Goal: Task Accomplishment & Management: Use online tool/utility

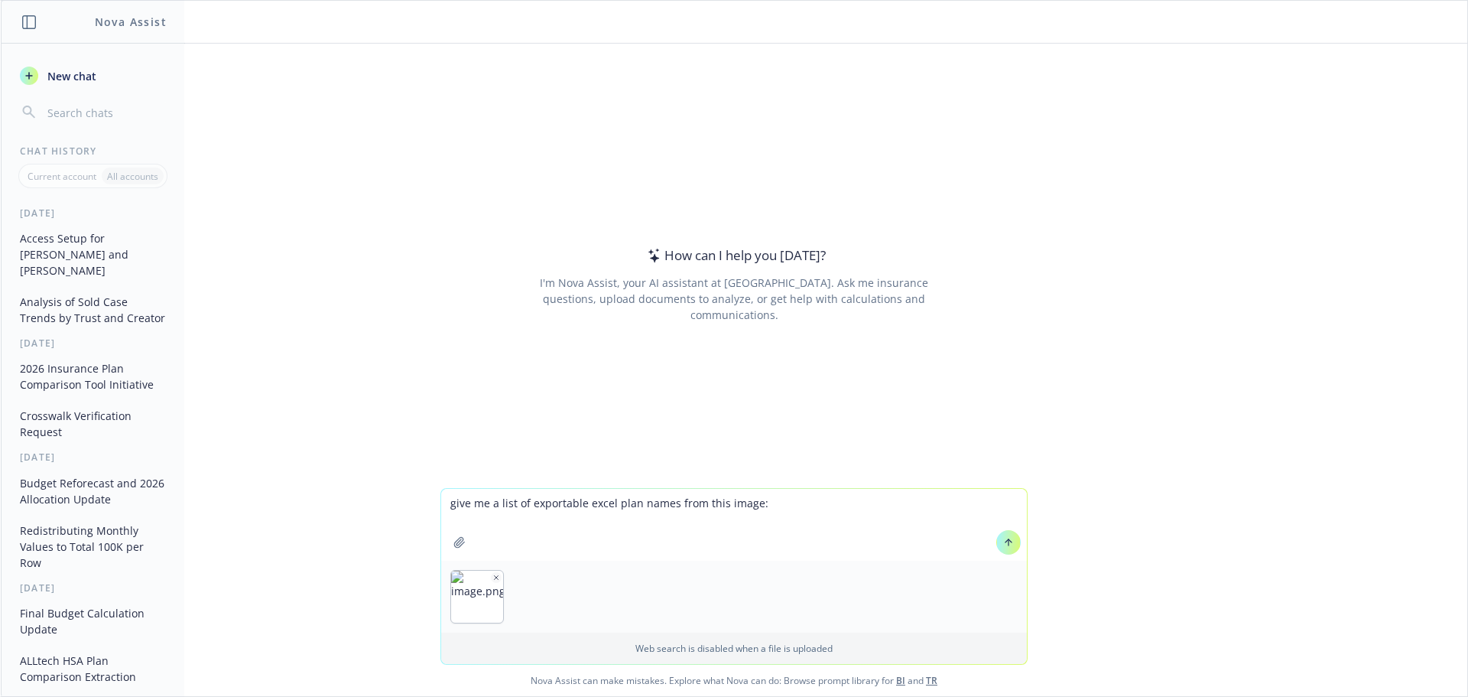
type textarea "give me a list of exportable excel plan names from this image:"
click at [1004, 543] on icon at bounding box center [1008, 542] width 11 height 11
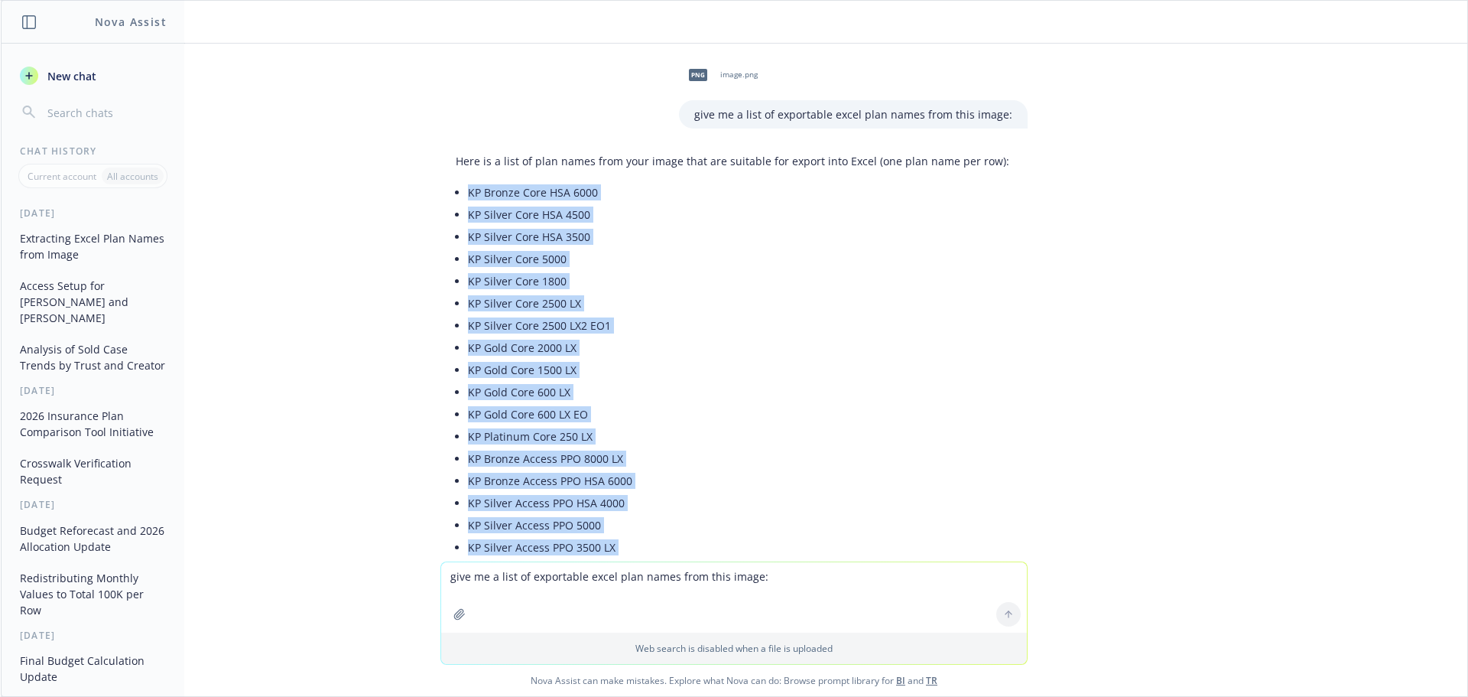
drag, startPoint x: 570, startPoint y: 513, endPoint x: 454, endPoint y: 192, distance: 341.5
click at [454, 192] on div "Here is a list of plan names from your image that are suitable for export into …" at bounding box center [733, 533] width 587 height 772
copy ul "KP Bronze Core HSA 6000 KP Silver Core HSA 4500 KP Silver Core HSA 3500 KP Silv…"
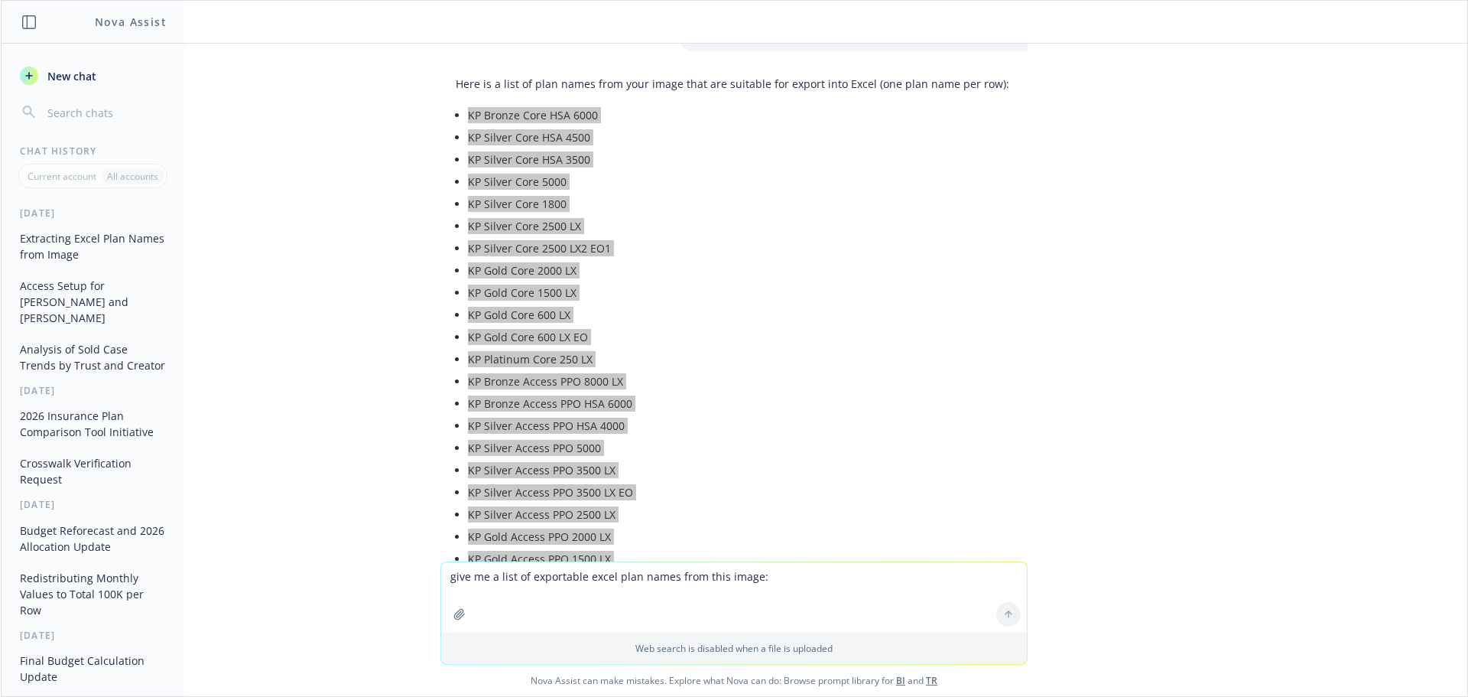
scroll to position [153, 0]
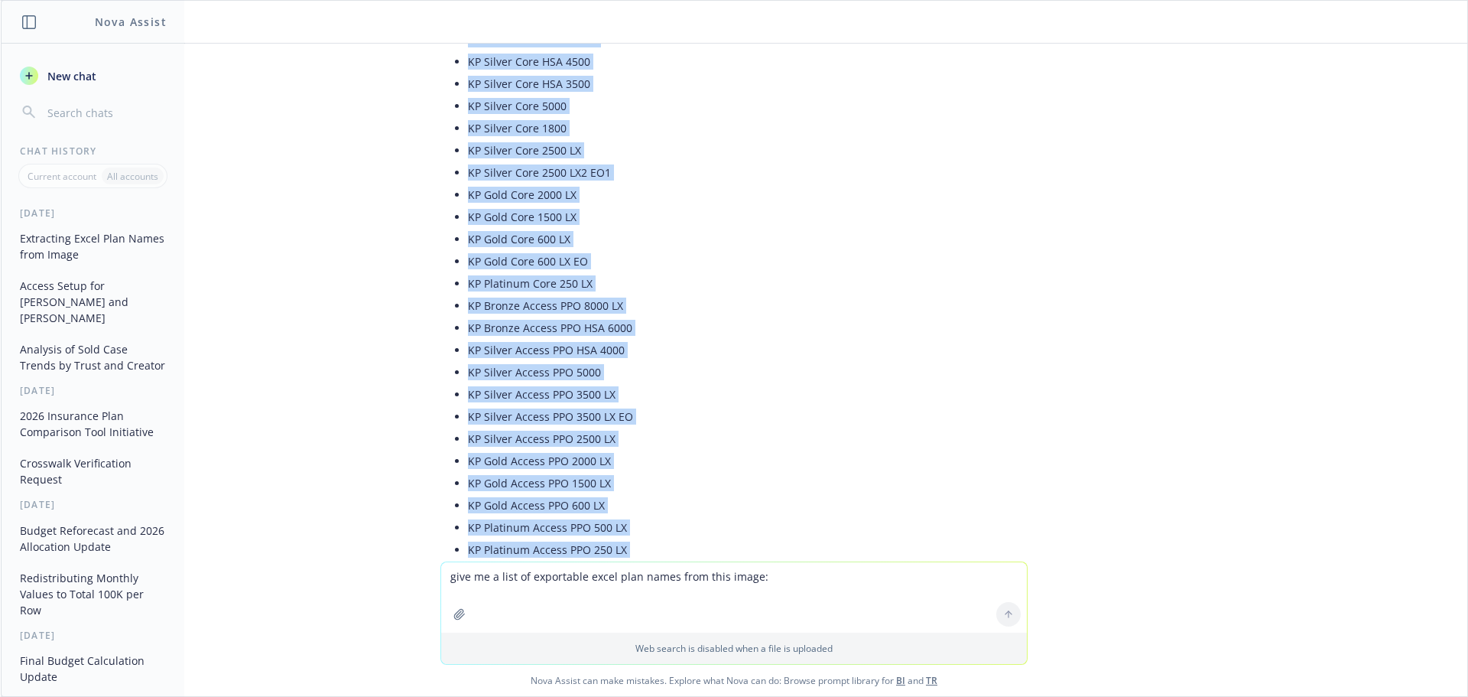
click at [781, 157] on li "KP Silver Core 2500 LX" at bounding box center [740, 150] width 544 height 22
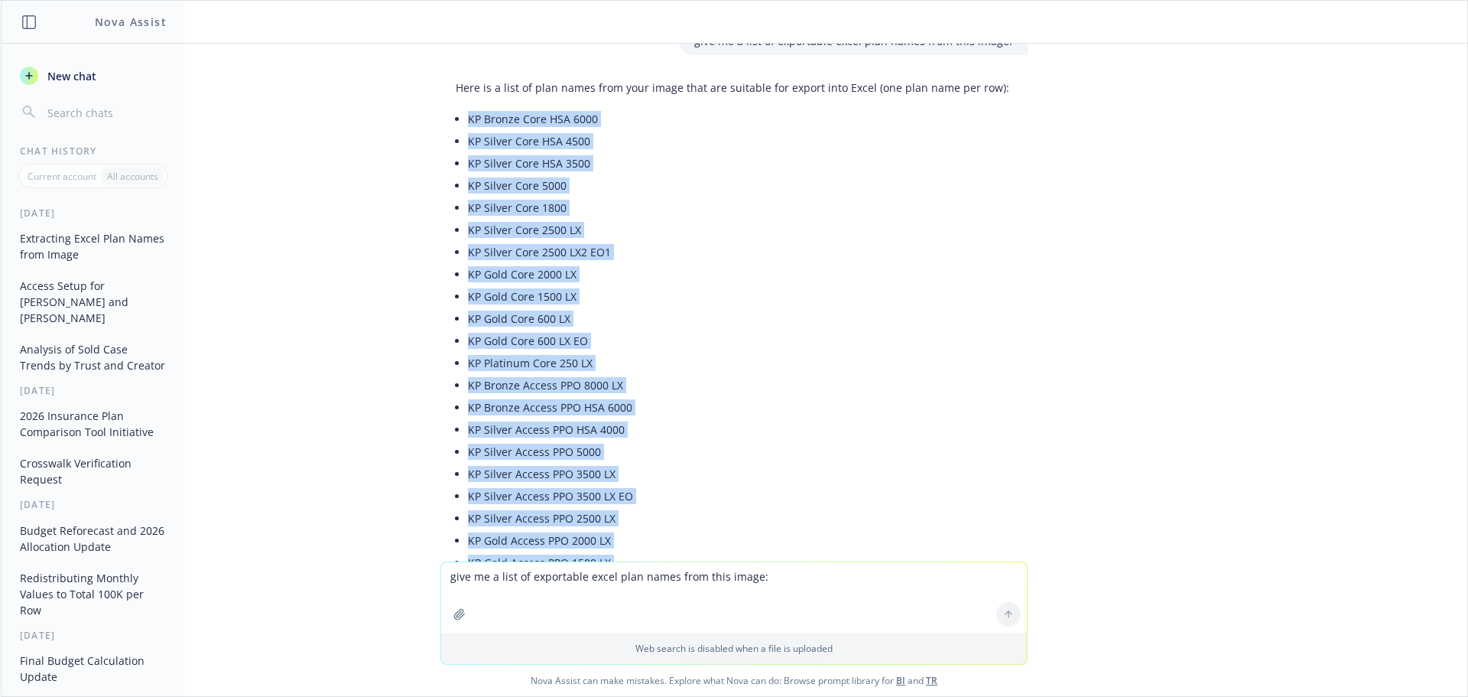
scroll to position [0, 0]
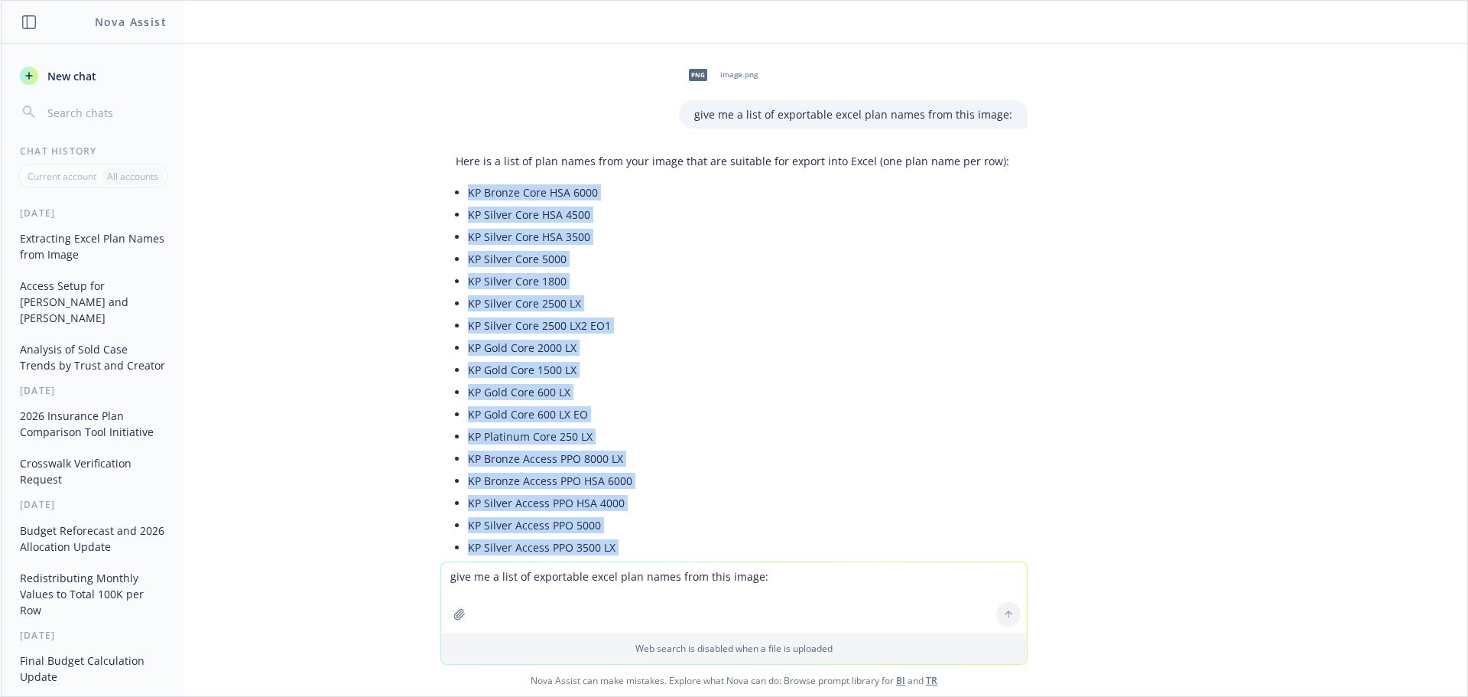
click at [876, 323] on li "KP Silver Core 2500 LX2 EO1" at bounding box center [740, 325] width 544 height 22
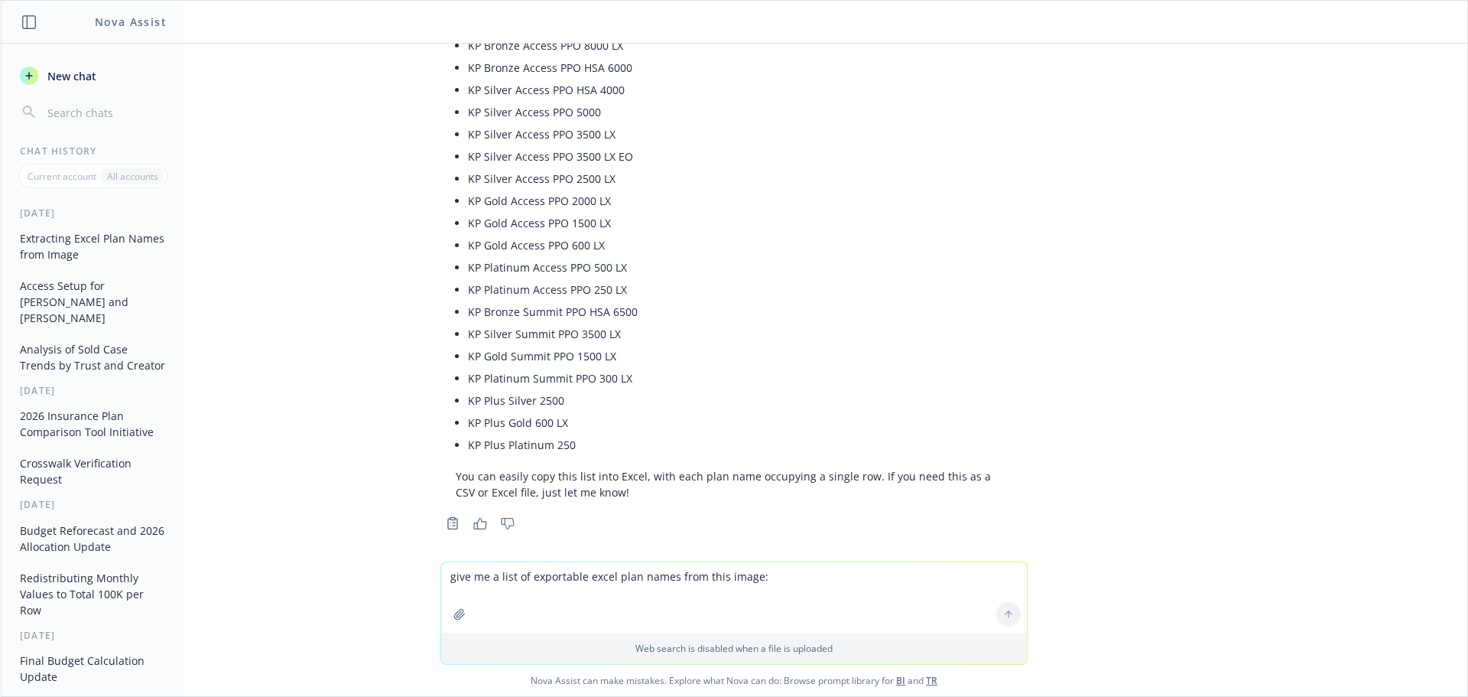
scroll to position [422, 0]
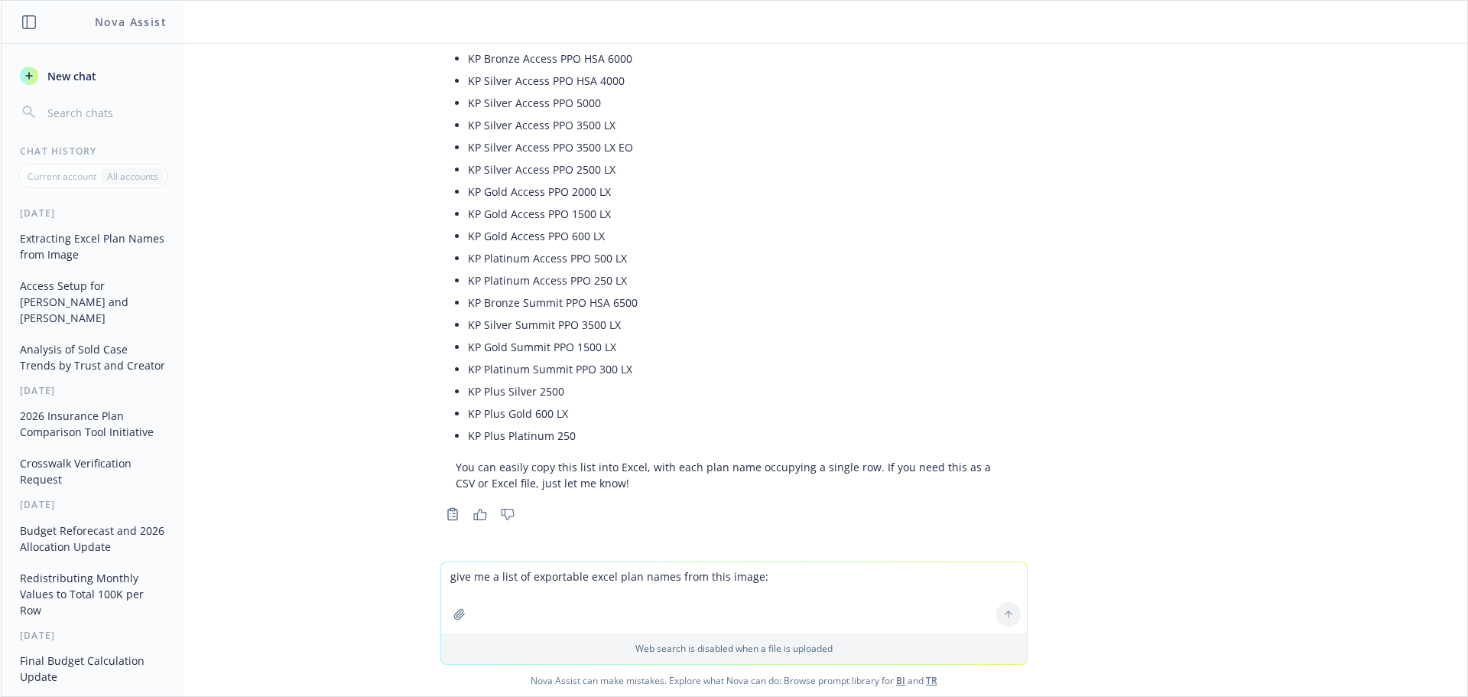
click at [843, 594] on textarea "give me a list of exportable excel plan names from this image:" at bounding box center [734, 597] width 586 height 70
type textarea "e"
type textarea "excel please"
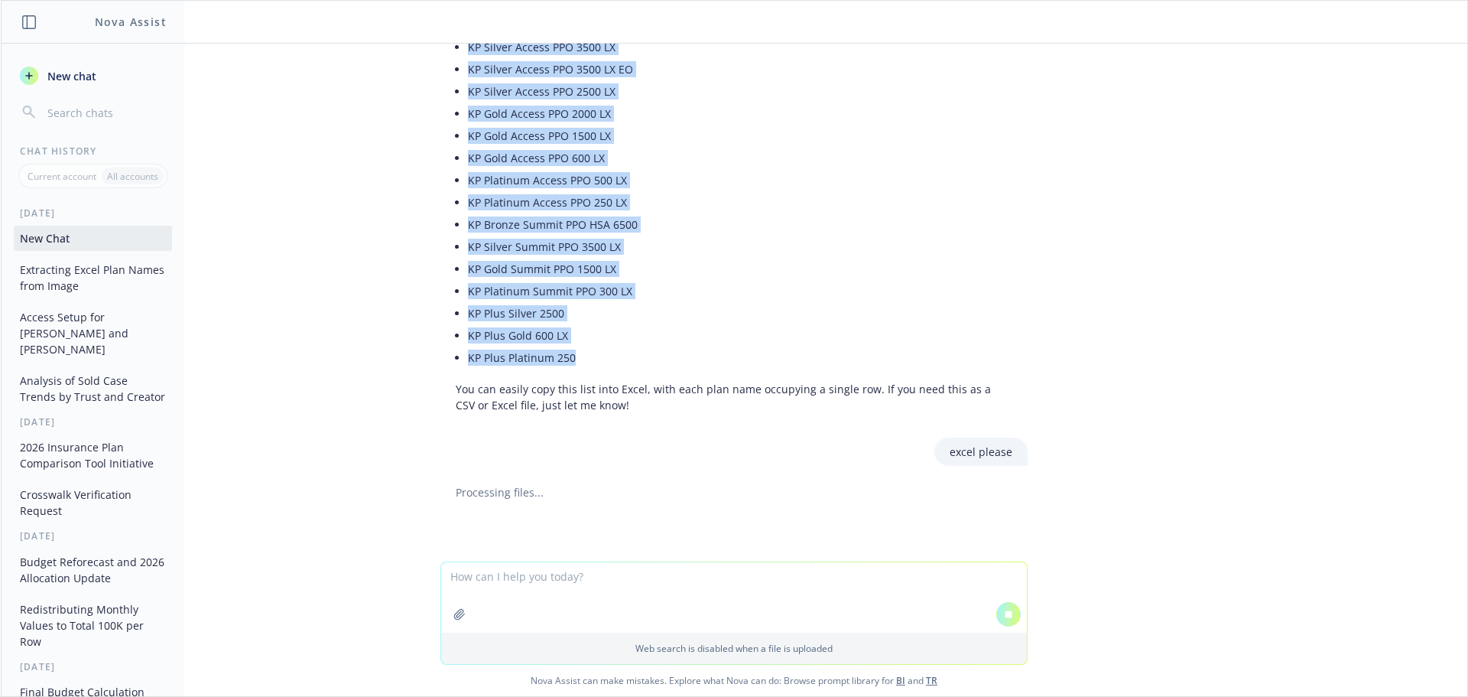
scroll to position [0, 0]
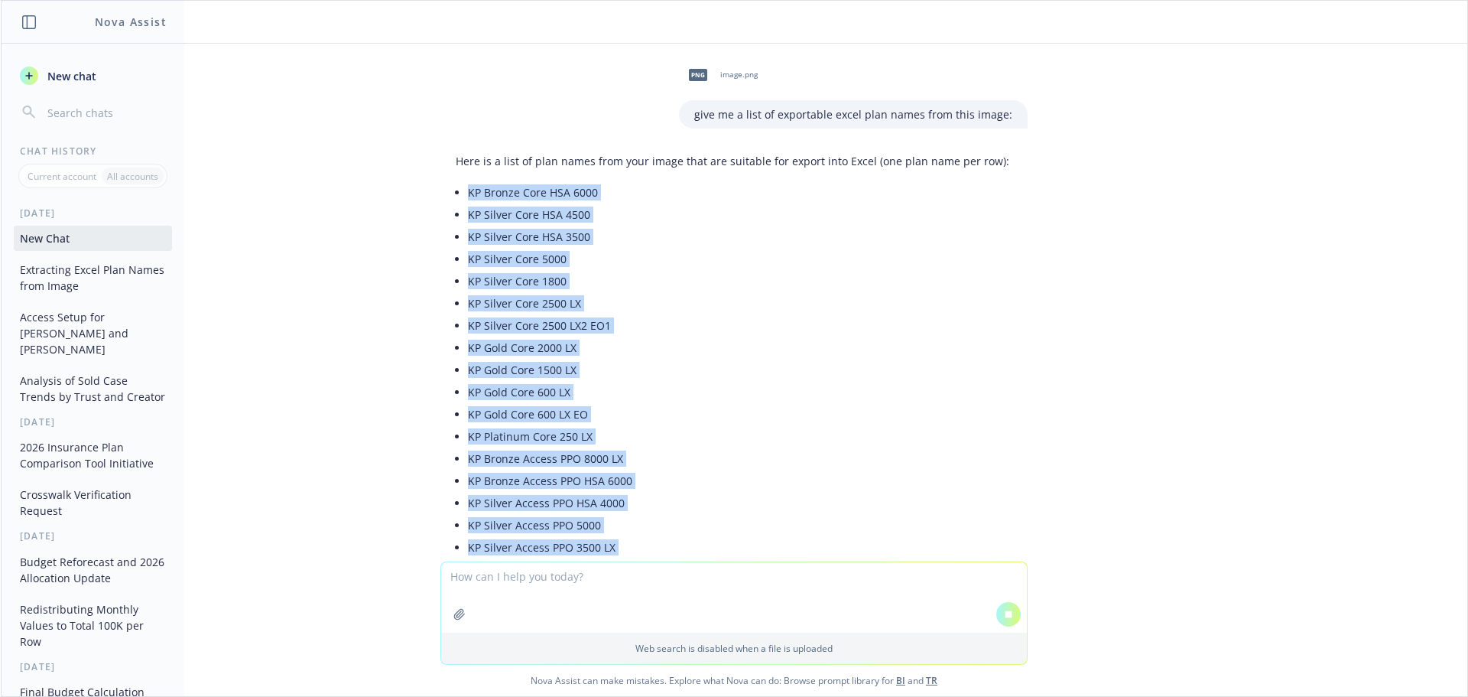
drag, startPoint x: 568, startPoint y: 362, endPoint x: 456, endPoint y: 190, distance: 205.7
click at [468, 190] on ul "KP Bronze Core HSA 6000 KP Silver Core HSA 4500 KP Silver Core HSA 3500 KP Silv…" at bounding box center [740, 524] width 544 height 687
copy ul "KP Bronze Core HSA 6000 KP Silver Core HSA 4500 KP Silver Core HSA 3500 KP Silv…"
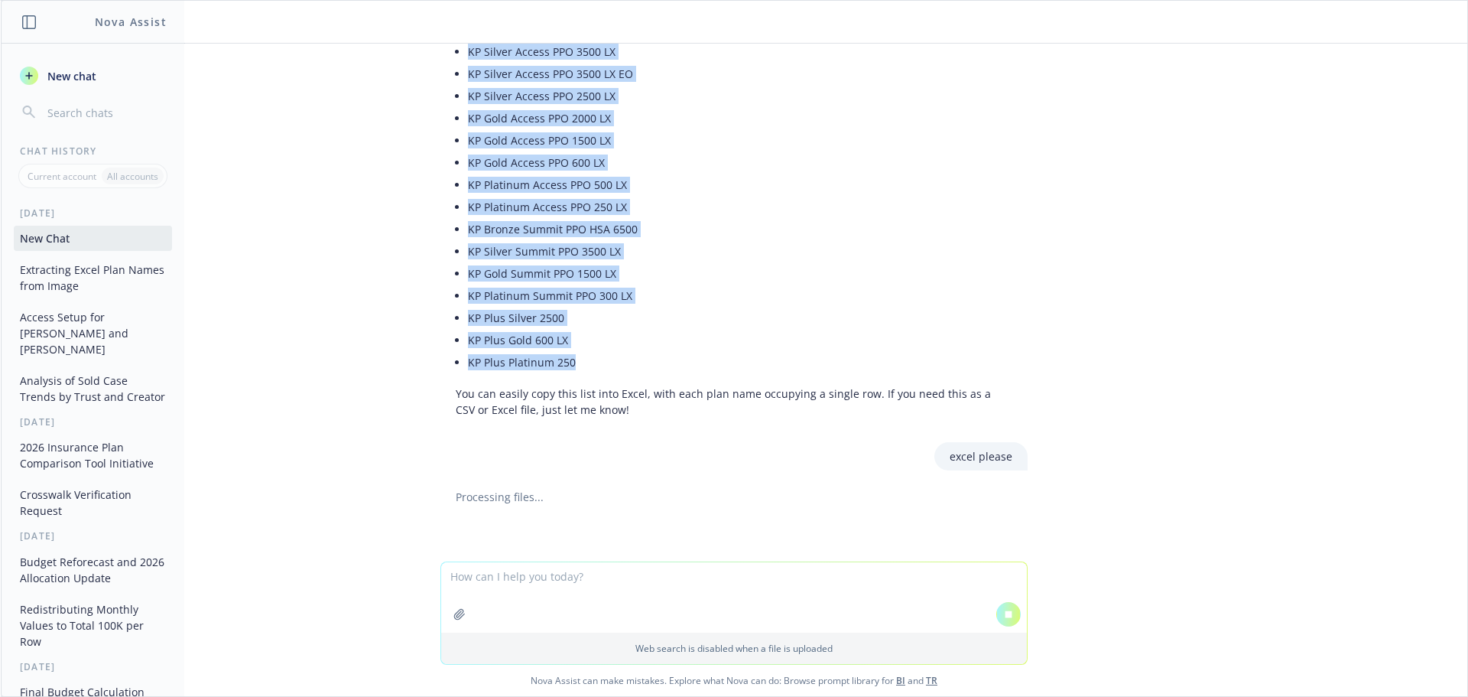
scroll to position [500, 0]
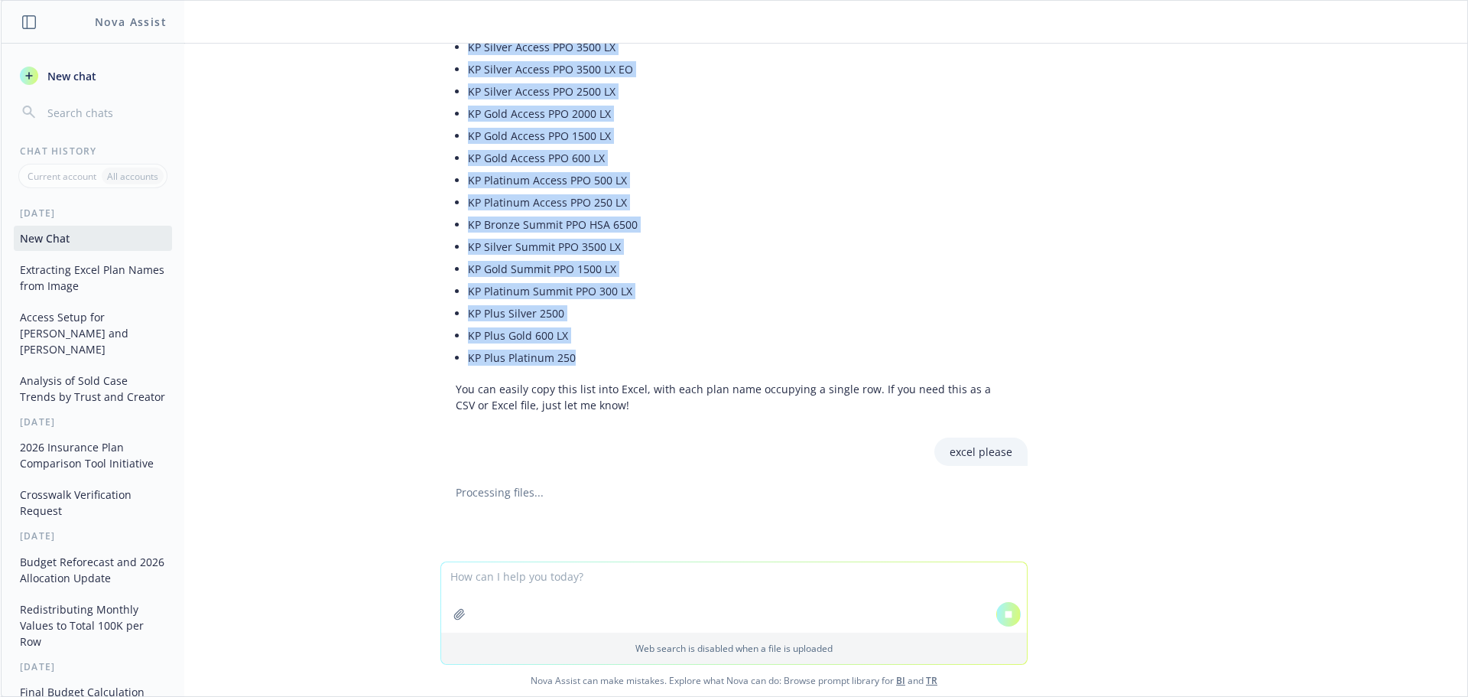
copy ul "KP Bronze Core HSA 6000 KP Silver Core HSA 4500 KP Silver Core HSA 3500 KP Silv…"
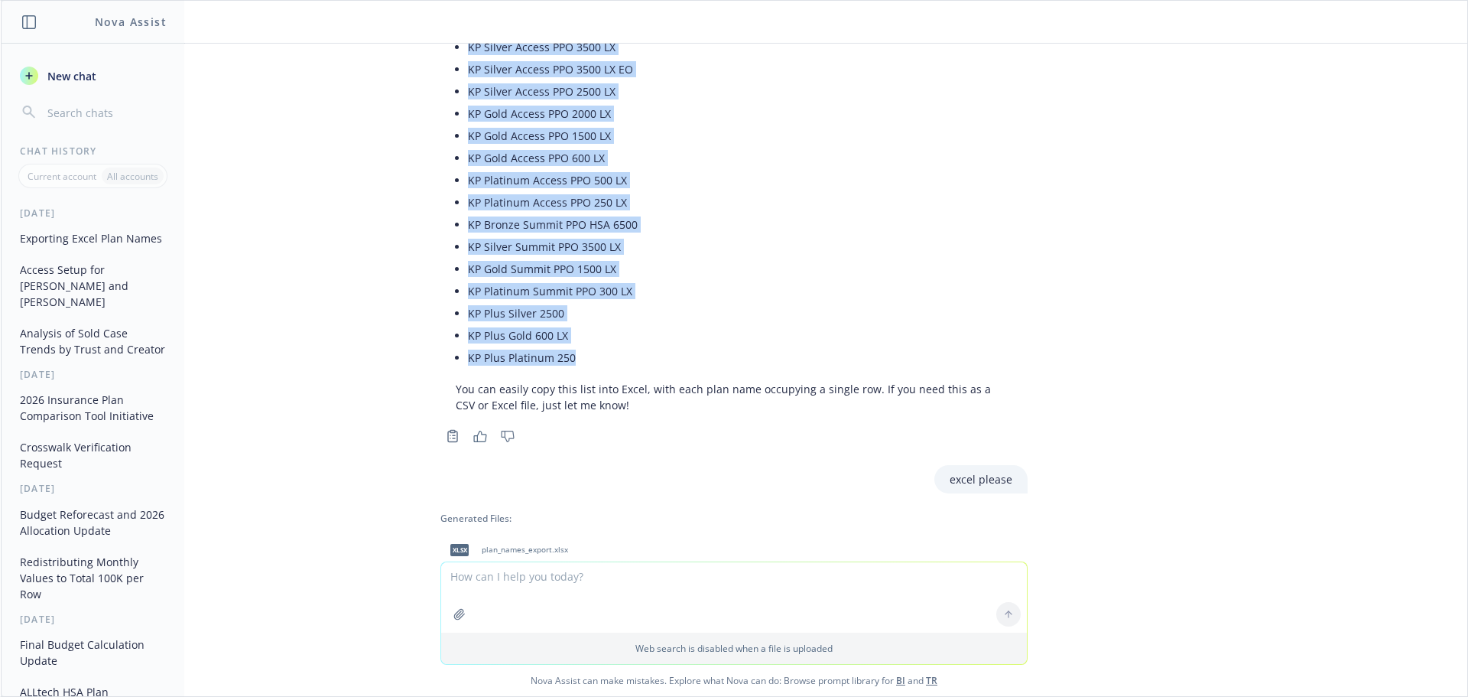
scroll to position [632, 0]
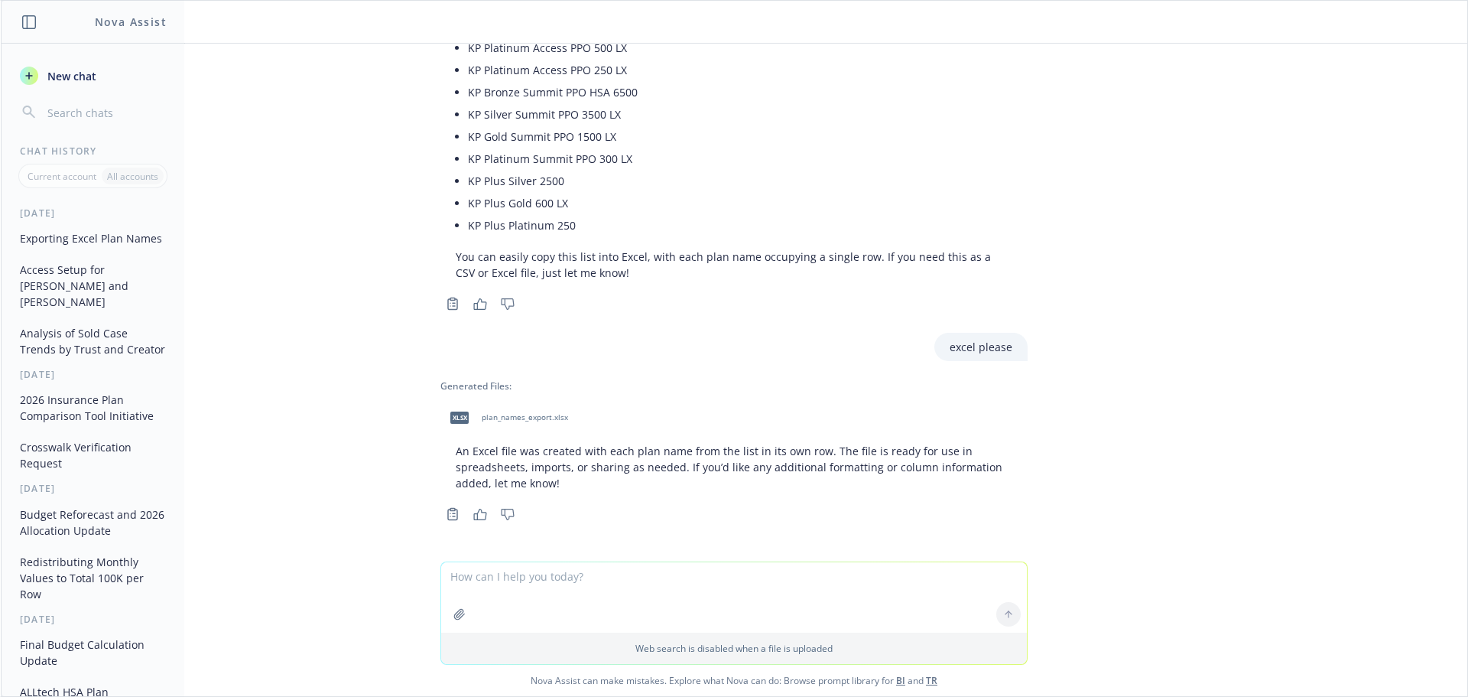
click at [573, 584] on textarea at bounding box center [734, 597] width 586 height 70
click at [54, 86] on button "New chat" at bounding box center [93, 76] width 158 height 28
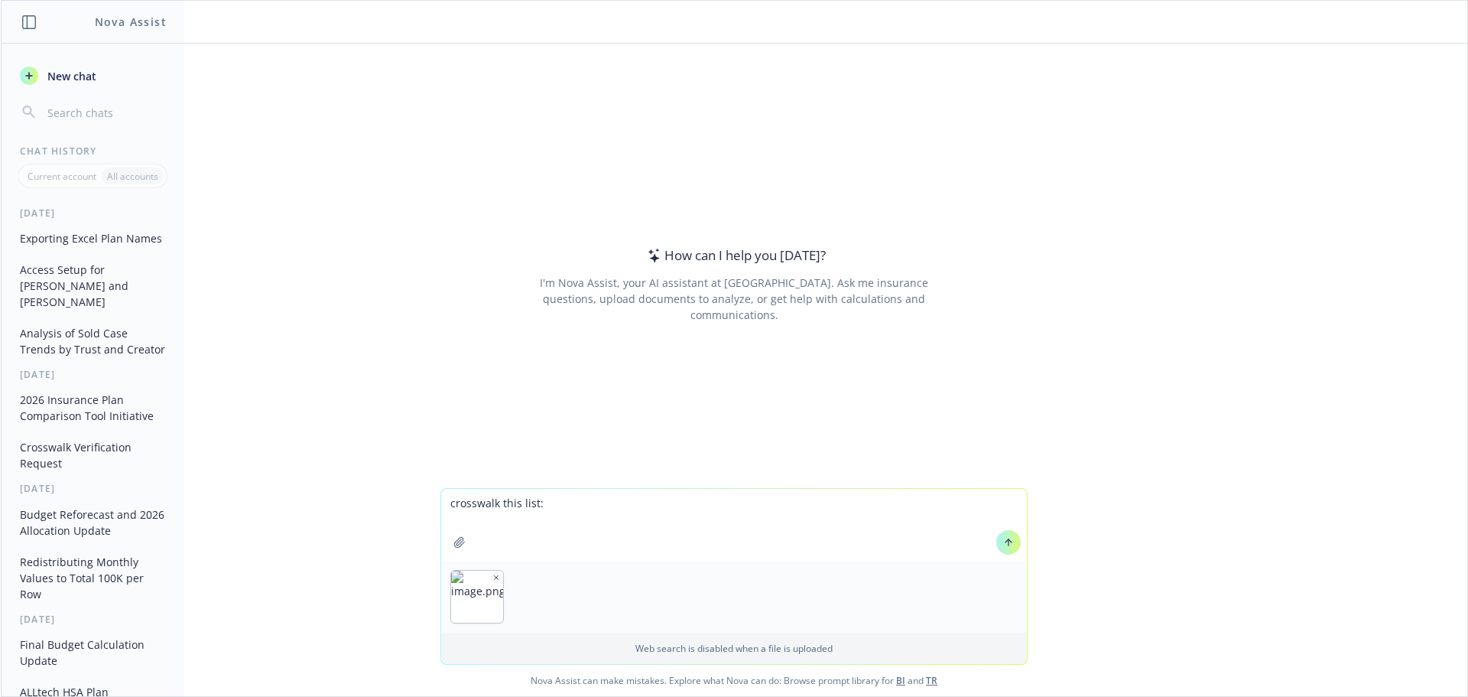
type textarea "crosswalk this list:"
drag, startPoint x: 1002, startPoint y: 528, endPoint x: 1007, endPoint y: 536, distance: 9.3
click at [1003, 528] on div at bounding box center [1008, 542] width 37 height 37
click at [1008, 537] on icon at bounding box center [1008, 542] width 11 height 11
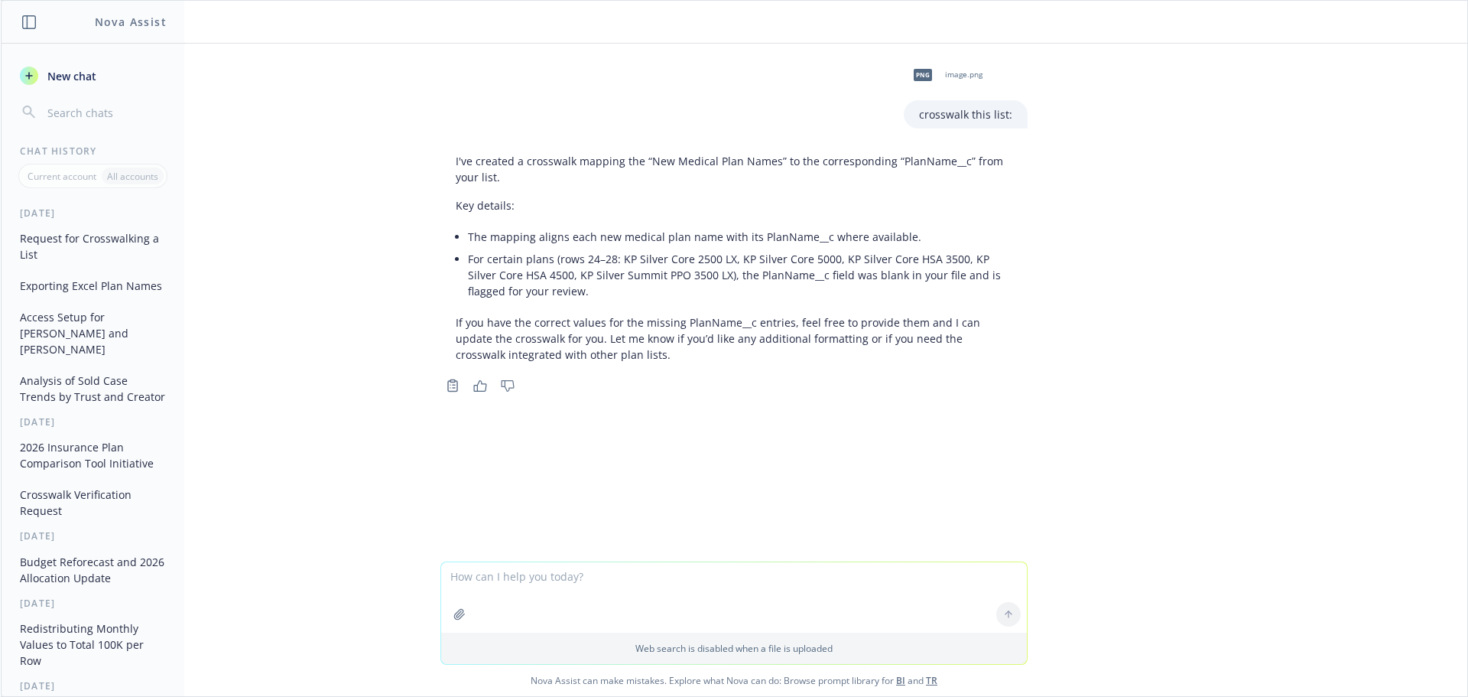
click at [638, 595] on textarea at bounding box center [734, 597] width 586 height 70
type textarea "list it out here in an excel table format"
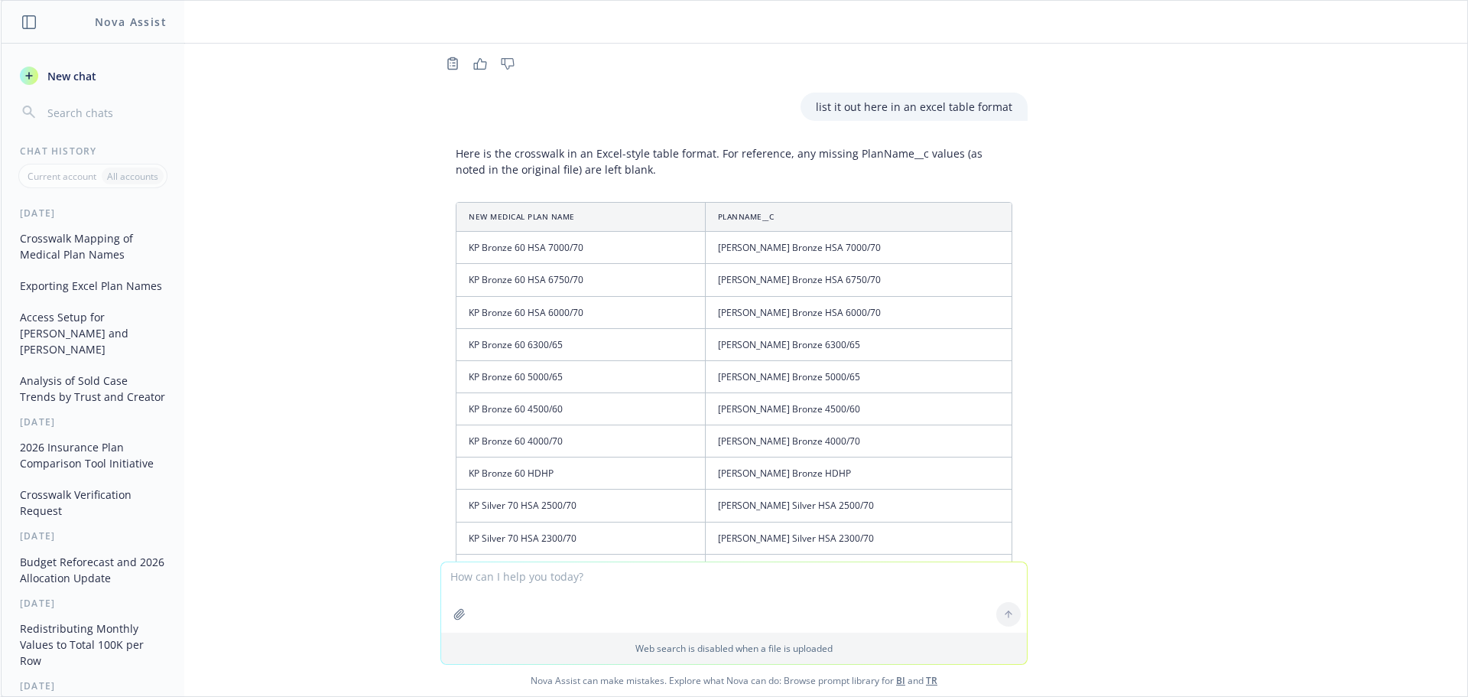
scroll to position [320, 0]
click at [661, 266] on td "KP Bronze 60 HSA 6750/70" at bounding box center [580, 282] width 248 height 32
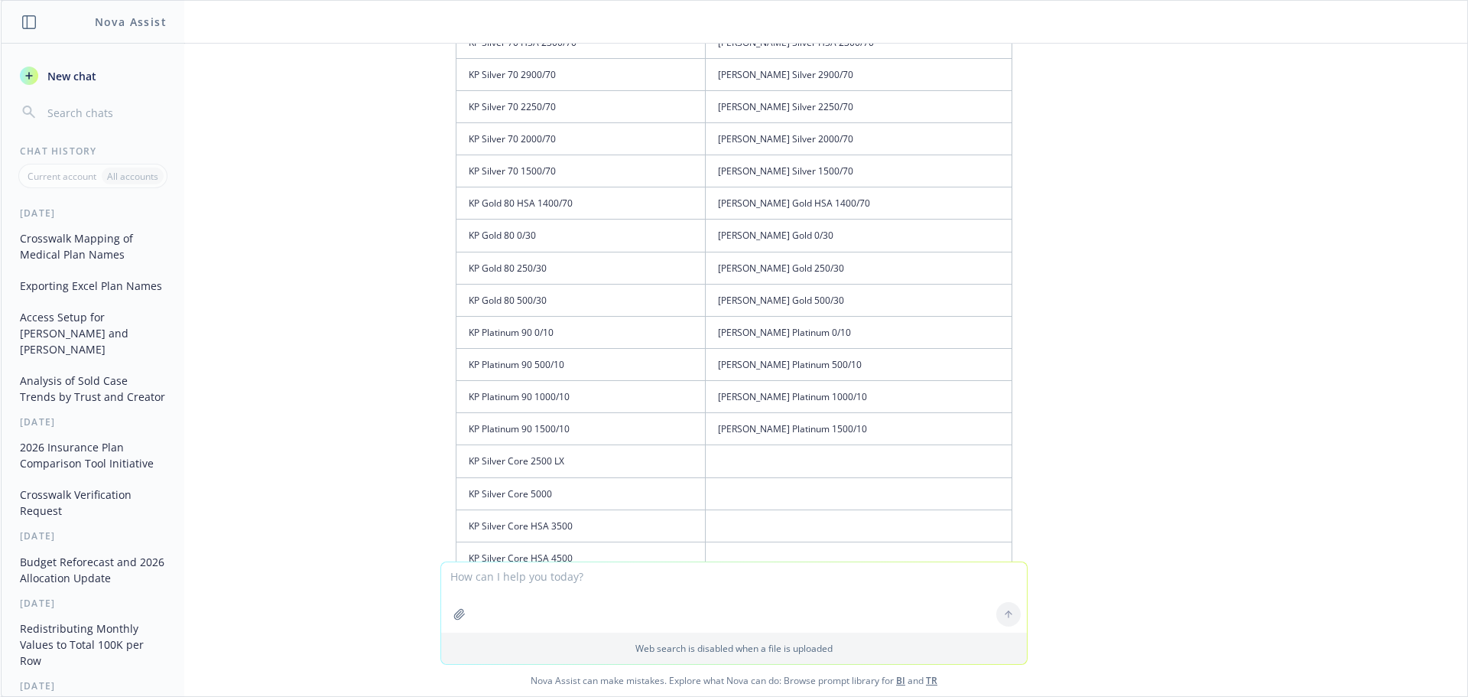
scroll to position [549, 0]
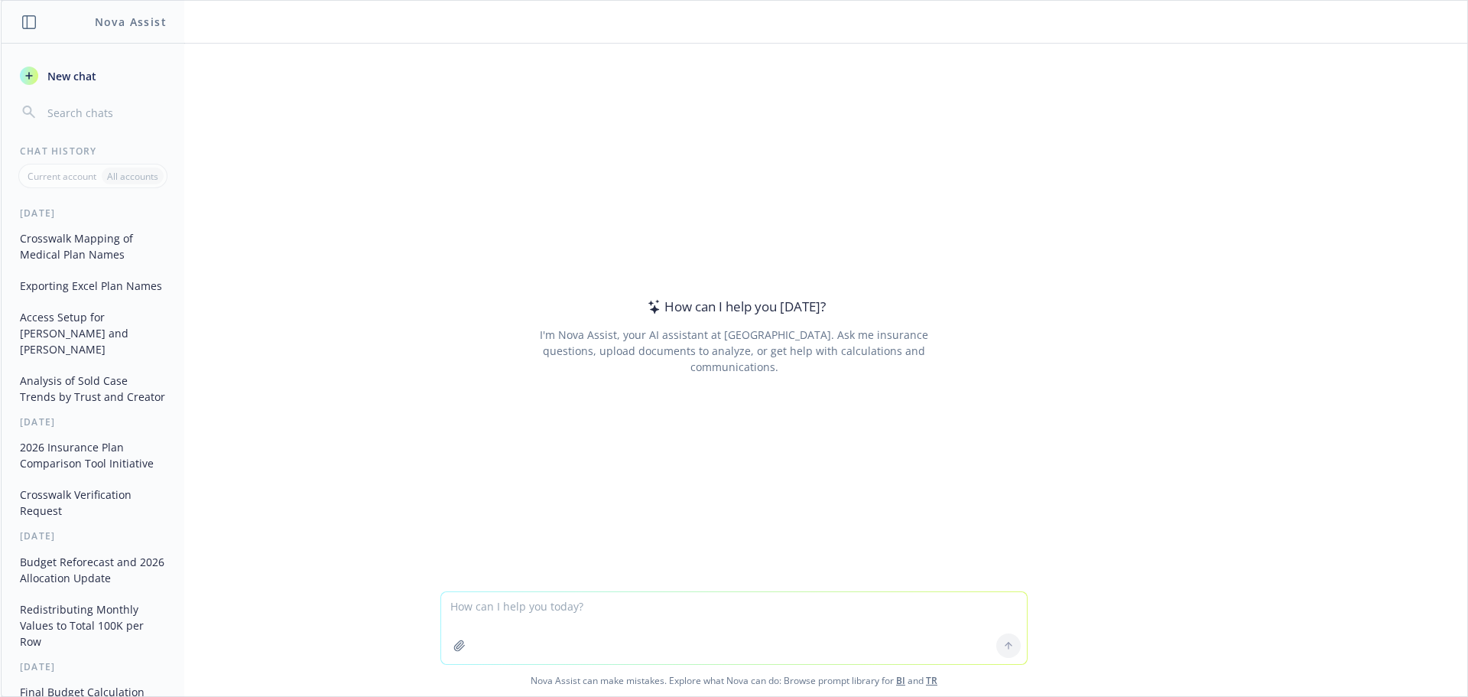
click at [81, 248] on button "Crosswalk Mapping of Medical Plan Names" at bounding box center [93, 246] width 158 height 41
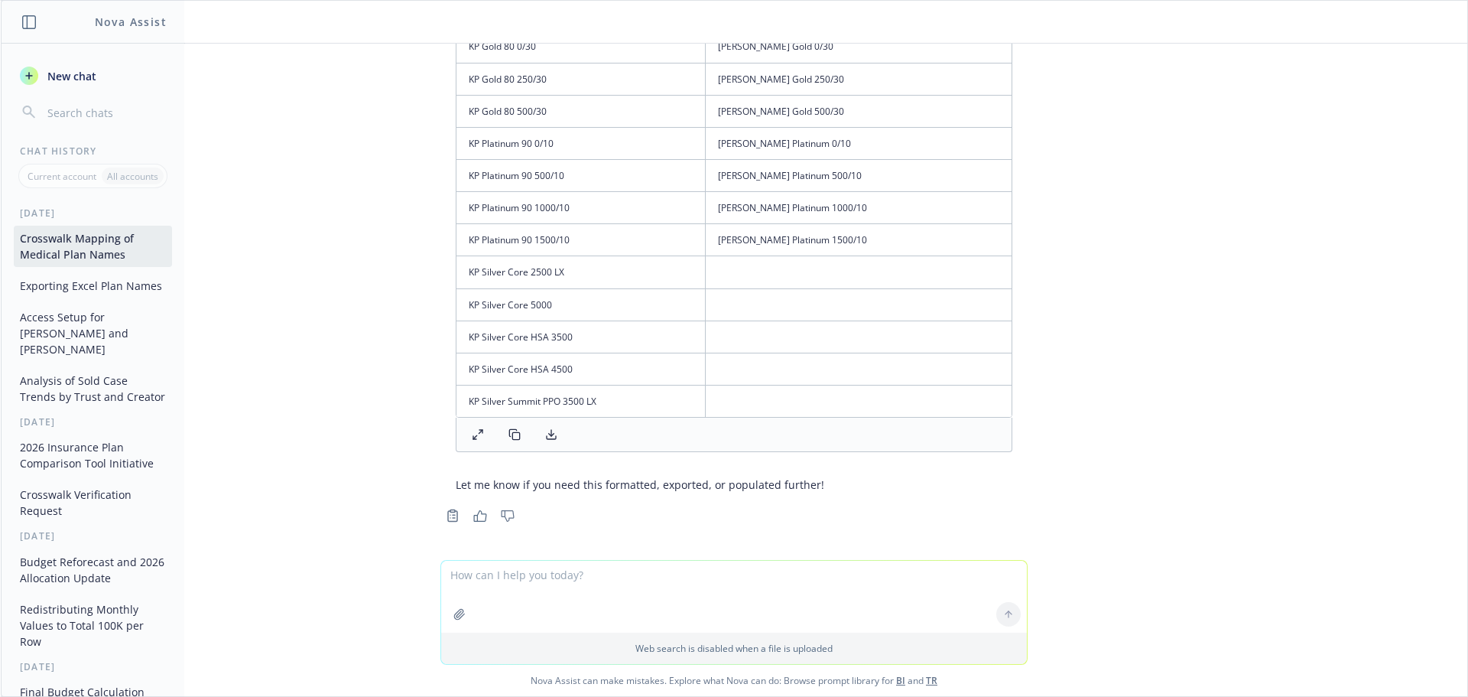
scroll to position [1009, 0]
click at [77, 283] on button "Exporting Excel Plan Names" at bounding box center [93, 285] width 158 height 25
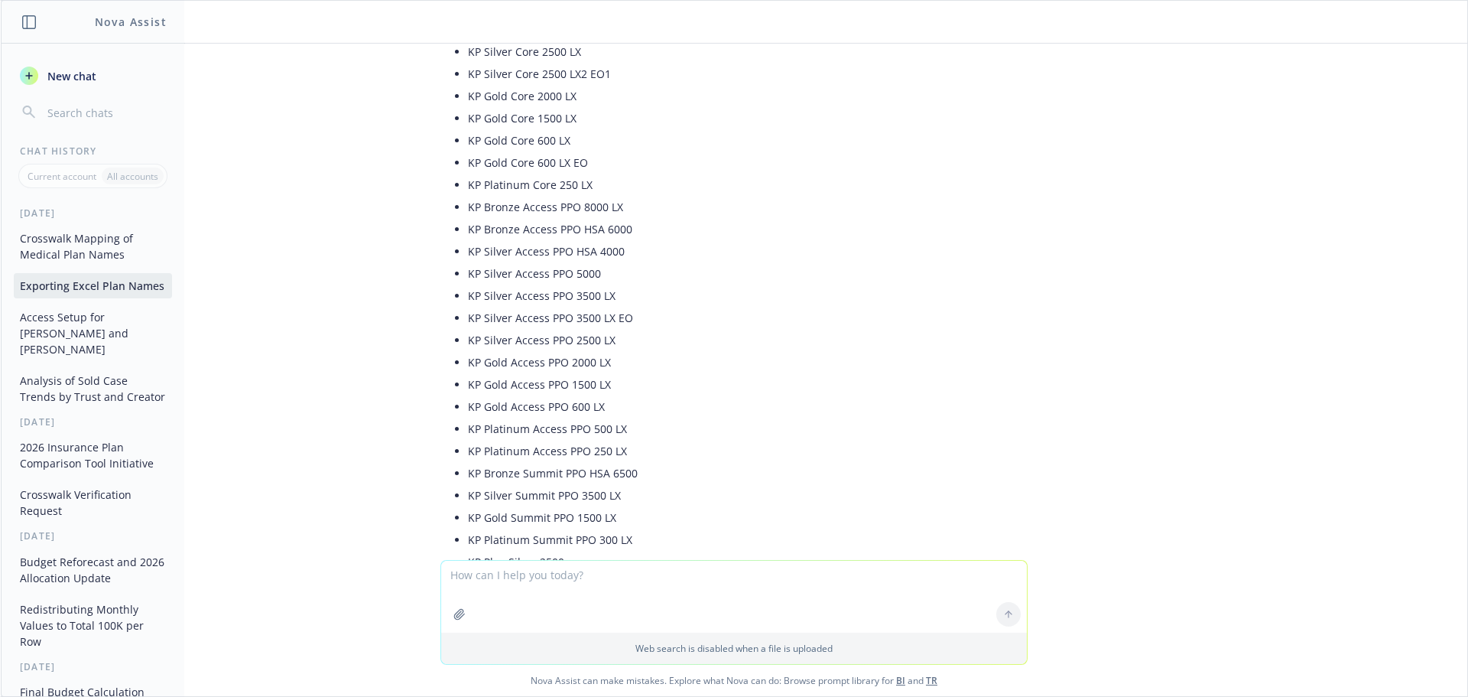
scroll to position [328, 0]
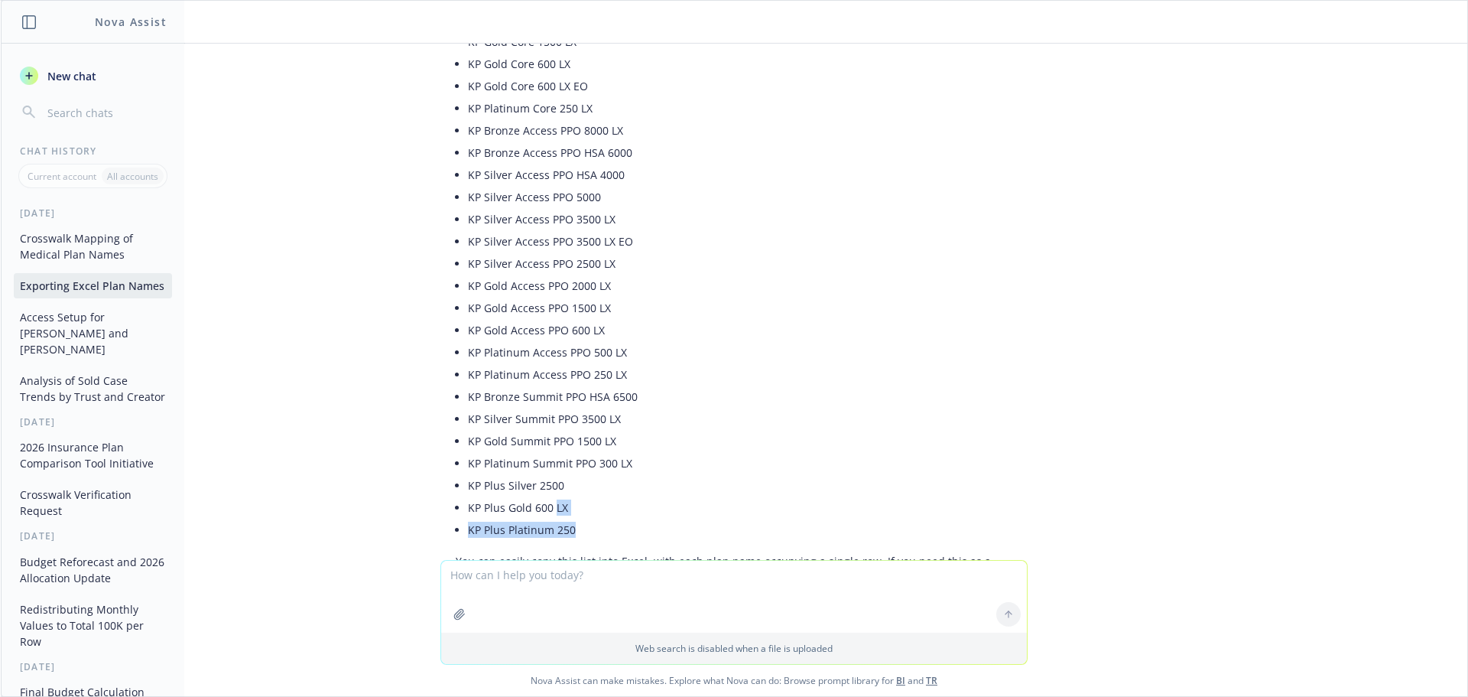
drag, startPoint x: 576, startPoint y: 530, endPoint x: 544, endPoint y: 460, distance: 76.6
click at [543, 498] on ul "KP Bronze Core HSA 6000 KP Silver Core HSA 4500 KP Silver Core HSA 3500 KP Silv…" at bounding box center [740, 196] width 544 height 687
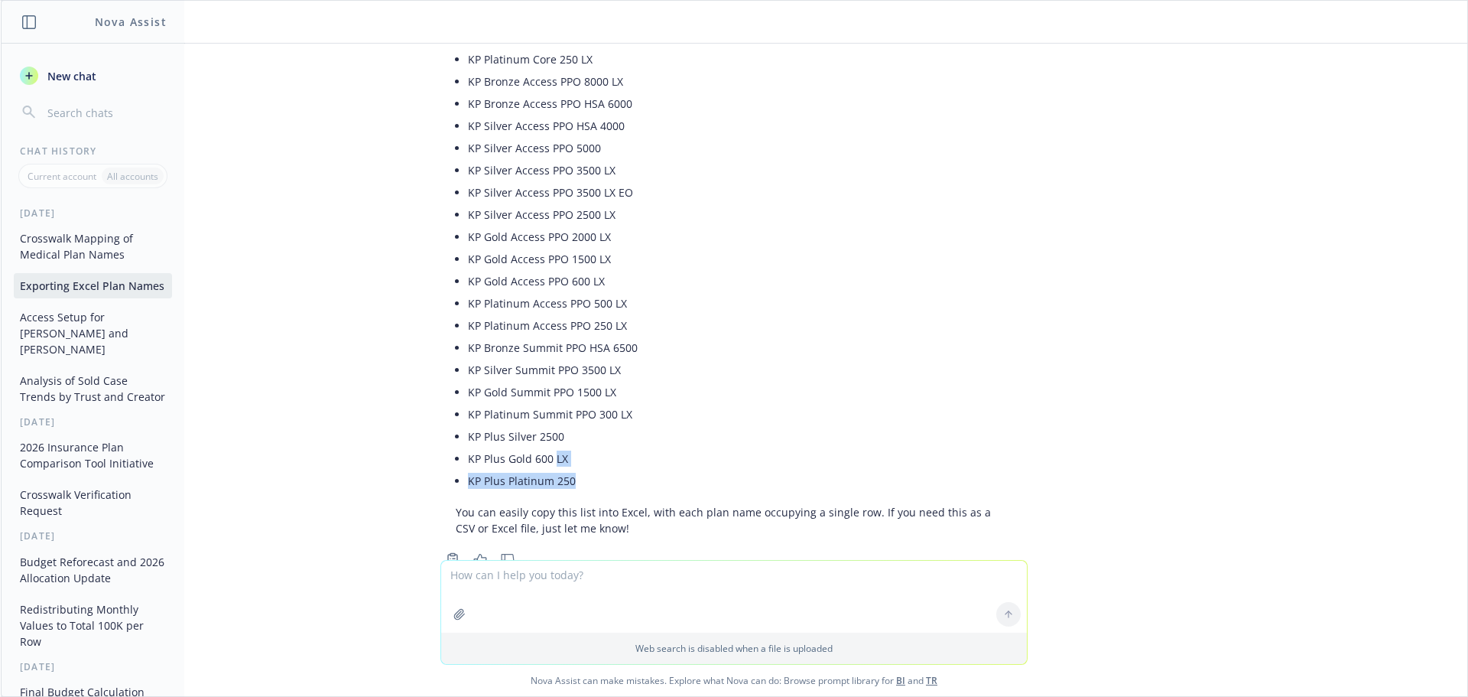
scroll to position [404, 0]
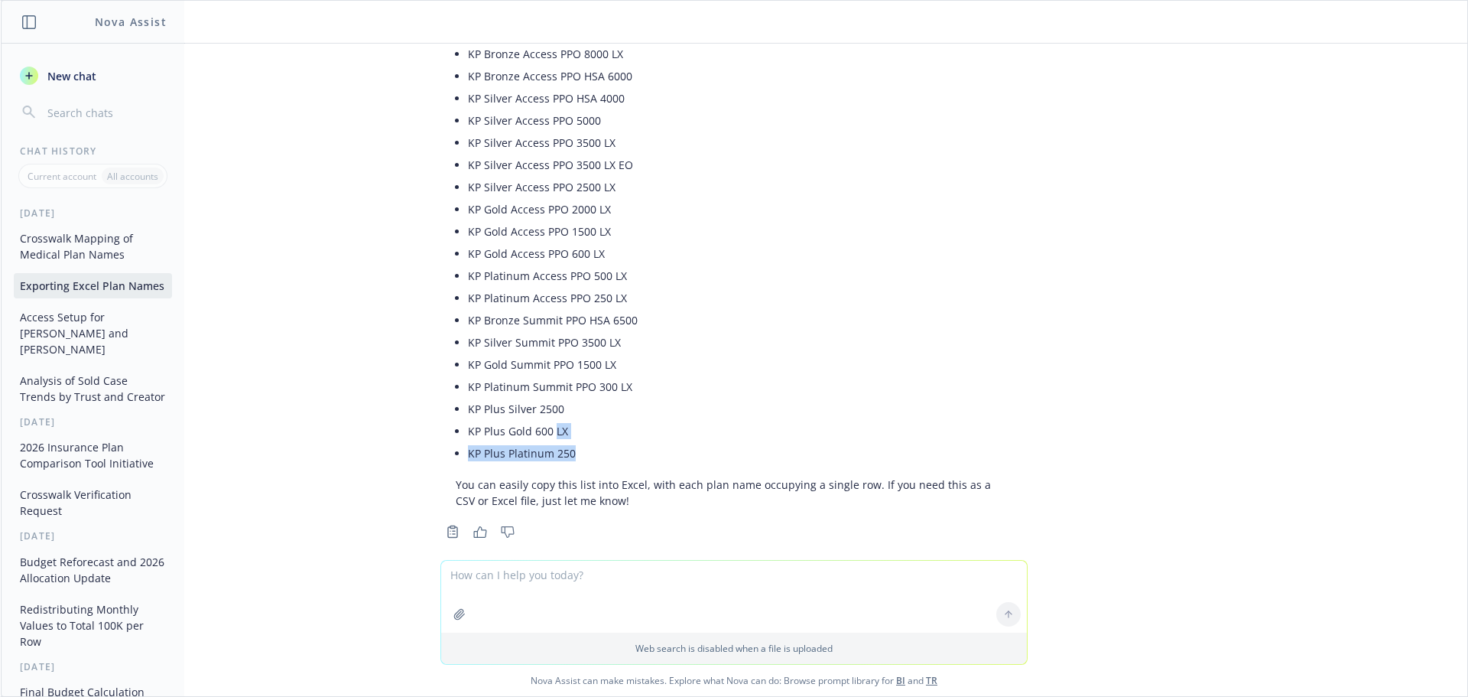
click at [579, 456] on li "KP Plus Platinum 250" at bounding box center [740, 453] width 544 height 22
click at [53, 78] on span "New chat" at bounding box center [70, 76] width 52 height 16
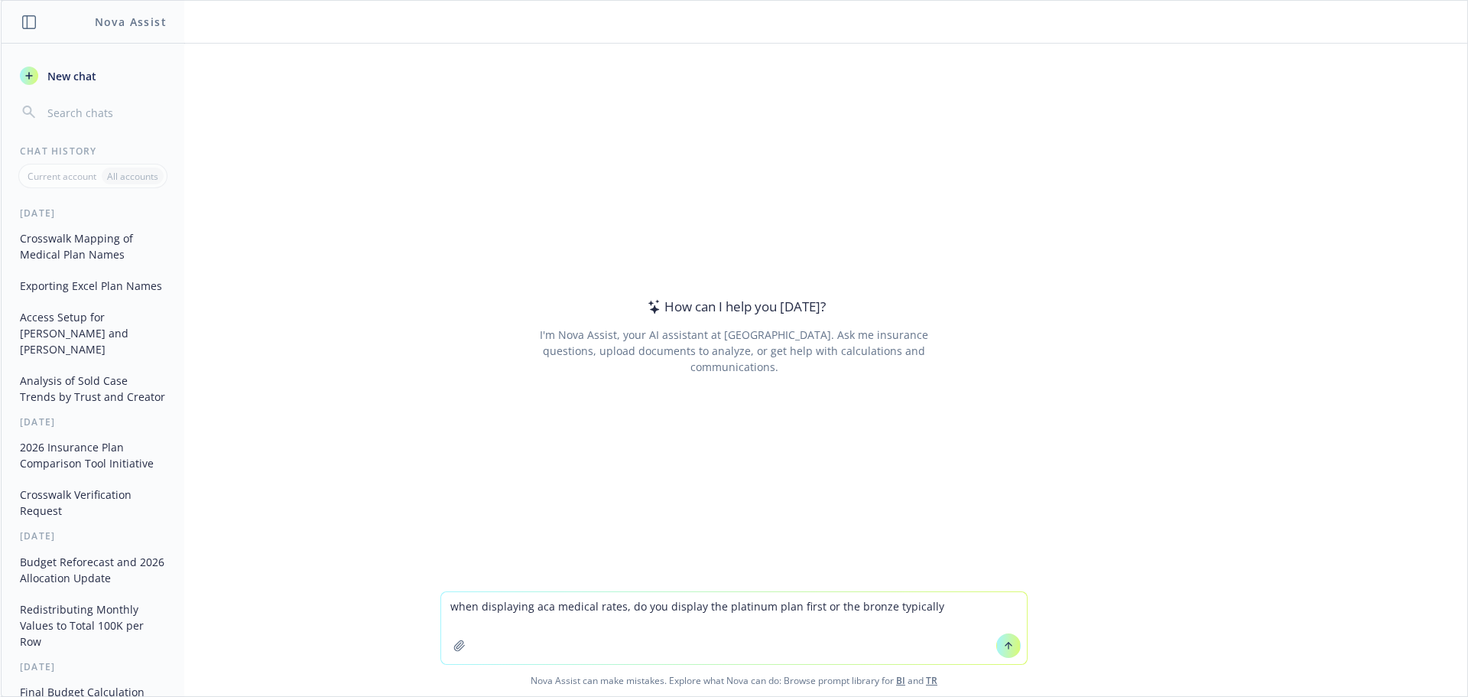
type textarea "when displaying aca medical rates, do you display the platinum plan first or th…"
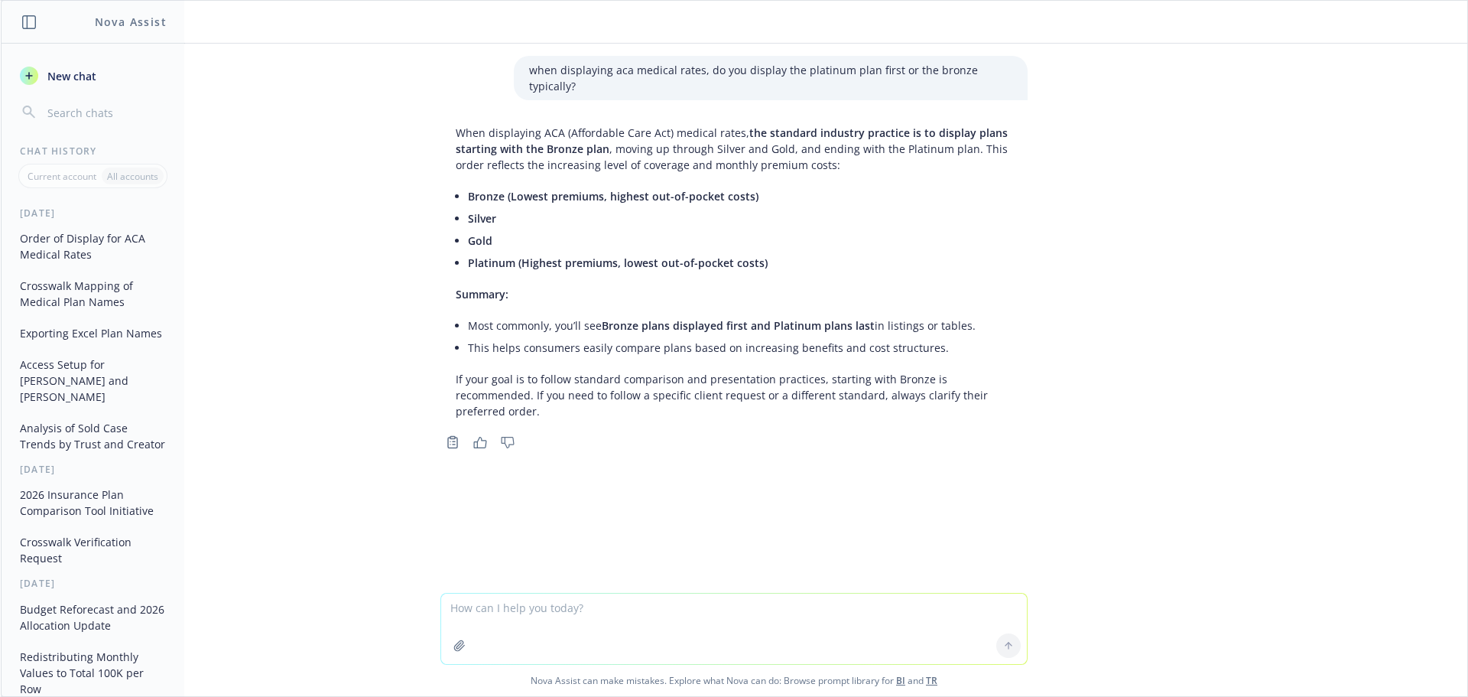
click at [654, 613] on textarea at bounding box center [734, 628] width 586 height 70
paste textarea
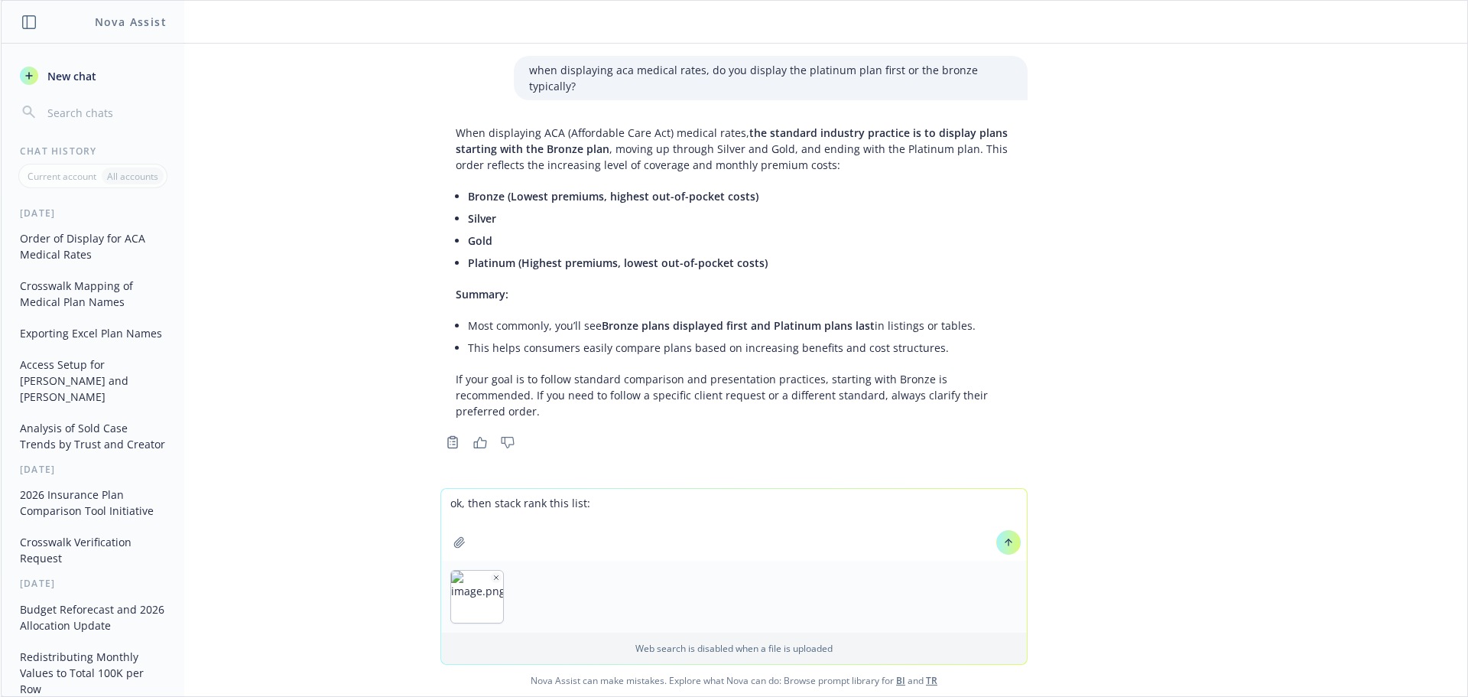
type textarea "ok, then stack rank this list:"
click at [1008, 549] on button at bounding box center [1008, 542] width 24 height 24
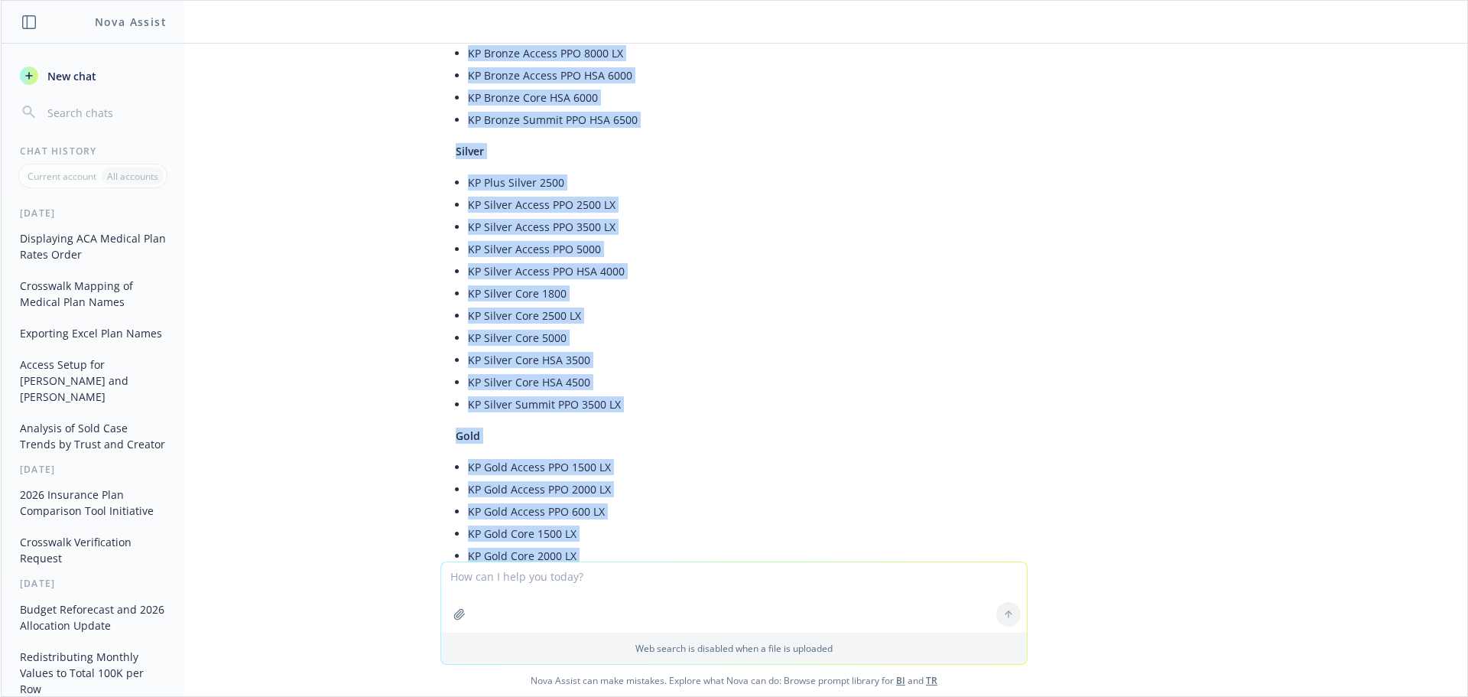
scroll to position [888, 0]
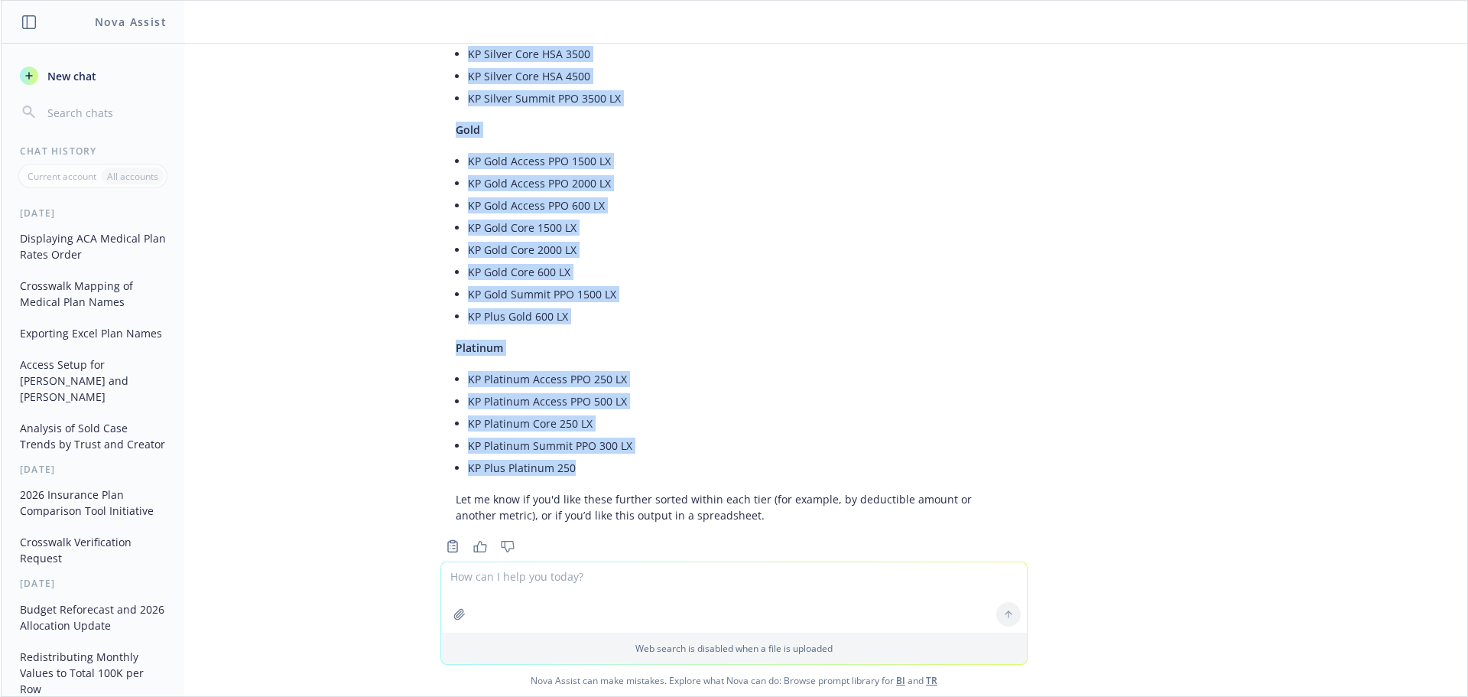
drag, startPoint x: 445, startPoint y: 144, endPoint x: 663, endPoint y: 427, distance: 357.7
click at [663, 427] on div "Here is your list stack-ranked by ACA medical plan tier, from lowest to highest…" at bounding box center [733, 102] width 587 height 856
copy div "Bronze KP Bronze Access PPO 8000 LX KP Bronze Access PPO HSA 6000 KP Bronze Cor…"
click at [1194, 293] on div "when displaying aca medical rates, do you display the platinum plan first or th…" at bounding box center [734, 303] width 1466 height 518
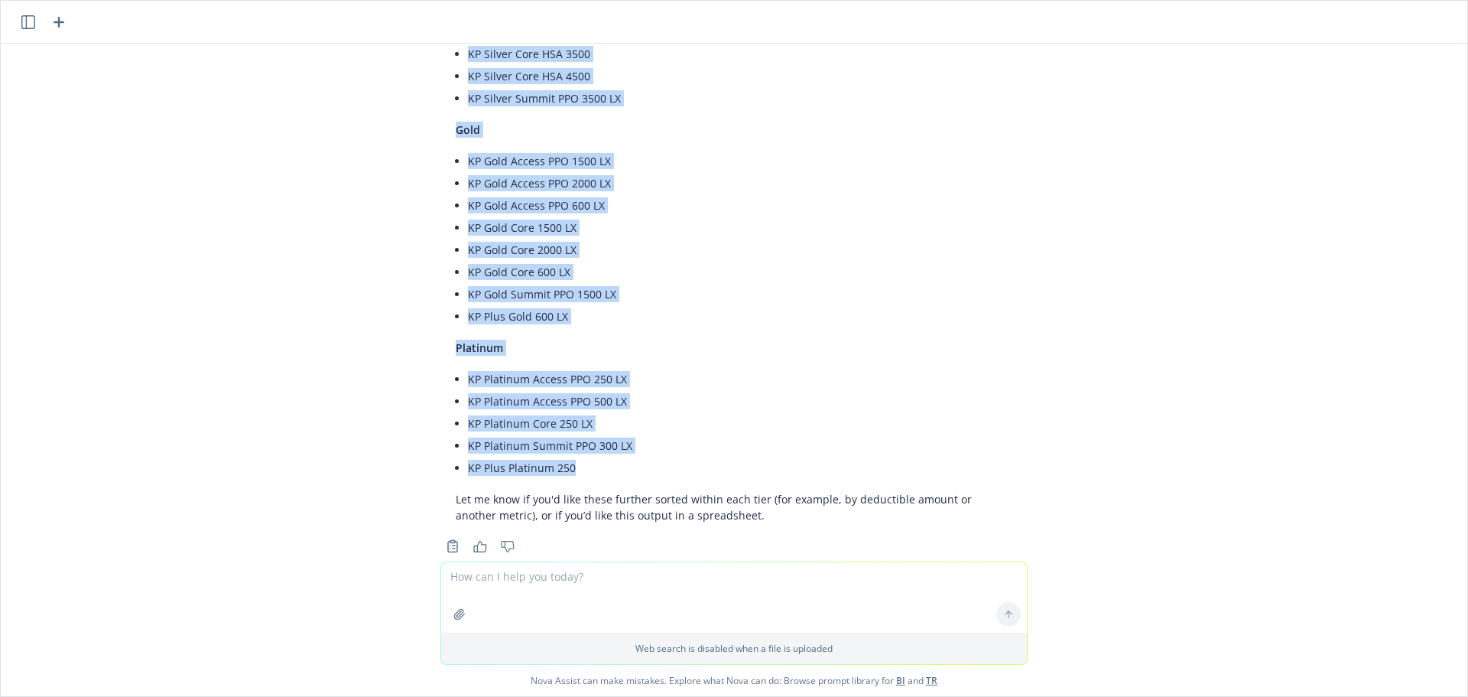
click at [704, 434] on li "KP Platinum Summit PPO 300 LX" at bounding box center [740, 445] width 544 height 22
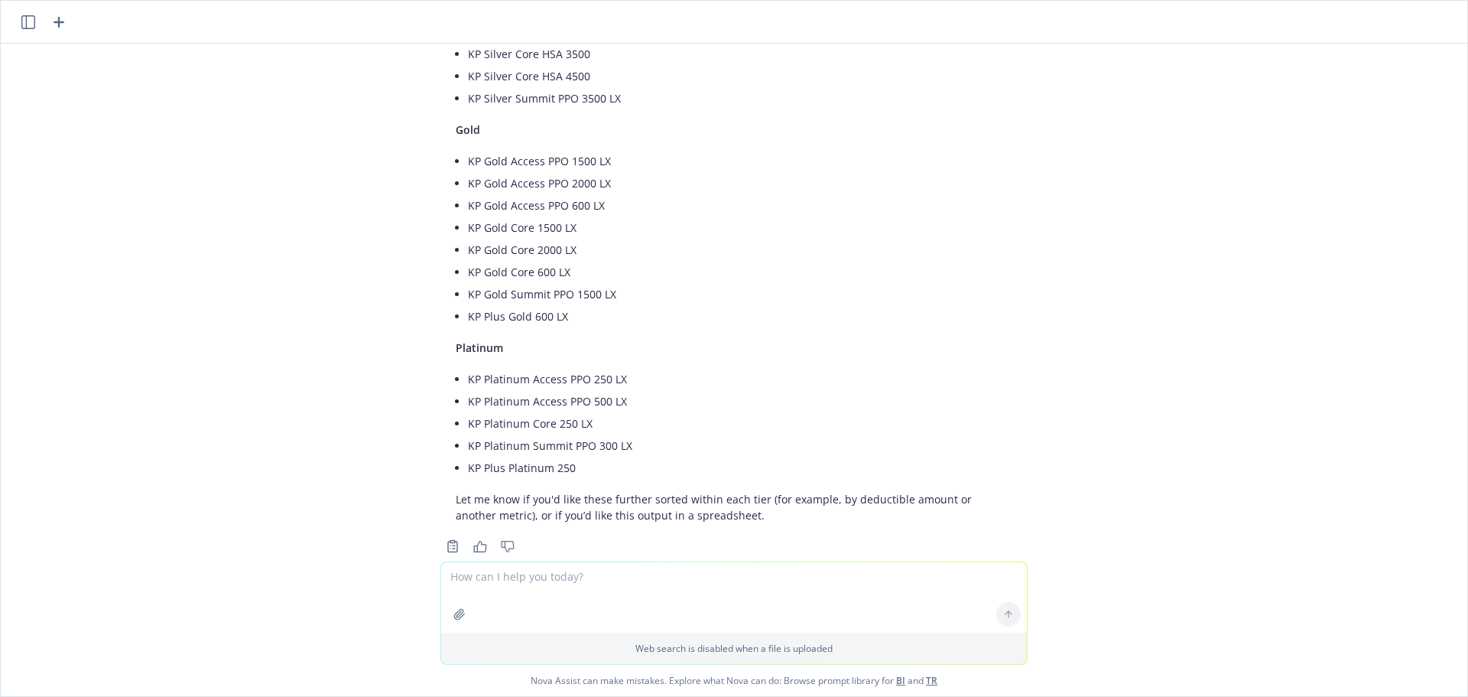
click at [660, 580] on textarea at bounding box center [734, 597] width 586 height 70
type textarea "add a column to the right to identify whether the plan is a PPO or HSA plan"
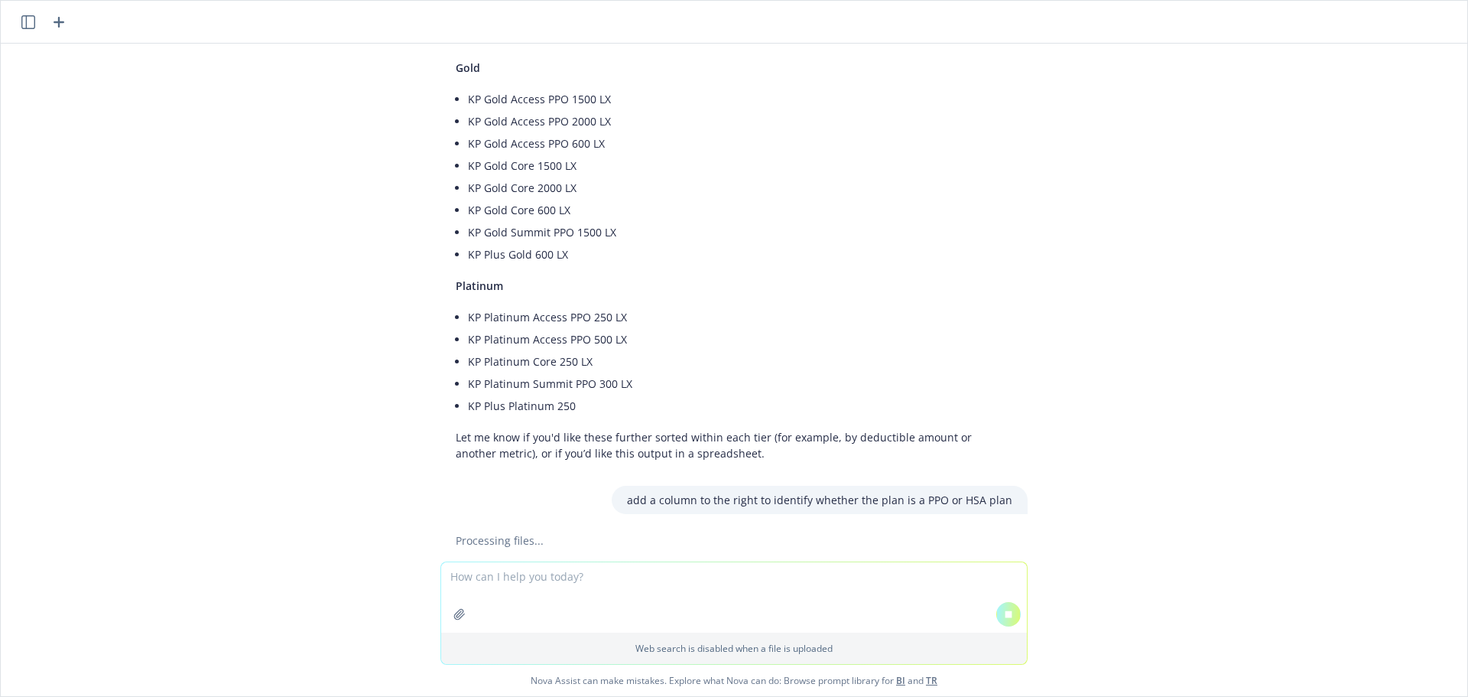
scroll to position [932, 0]
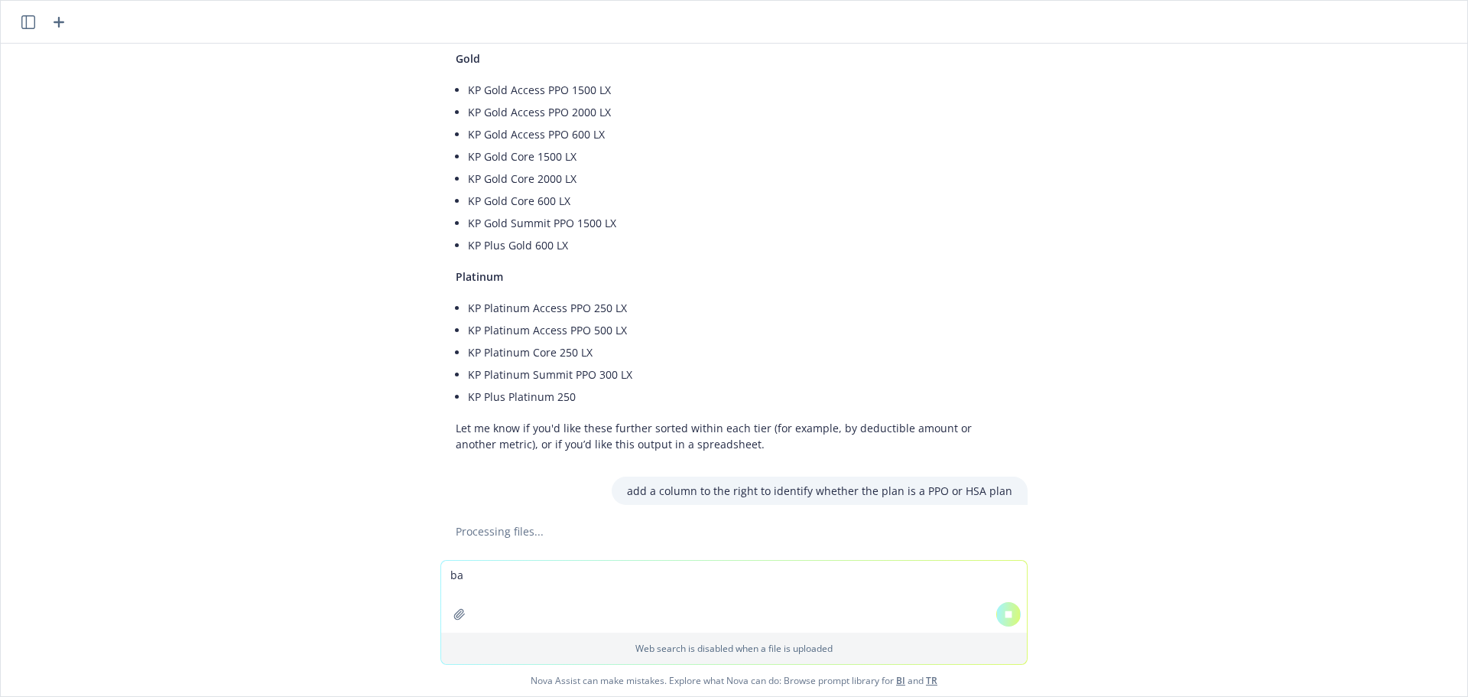
type textarea "b"
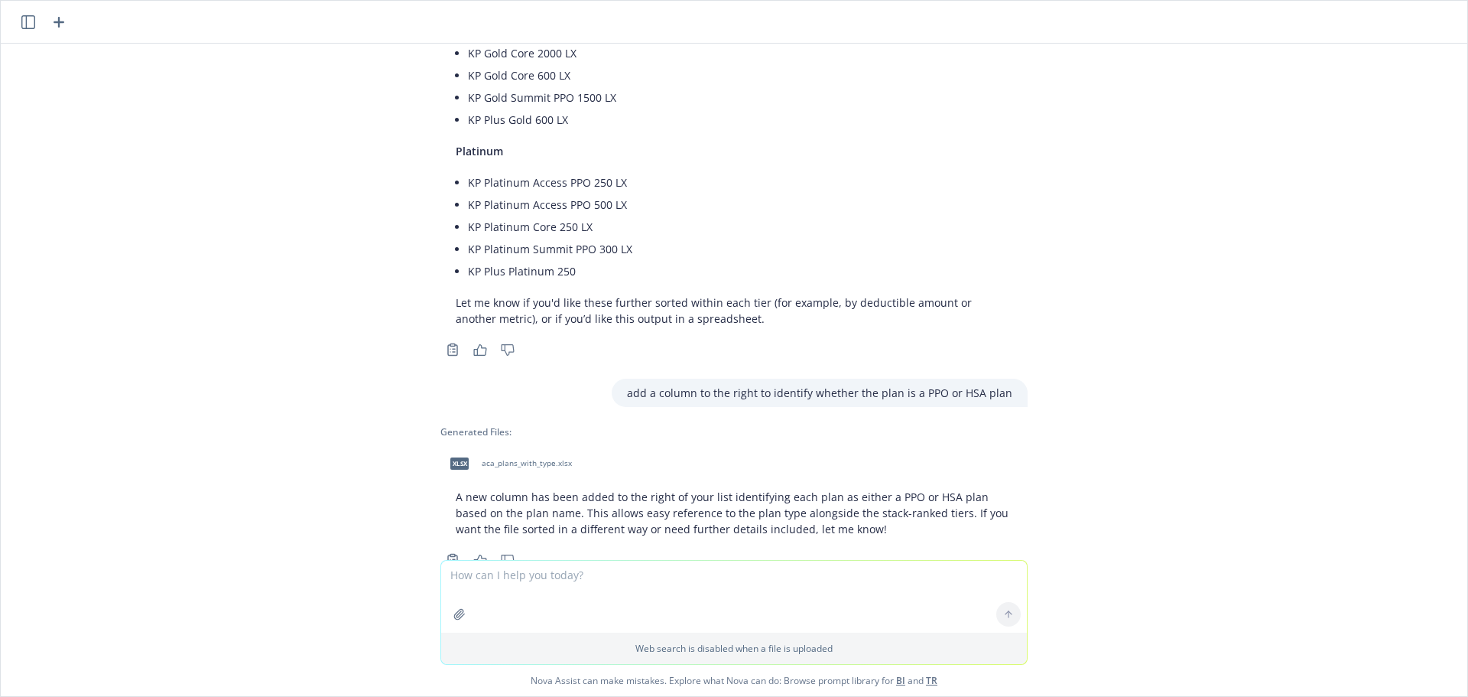
scroll to position [1100, 0]
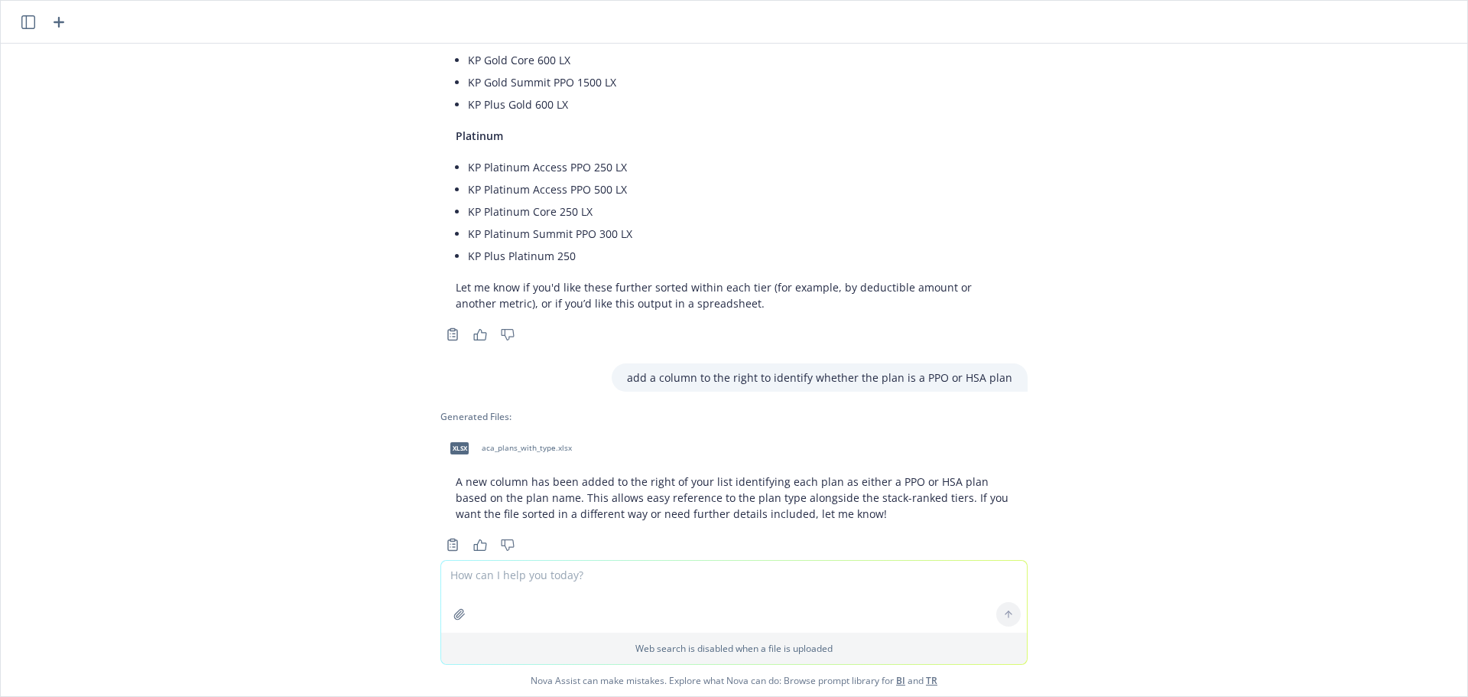
click at [706, 592] on textarea at bounding box center [734, 596] width 586 height 72
type textarea "k"
type textarea "list it"
click at [511, 443] on span "aca_plans_with_type.xlsx" at bounding box center [527, 448] width 90 height 10
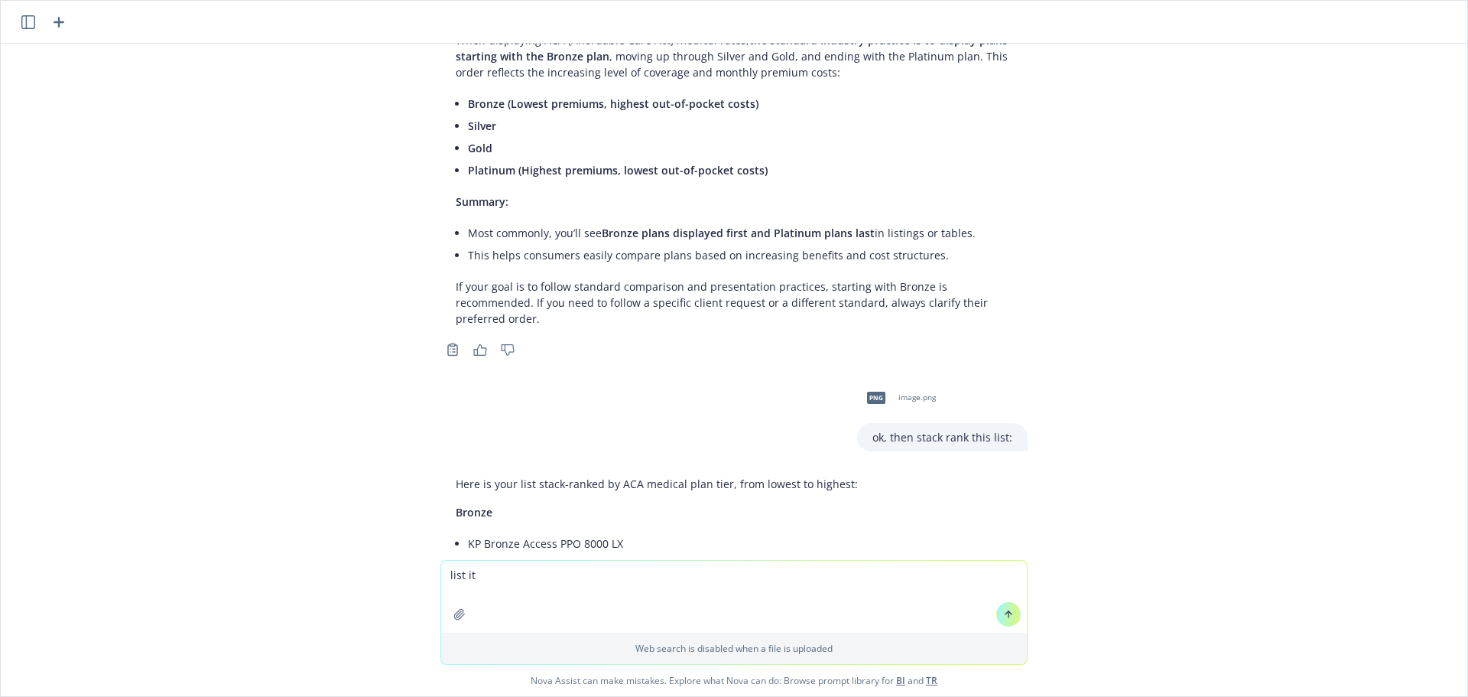
scroll to position [0, 0]
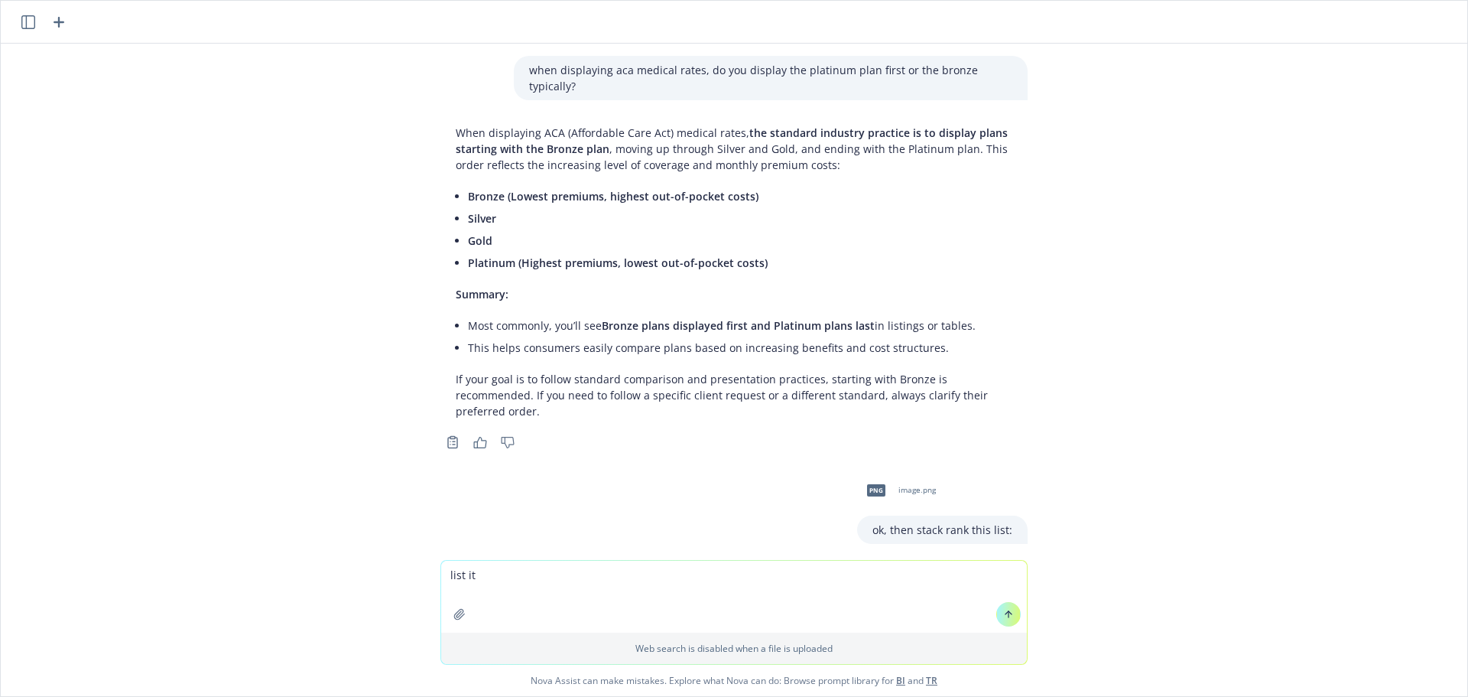
click at [31, 21] on icon "button" at bounding box center [28, 22] width 14 height 14
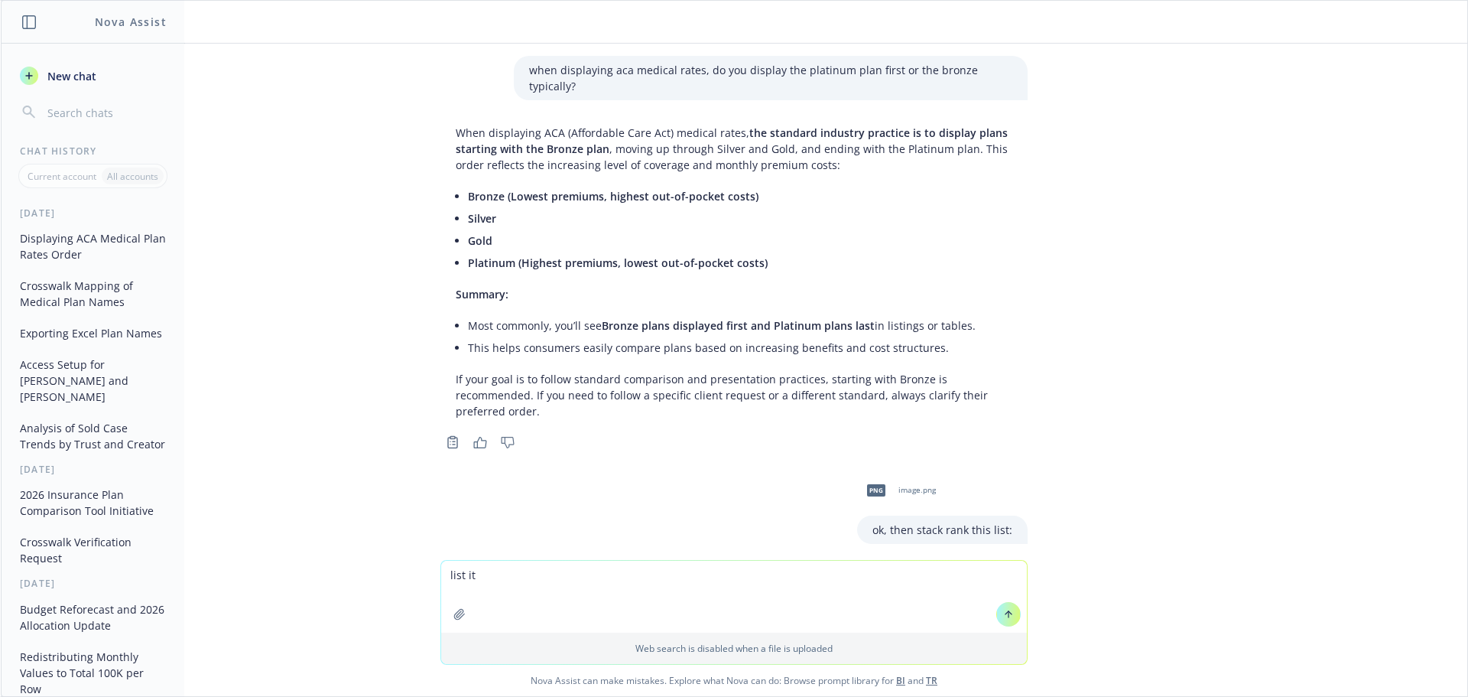
click at [44, 65] on button "New chat" at bounding box center [93, 76] width 158 height 28
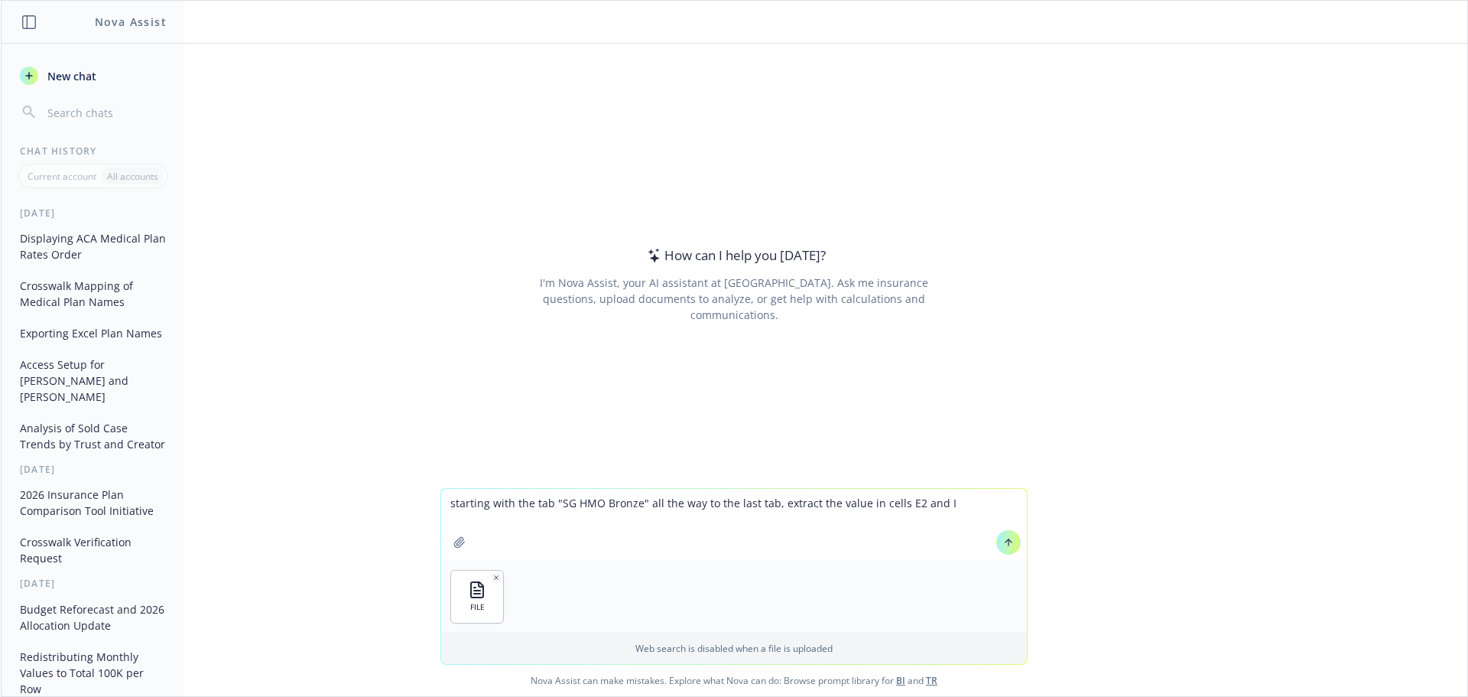
drag, startPoint x: 890, startPoint y: 502, endPoint x: 1076, endPoint y: 530, distance: 188.7
click at [1073, 528] on div "starting with the tab "SG HMO Bronze" all the way to the last tab, extract the …" at bounding box center [734, 592] width 1466 height 208
click at [839, 505] on textarea "starting with the tab "SG HMO Bronze" all the way to the last tab, extract the" at bounding box center [734, 525] width 586 height 72
type textarea "starting with the tab "SG HMO Bronze" all the way to the last tab, extract the …"
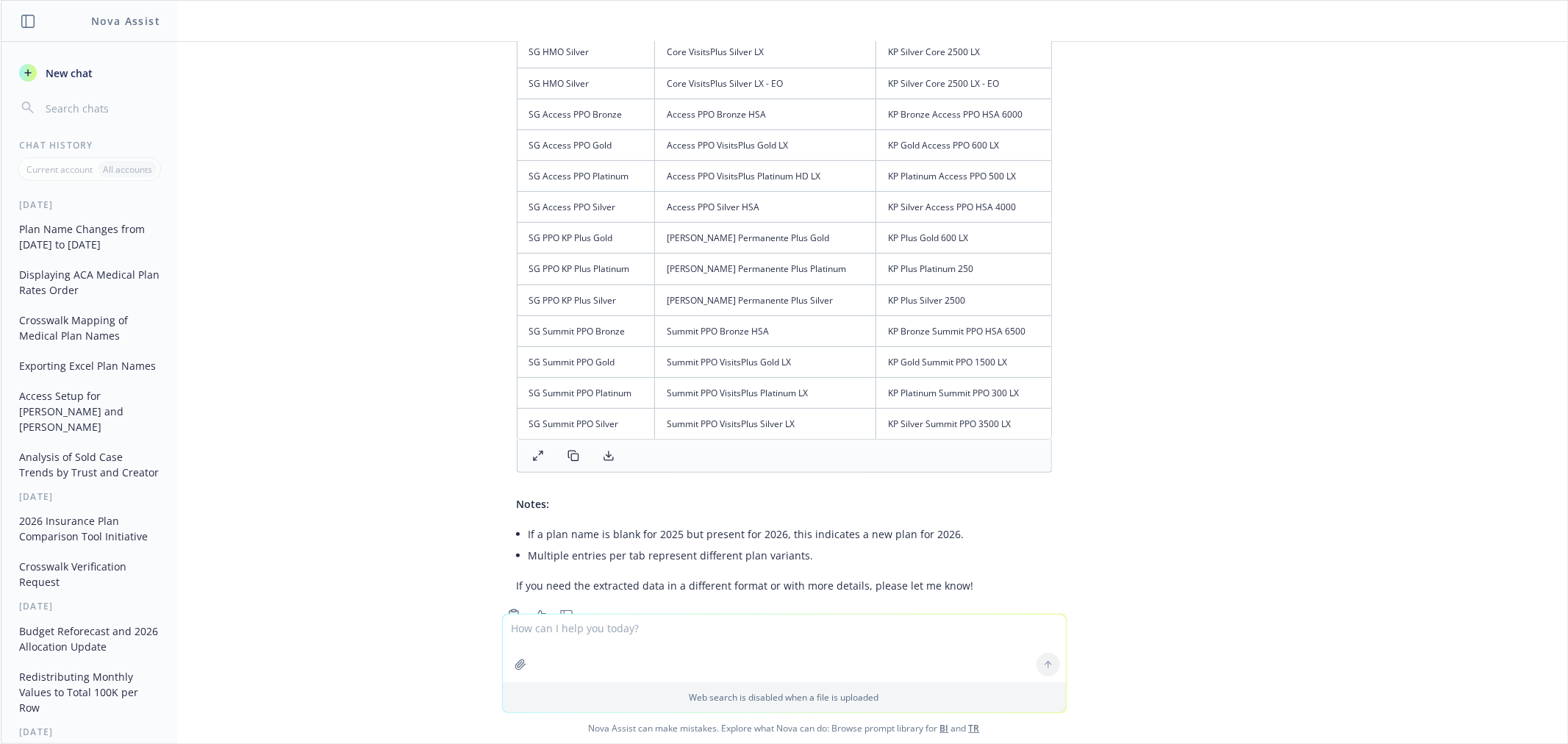
scroll to position [505, 0]
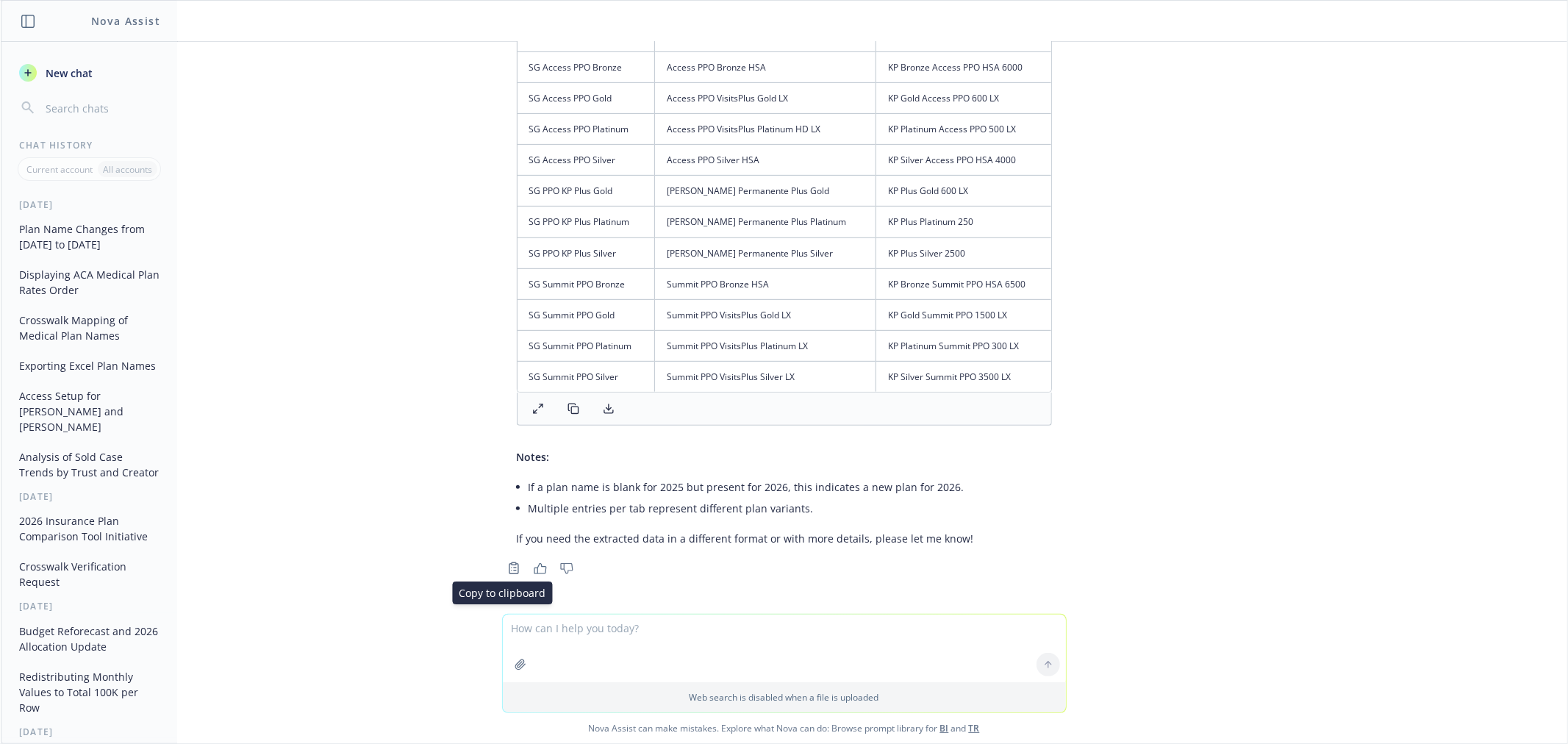
click at [510, 564] on icon "Copy to clipboard" at bounding box center [513, 568] width 9 height 11
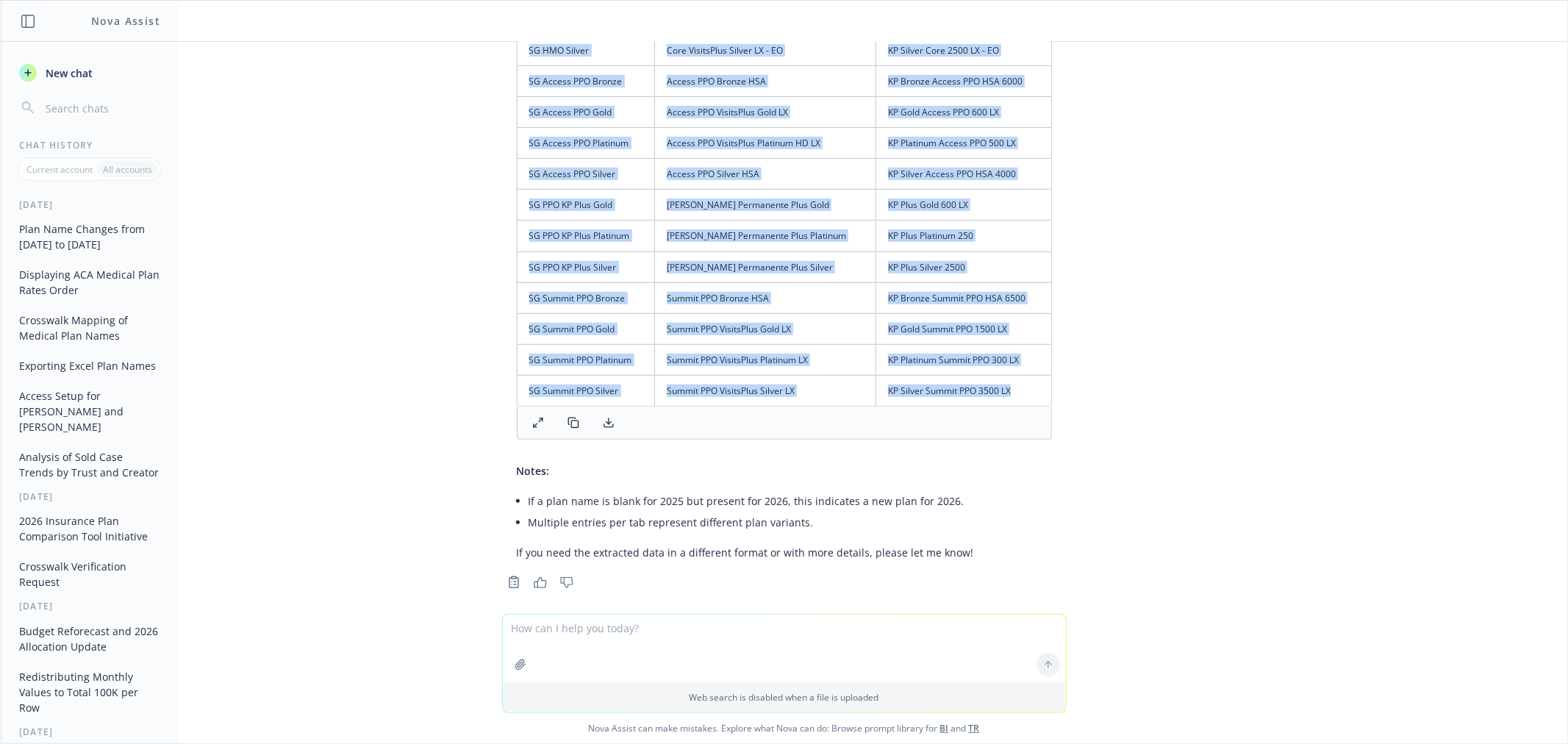
scroll to position [0, 0]
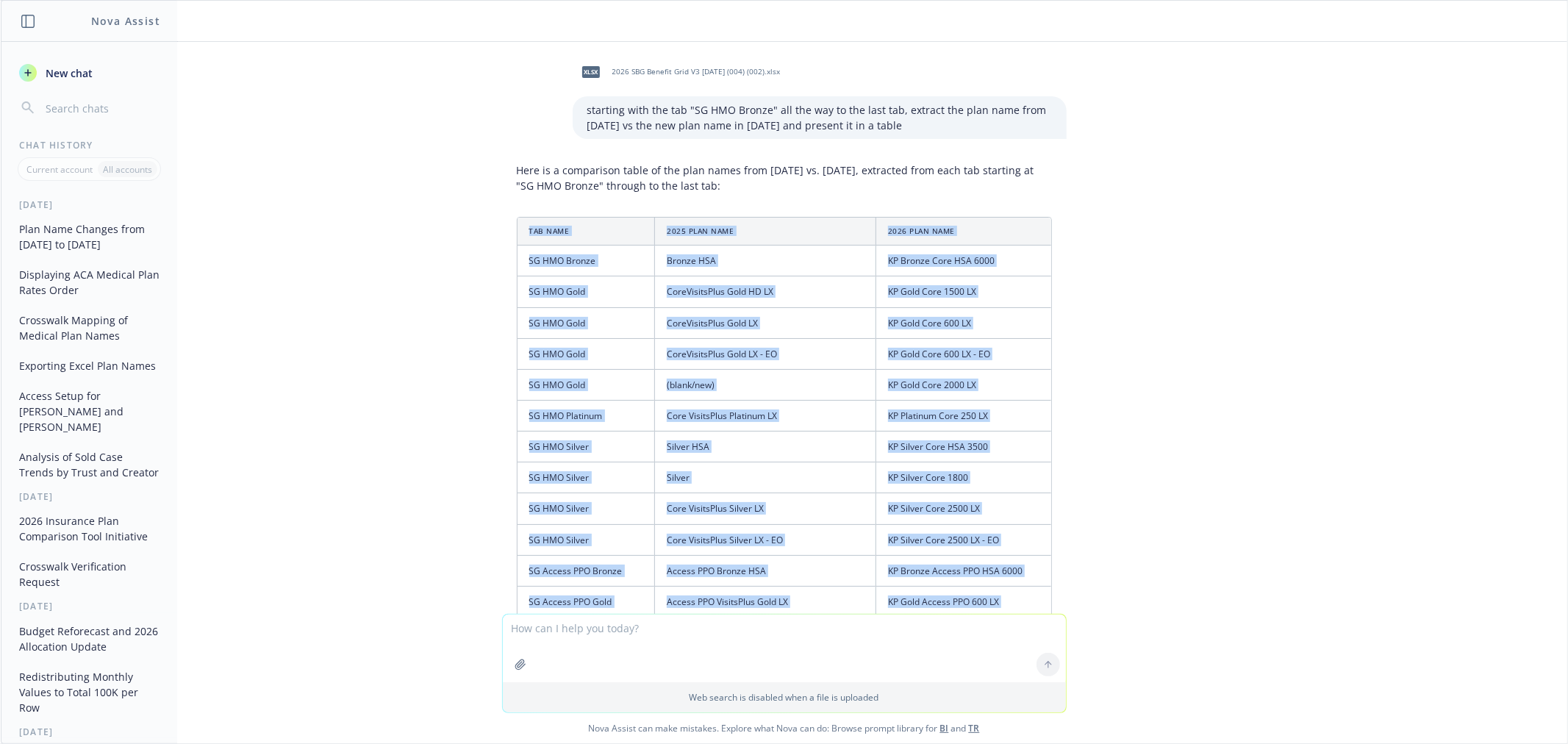
drag, startPoint x: 1003, startPoint y: 398, endPoint x: 508, endPoint y: 236, distance: 520.8
click at [517, 236] on table "Tab Name 2025 Plan Name 2026 Plan Name SG HMO Bronze Bronze HSA KP Bronze Core …" at bounding box center [784, 556] width 534 height 678
copy table "Tab Name 2025 Plan Name 2026 Plan Name SG HMO Bronze Bronze HSA KP Bronze Core …"
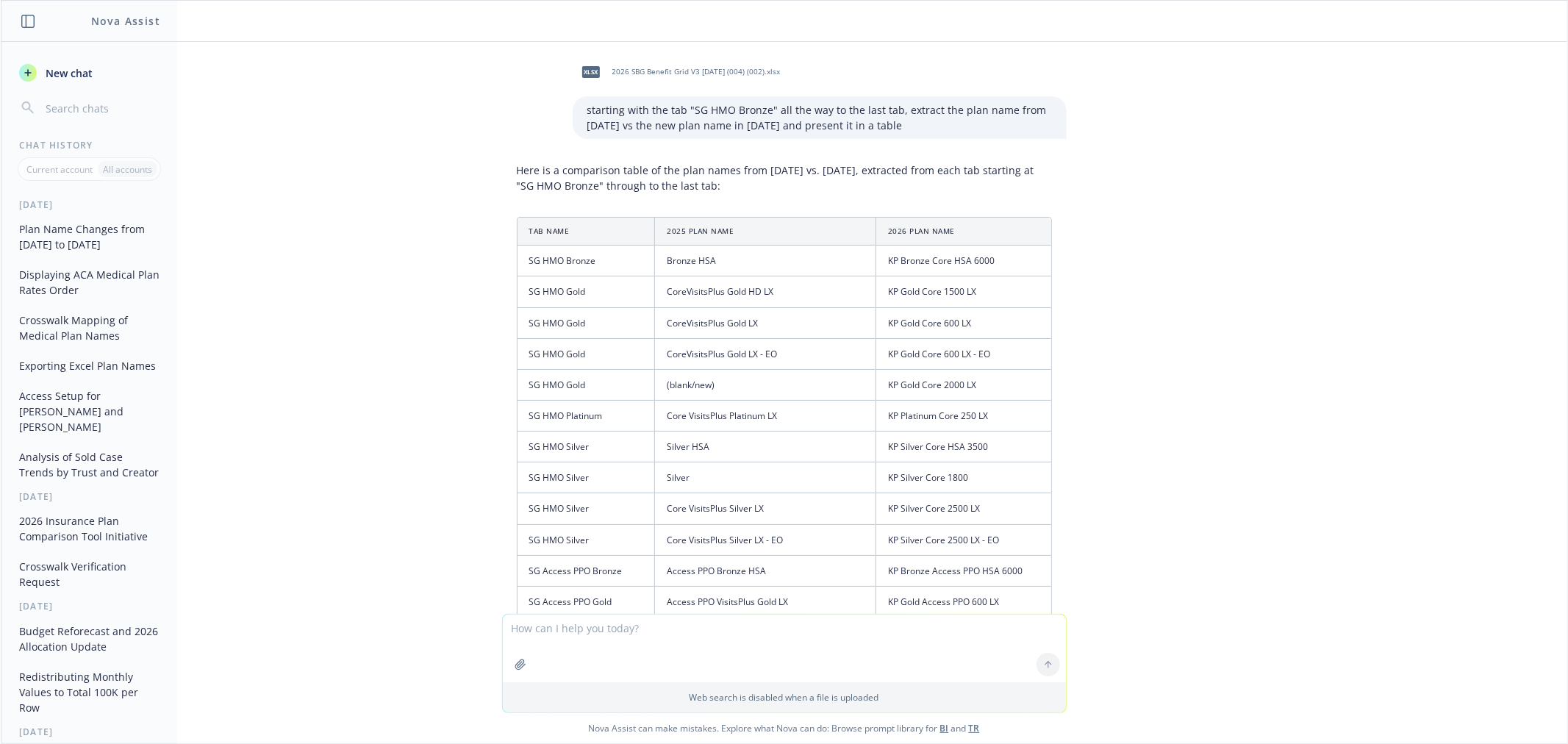
click at [751, 660] on textarea at bounding box center [784, 648] width 563 height 67
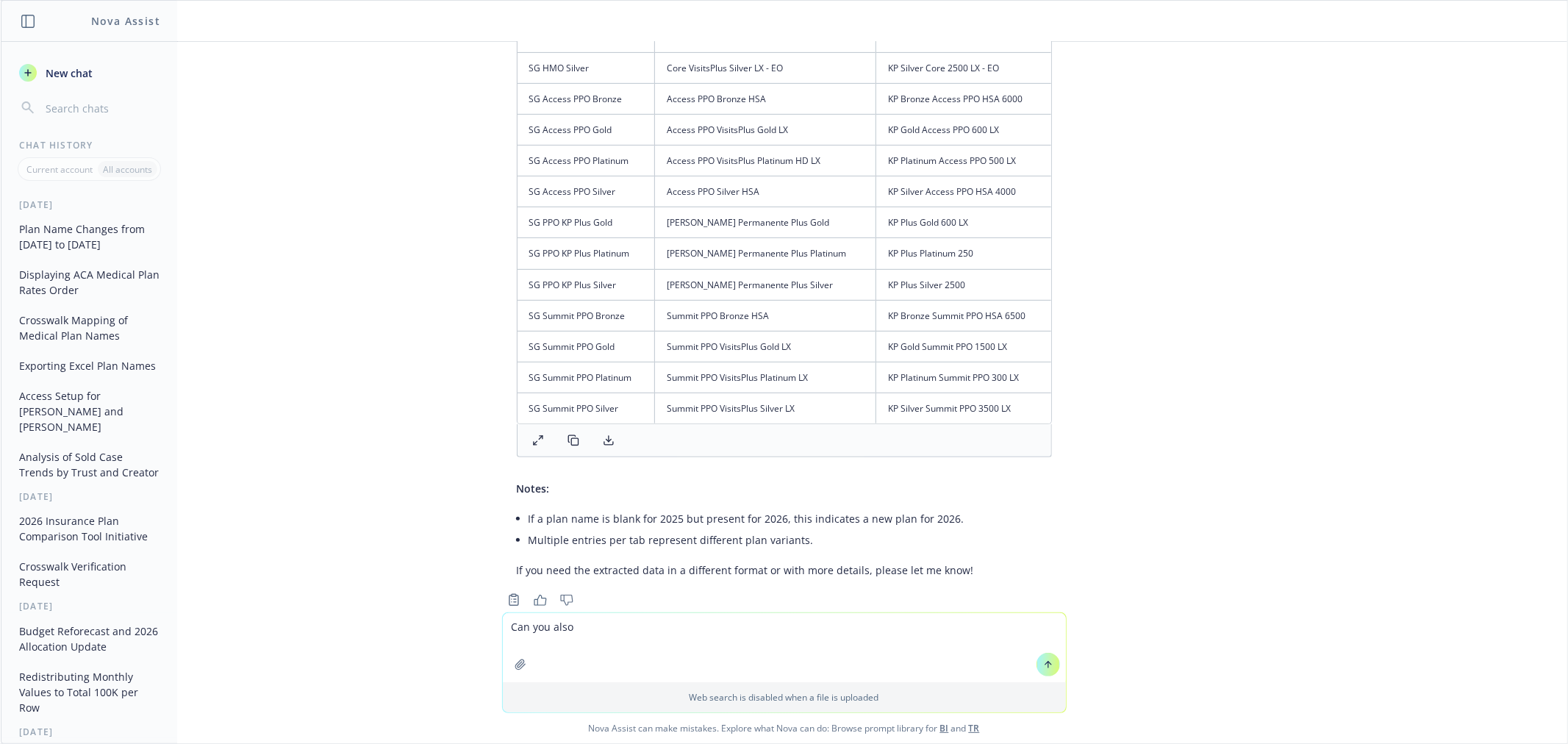
scroll to position [506, 0]
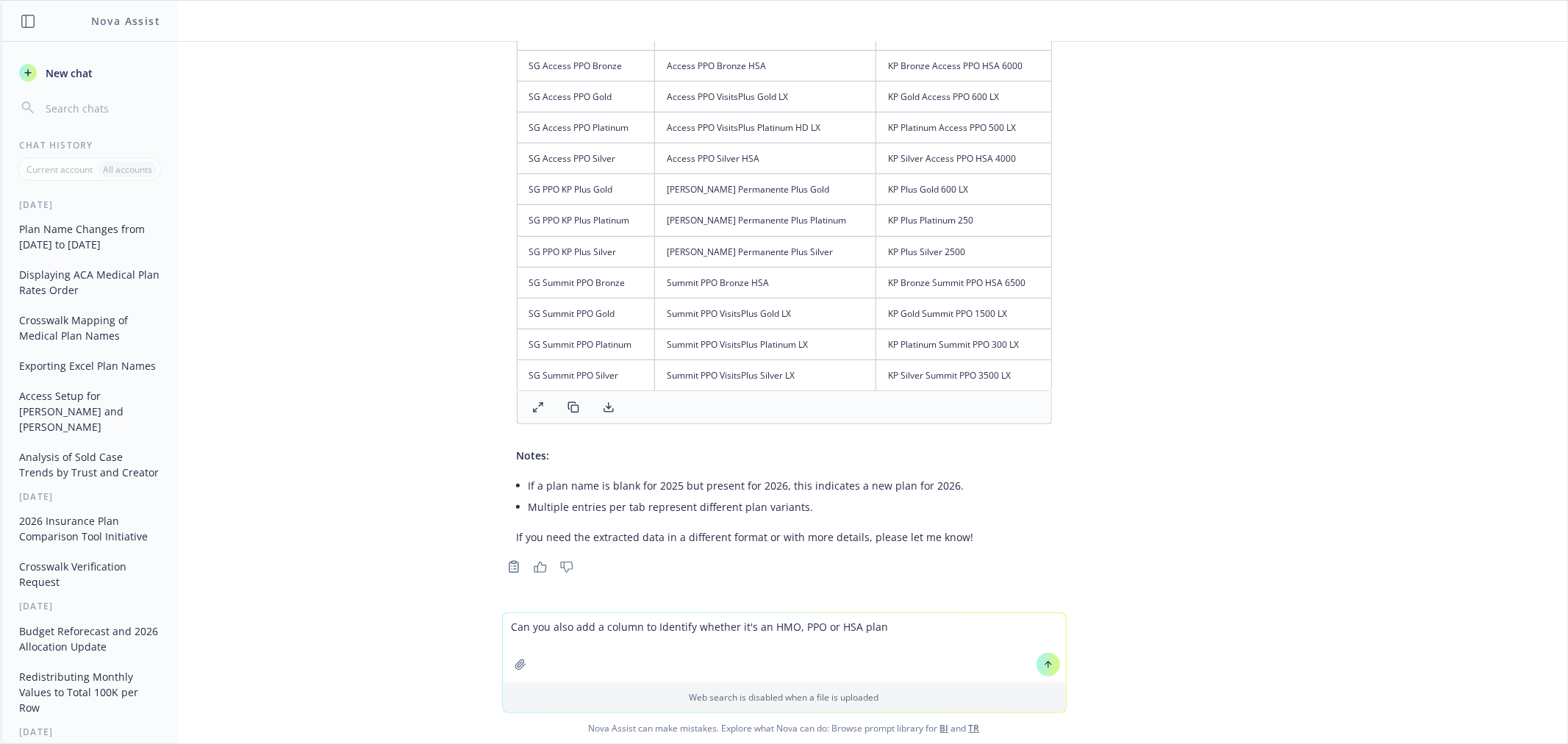
type textarea "Can you also add a column to Identify whether it's an HMO, PPO or HSA plan?"
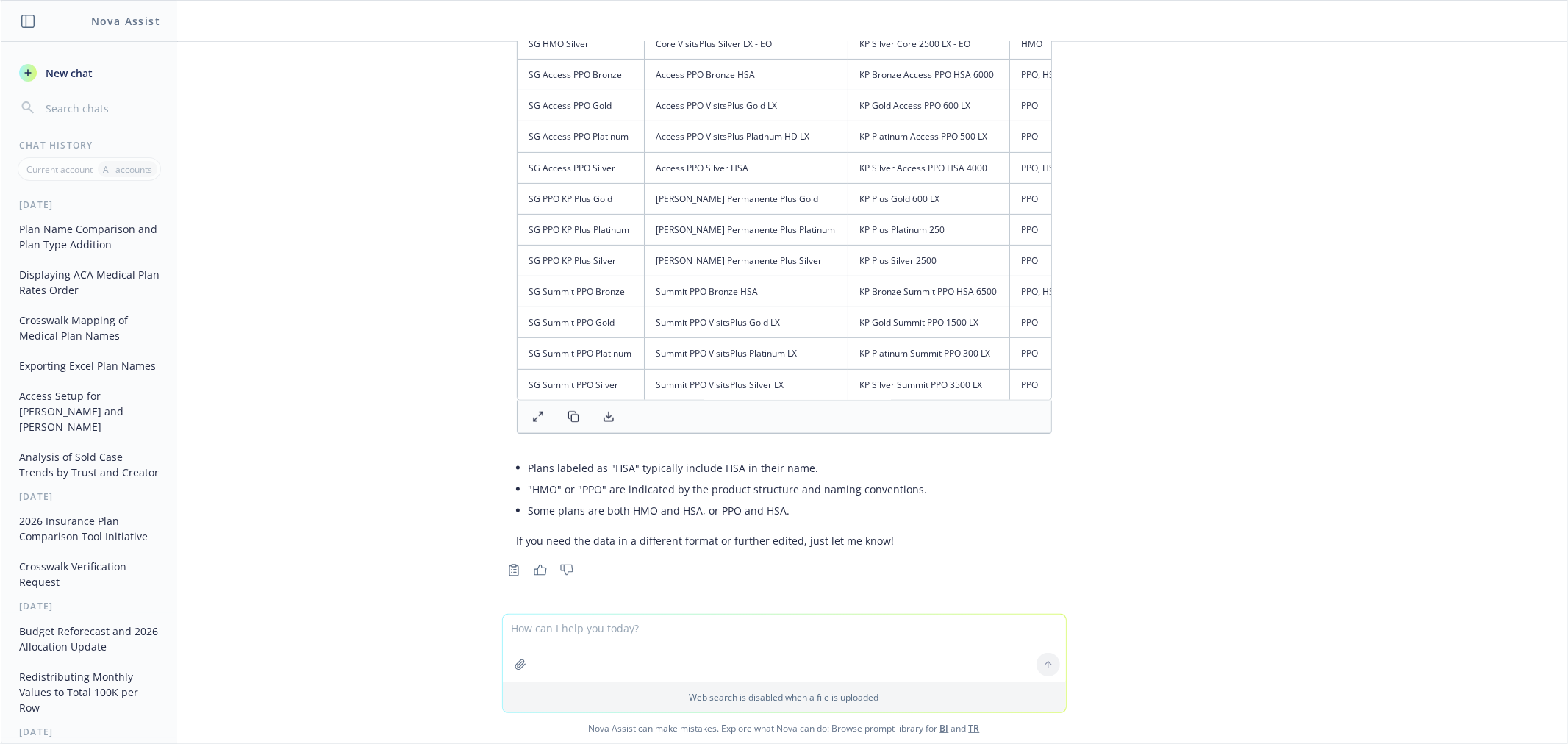
scroll to position [1599, 0]
type textarea "present the table"
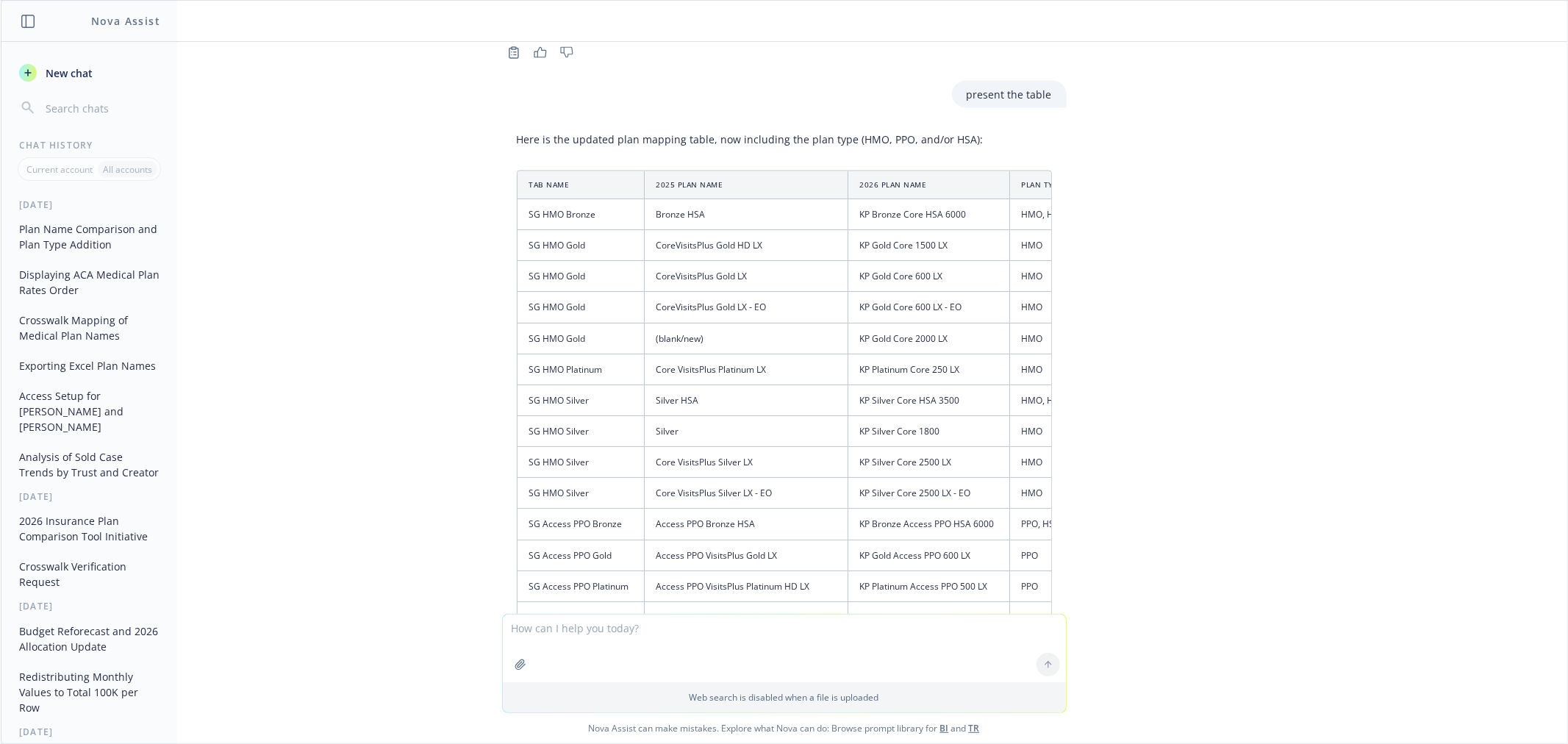
scroll to position [2090, 0]
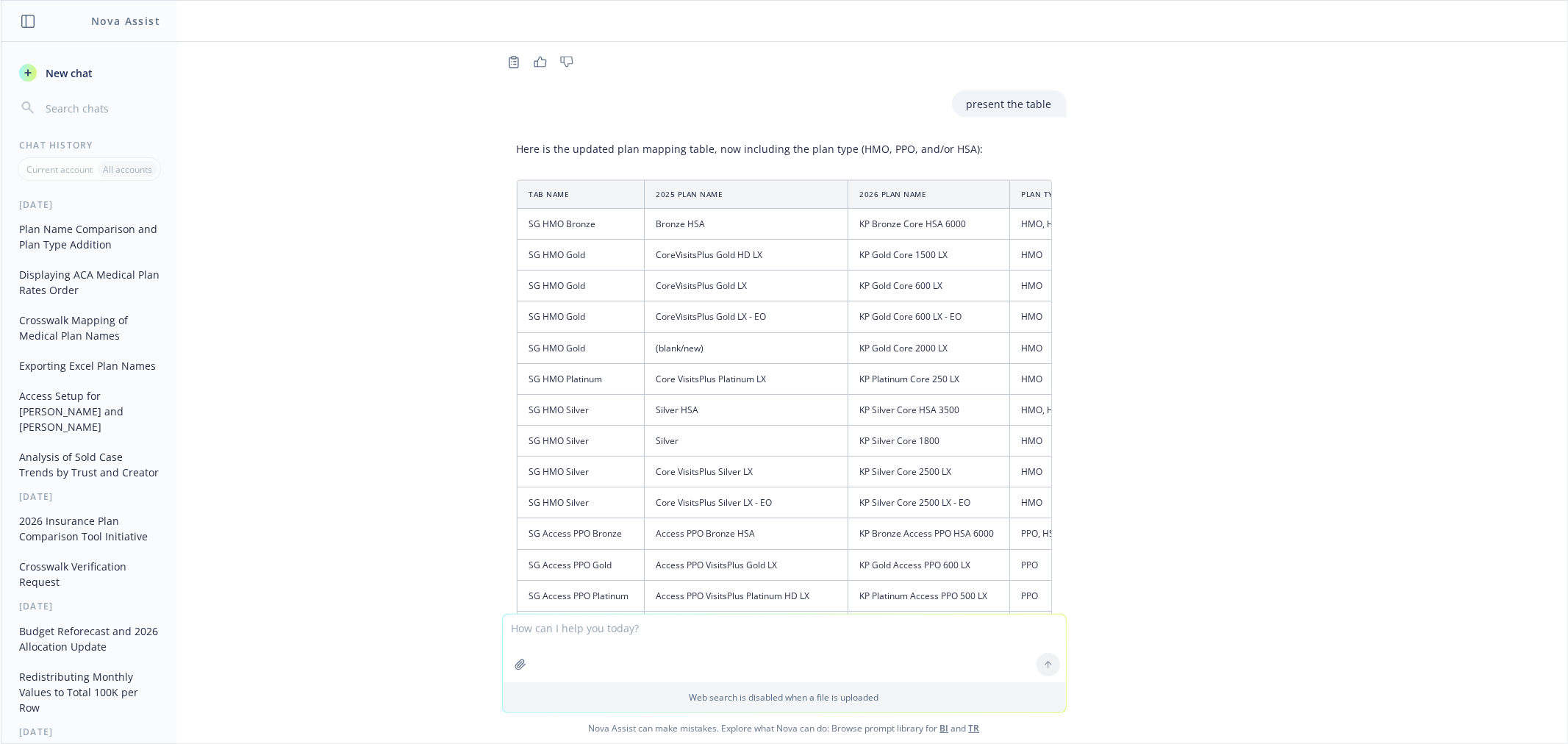
click at [848, 301] on td "KP Gold Core 600 LX" at bounding box center [929, 285] width 162 height 31
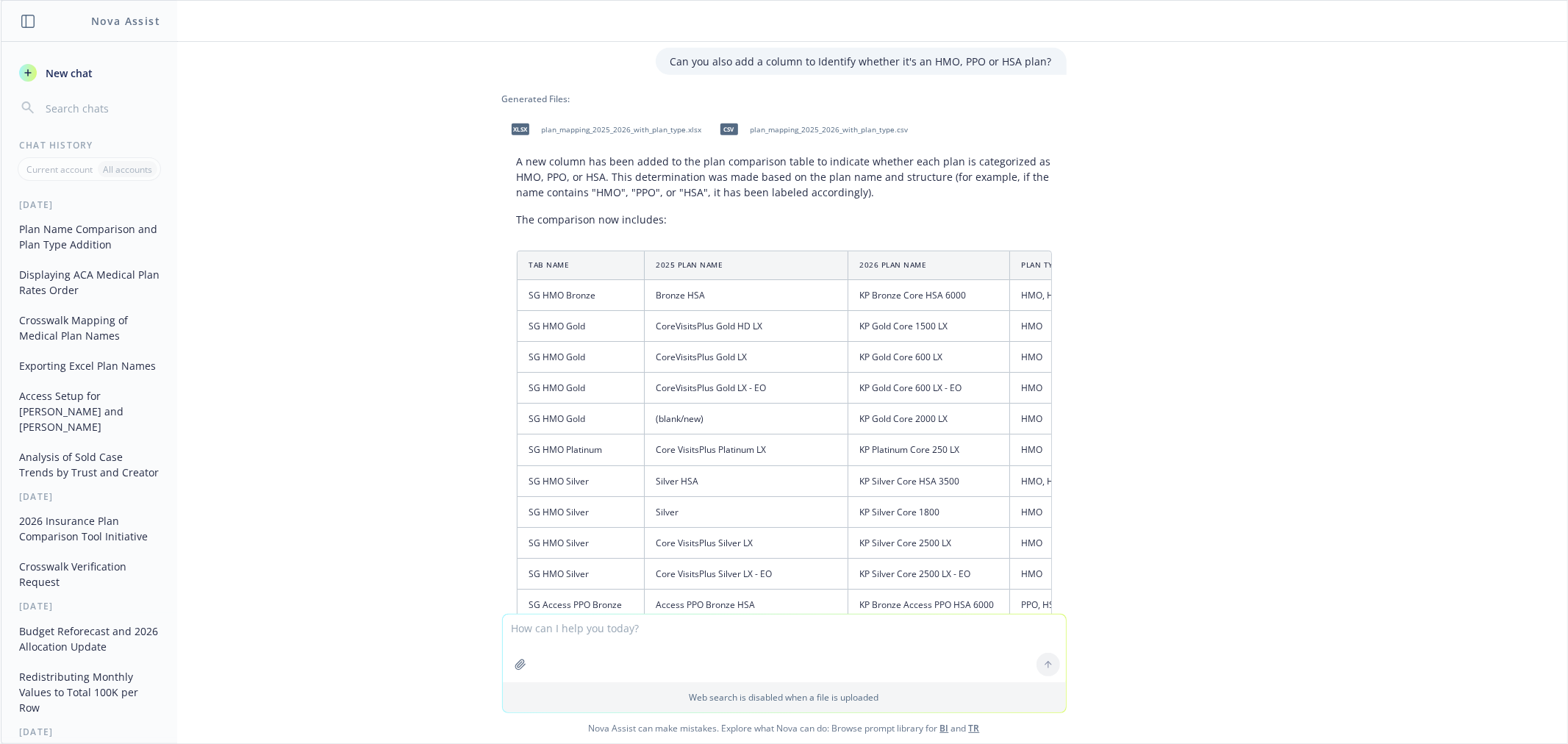
scroll to position [2063, 0]
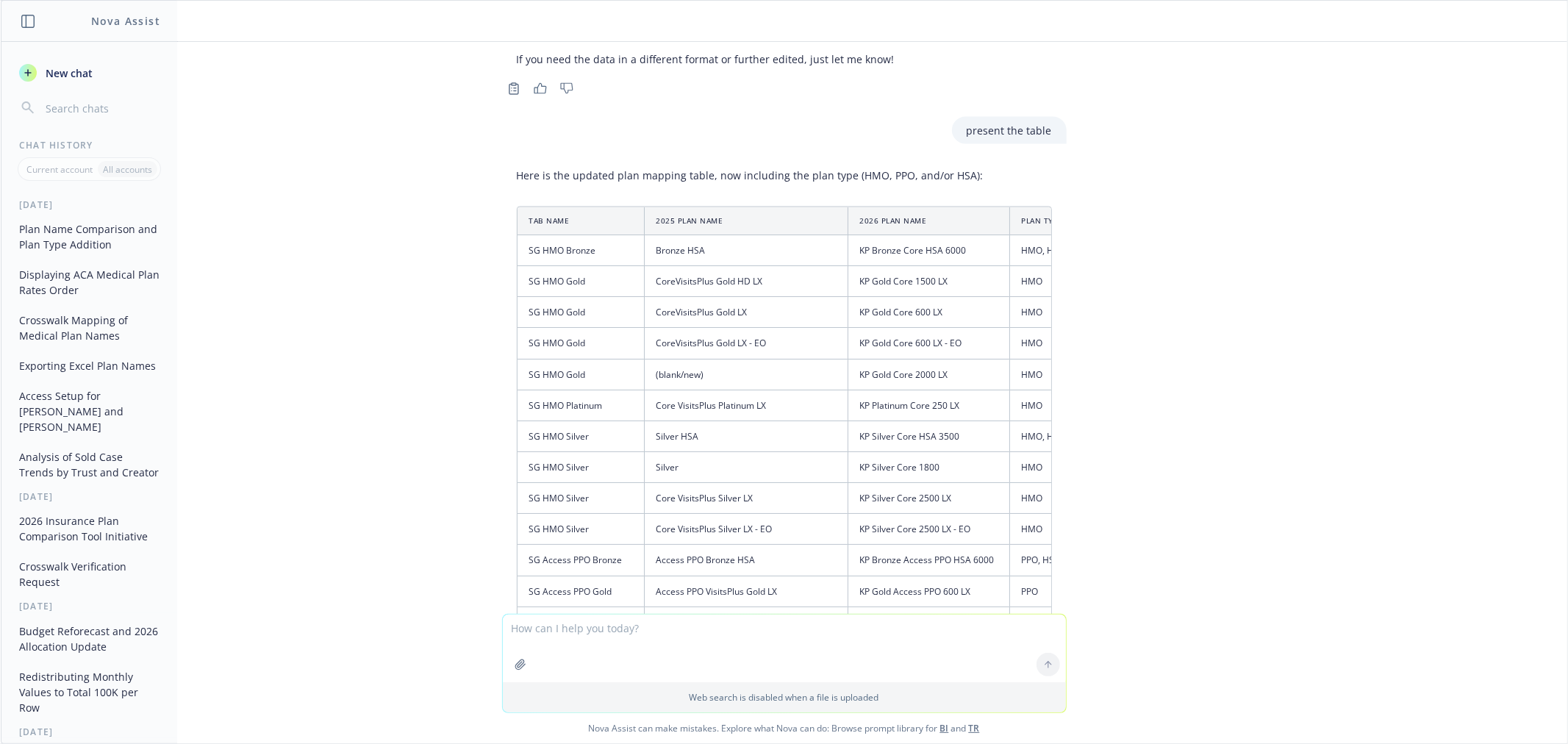
click at [1260, 305] on div "xlsx 2026 SBG Benefit Grid V3 [DATE] (004) (002).xlsx starting with the tab "SG…" at bounding box center [784, 328] width 1566 height 572
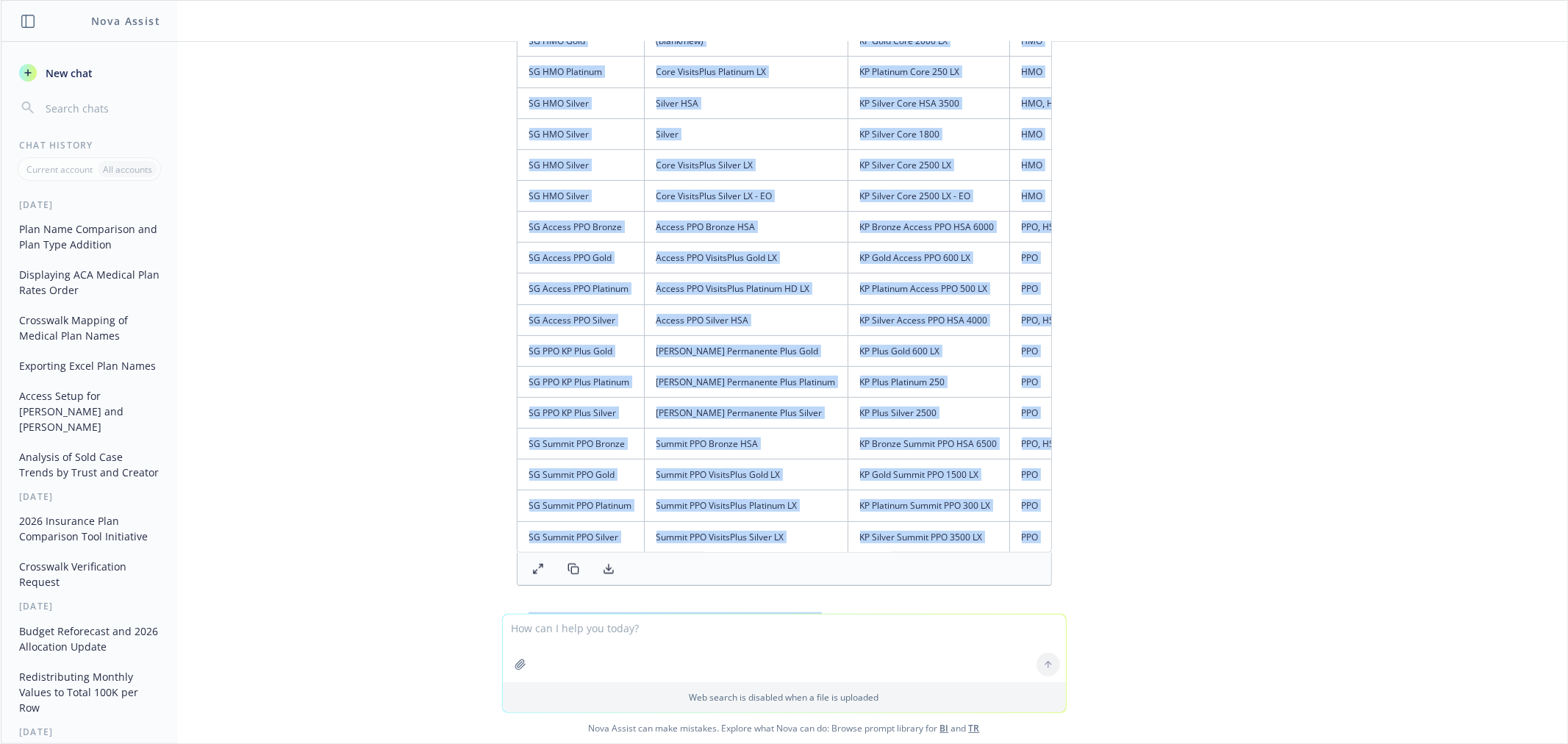
scroll to position [1565, 0]
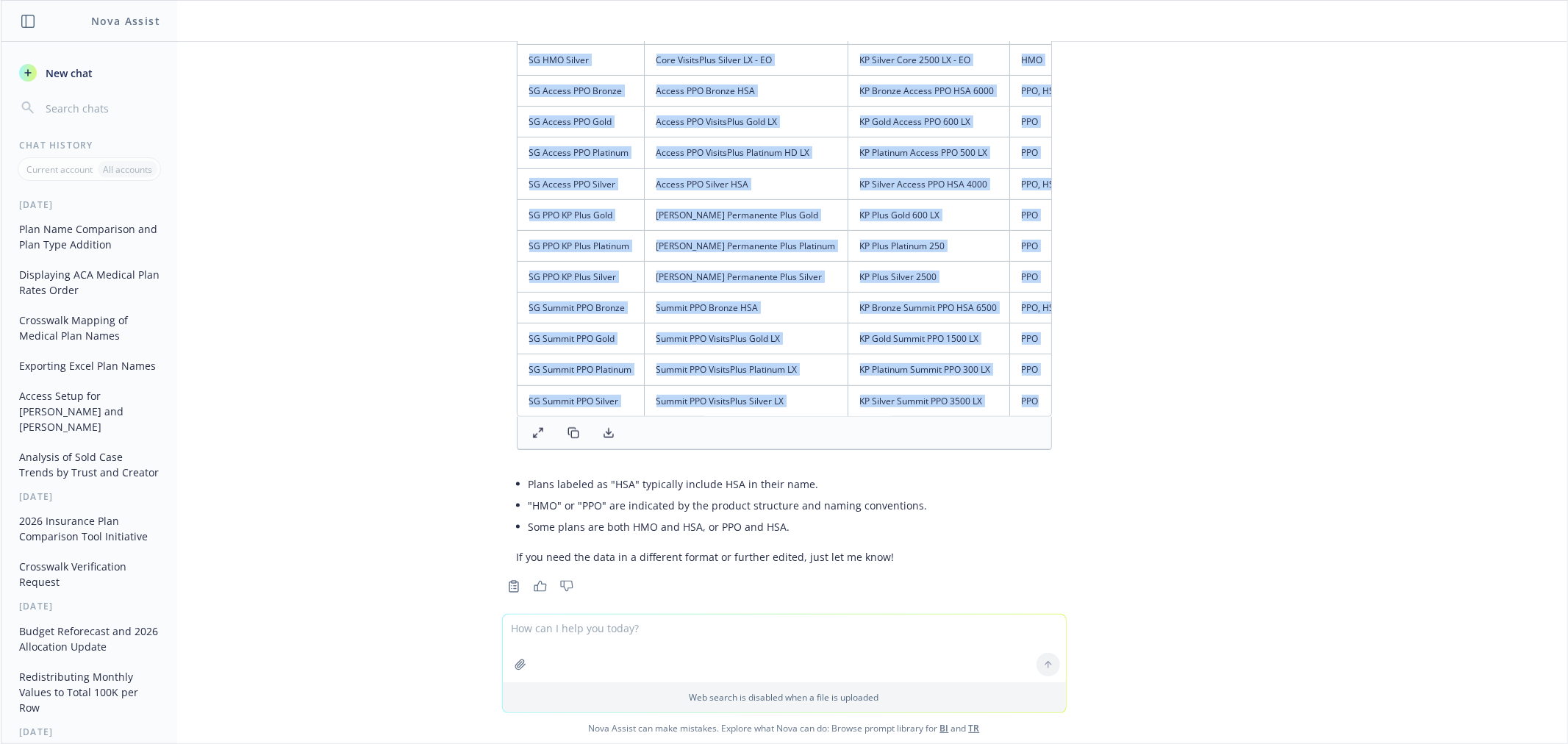
drag, startPoint x: 518, startPoint y: 108, endPoint x: 1012, endPoint y: 395, distance: 571.3
click at [1012, 395] on table "Tab Name 2025 Plan Name 2026 Plan Name Plan Type SG HMO Bronze Bronze HSA KP Br…" at bounding box center [797, 76] width 560 height 678
click at [568, 443] on button at bounding box center [573, 433] width 30 height 20
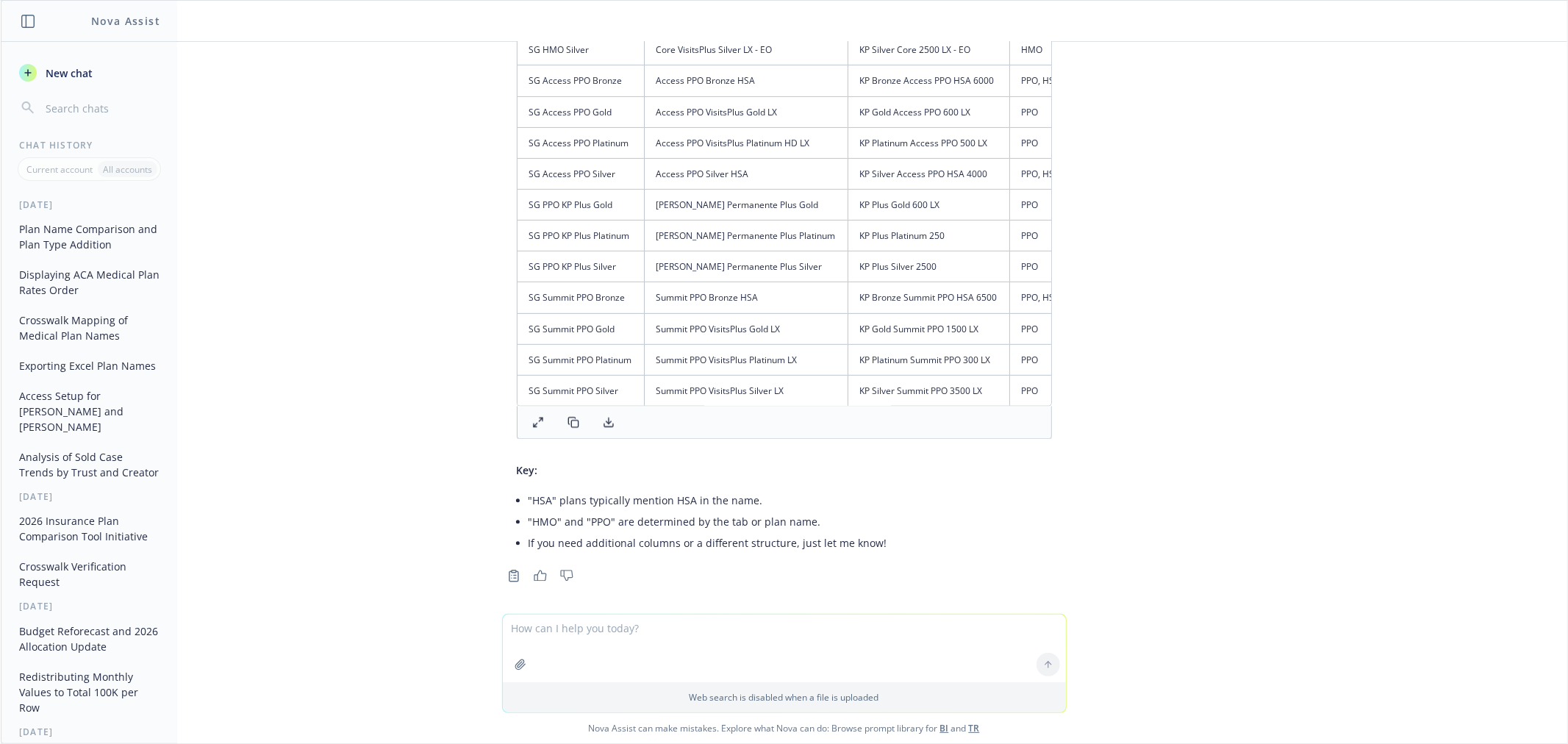
scroll to position [2580, 0]
click at [567, 413] on icon at bounding box center [573, 414] width 12 height 12
click at [744, 632] on textarea at bounding box center [784, 648] width 563 height 67
paste textarea "a"
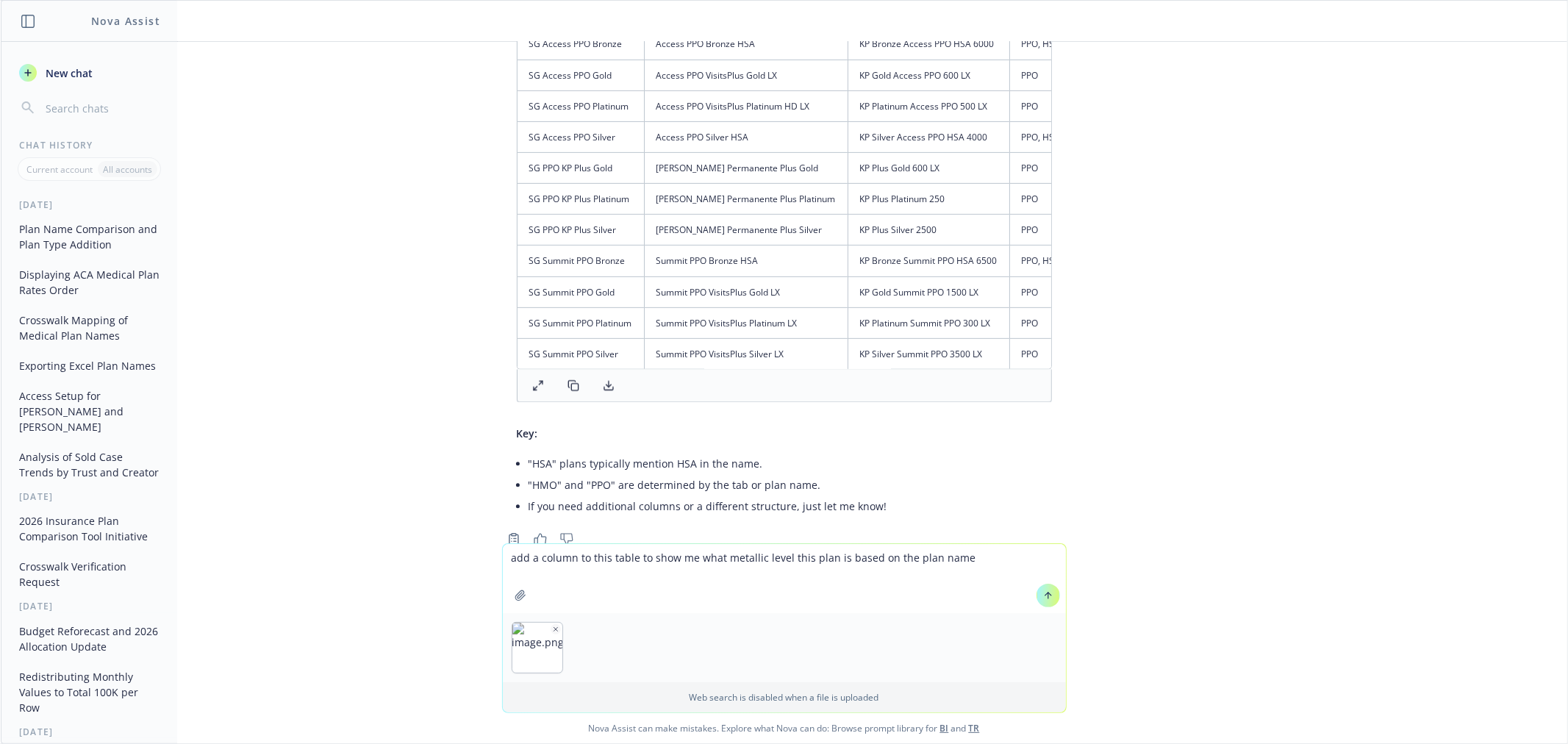
type textarea "add a column to this table to show me what metallic level this plan is based on…"
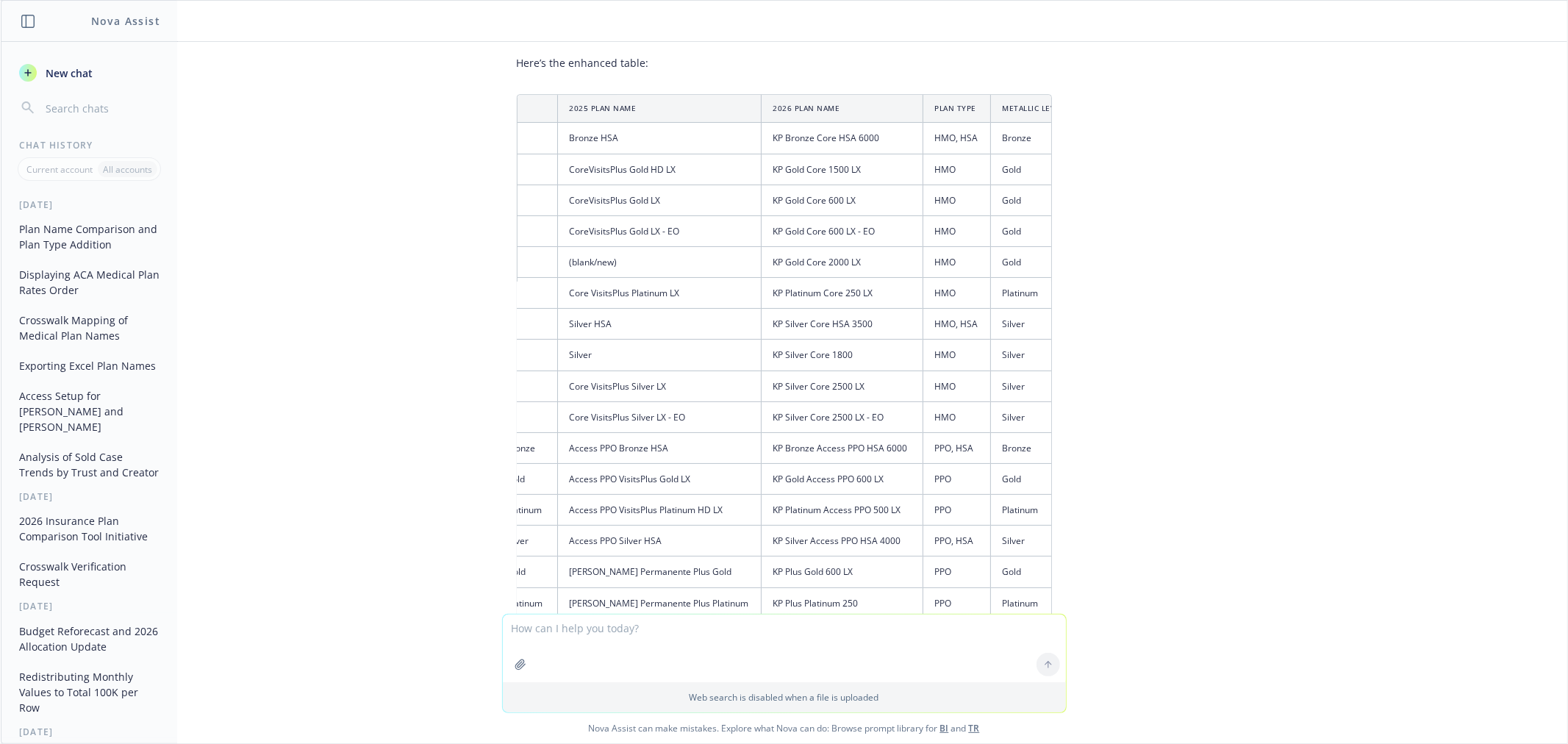
scroll to position [3216, 0]
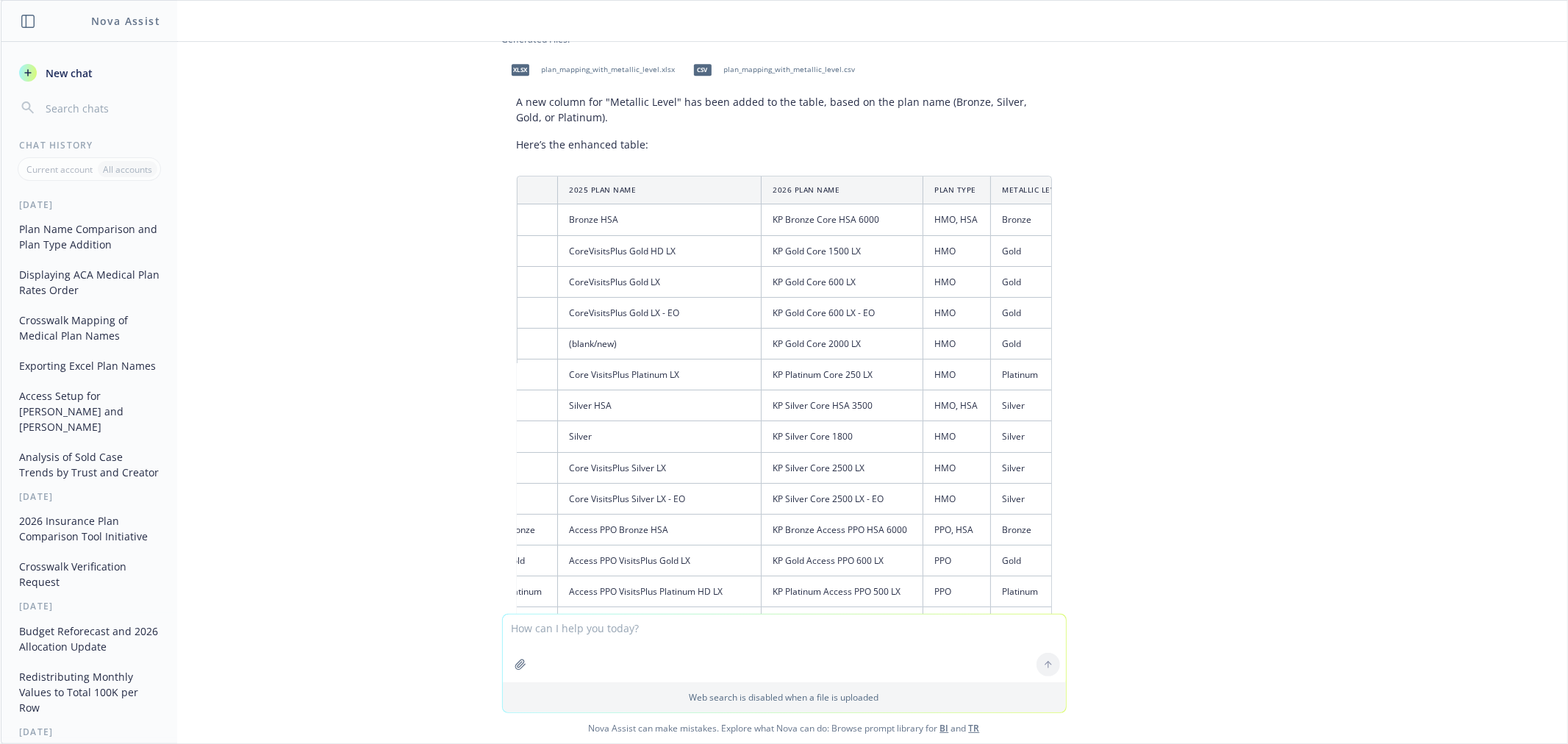
click at [1292, 276] on div "xlsx 2026 SBG Benefit Grid V3 [DATE] (004) (002).xlsx starting with the tab "SG…" at bounding box center [784, 328] width 1566 height 572
click at [576, 630] on textarea at bounding box center [784, 648] width 563 height 67
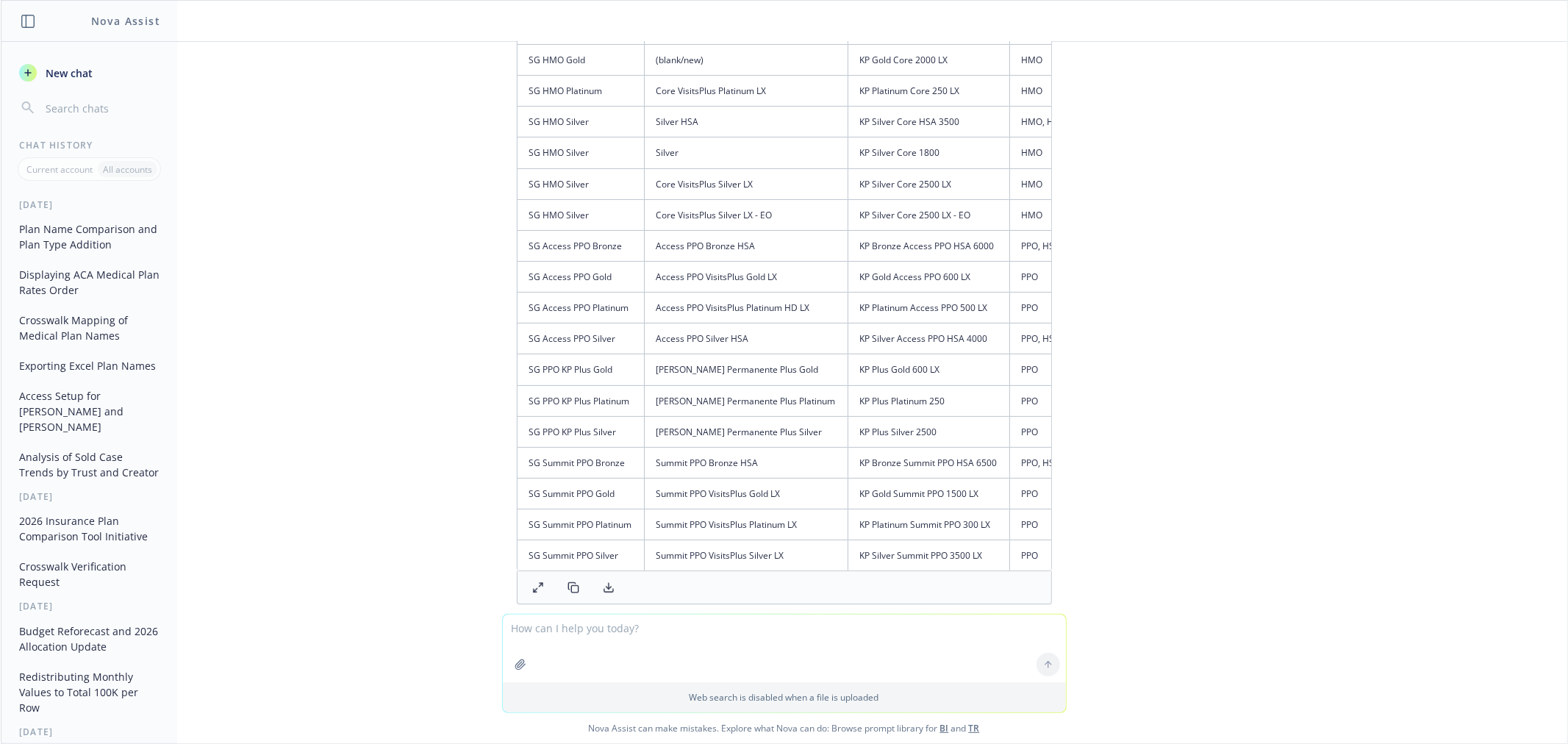
scroll to position [3543, 0]
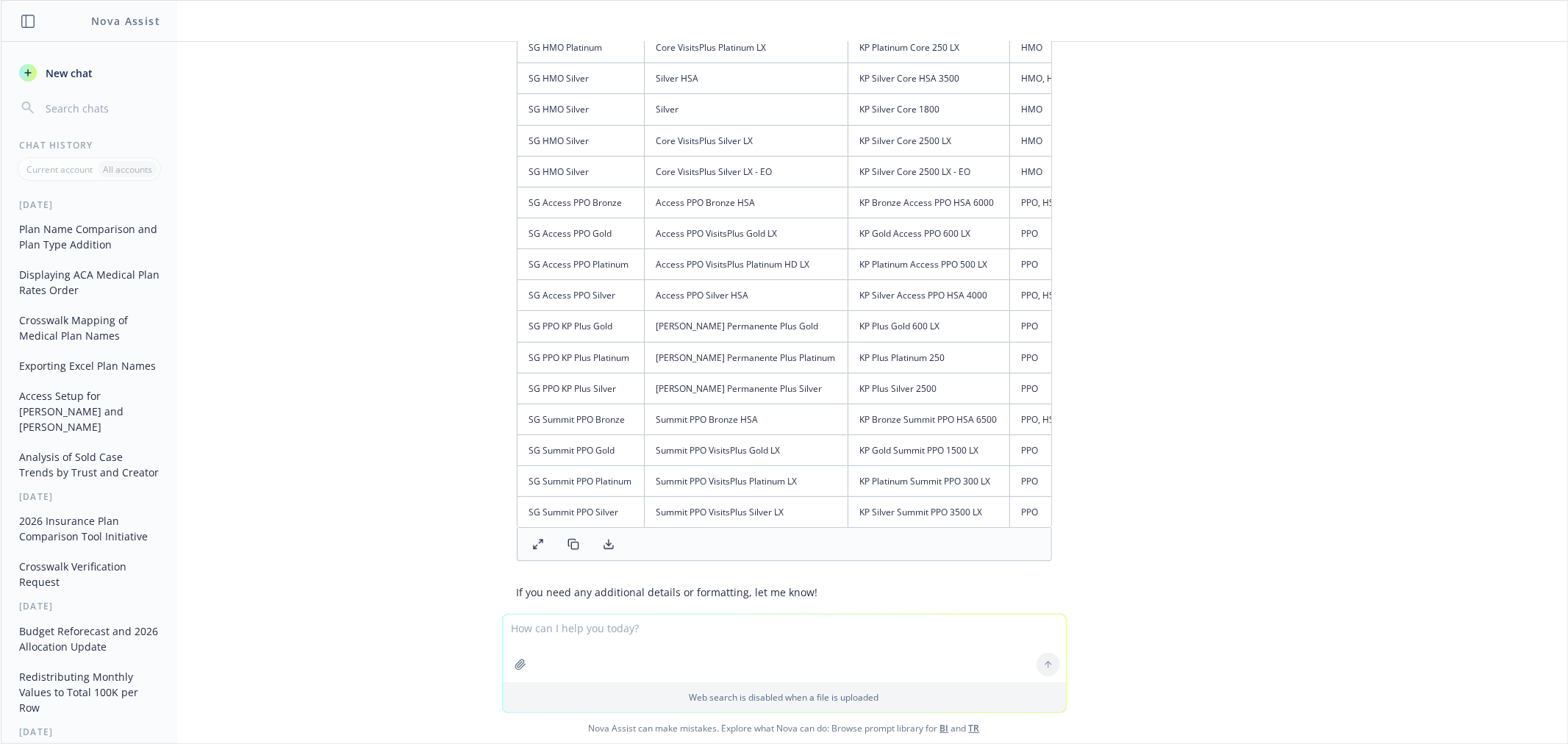
click at [564, 635] on textarea at bounding box center [784, 648] width 563 height 67
paste textarea "a"
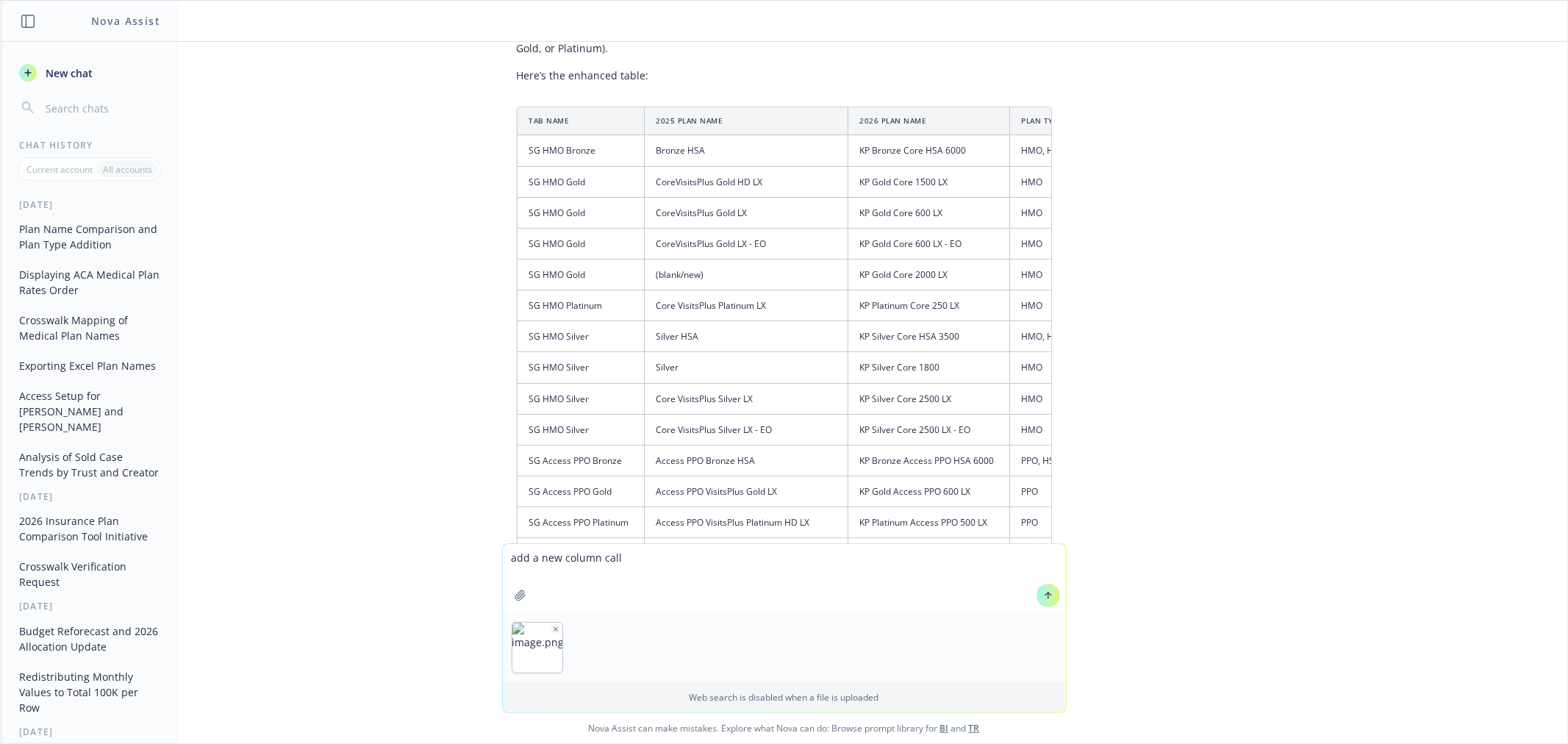
scroll to position [3694, 0]
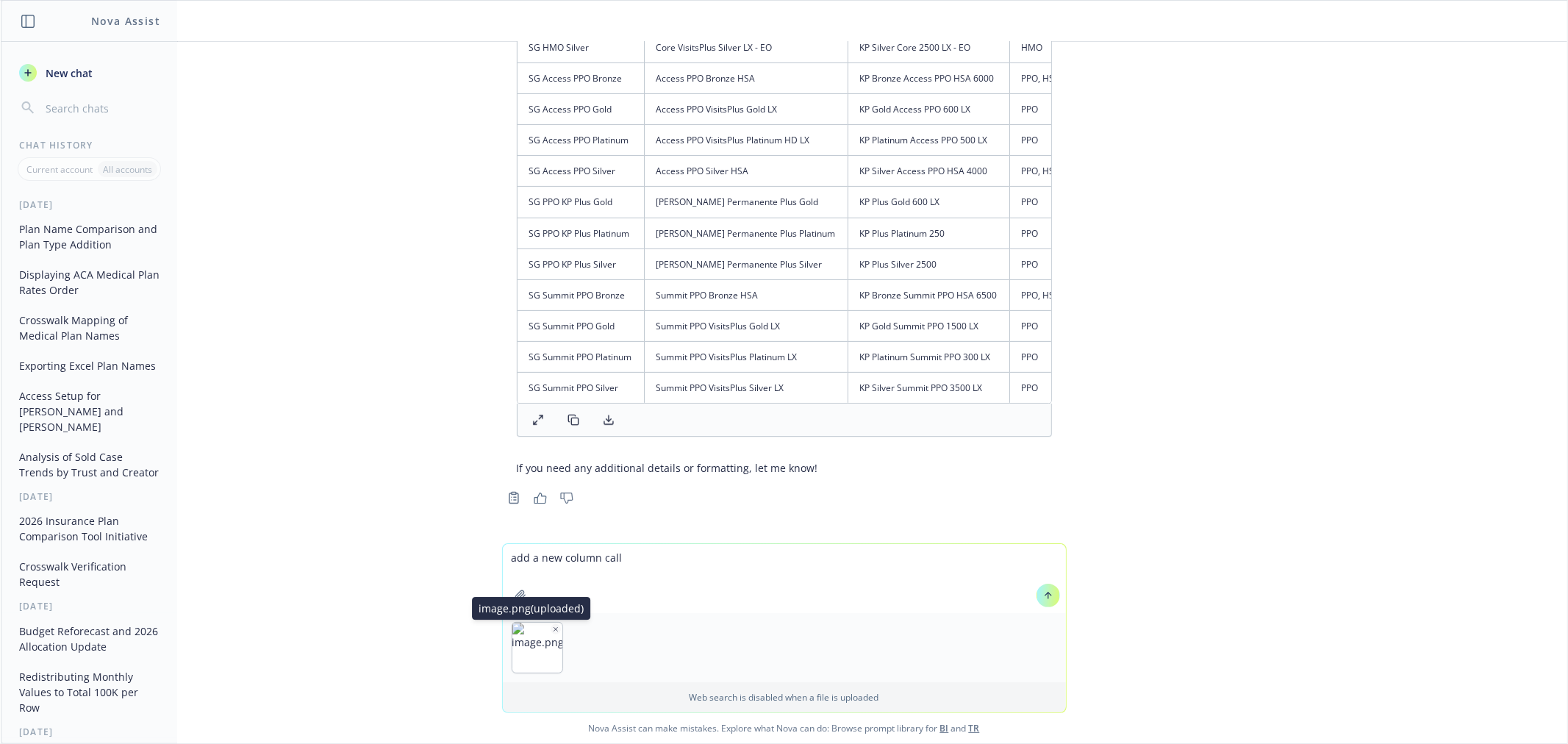
type textarea "add a new column call"
click at [552, 629] on icon "button" at bounding box center [556, 630] width 8 height 8
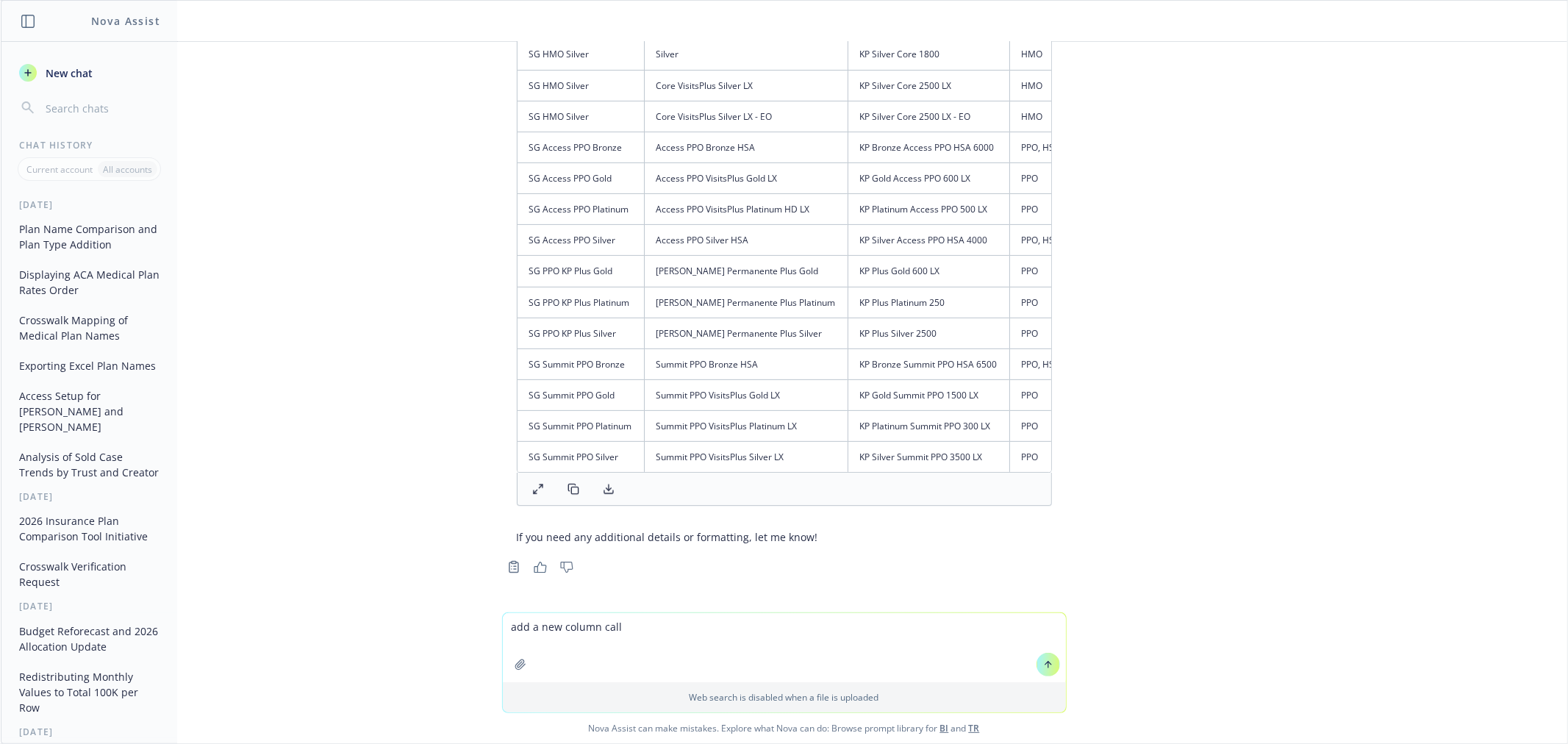
drag, startPoint x: 640, startPoint y: 630, endPoint x: 280, endPoint y: 608, distance: 360.7
click at [282, 608] on div "xlsx 2026 SBG Benefit Grid V3 [DATE] (004) (002).xlsx starting with the tab "SG…" at bounding box center [784, 392] width 1566 height 701
click at [49, 63] on button "New chat" at bounding box center [89, 73] width 152 height 27
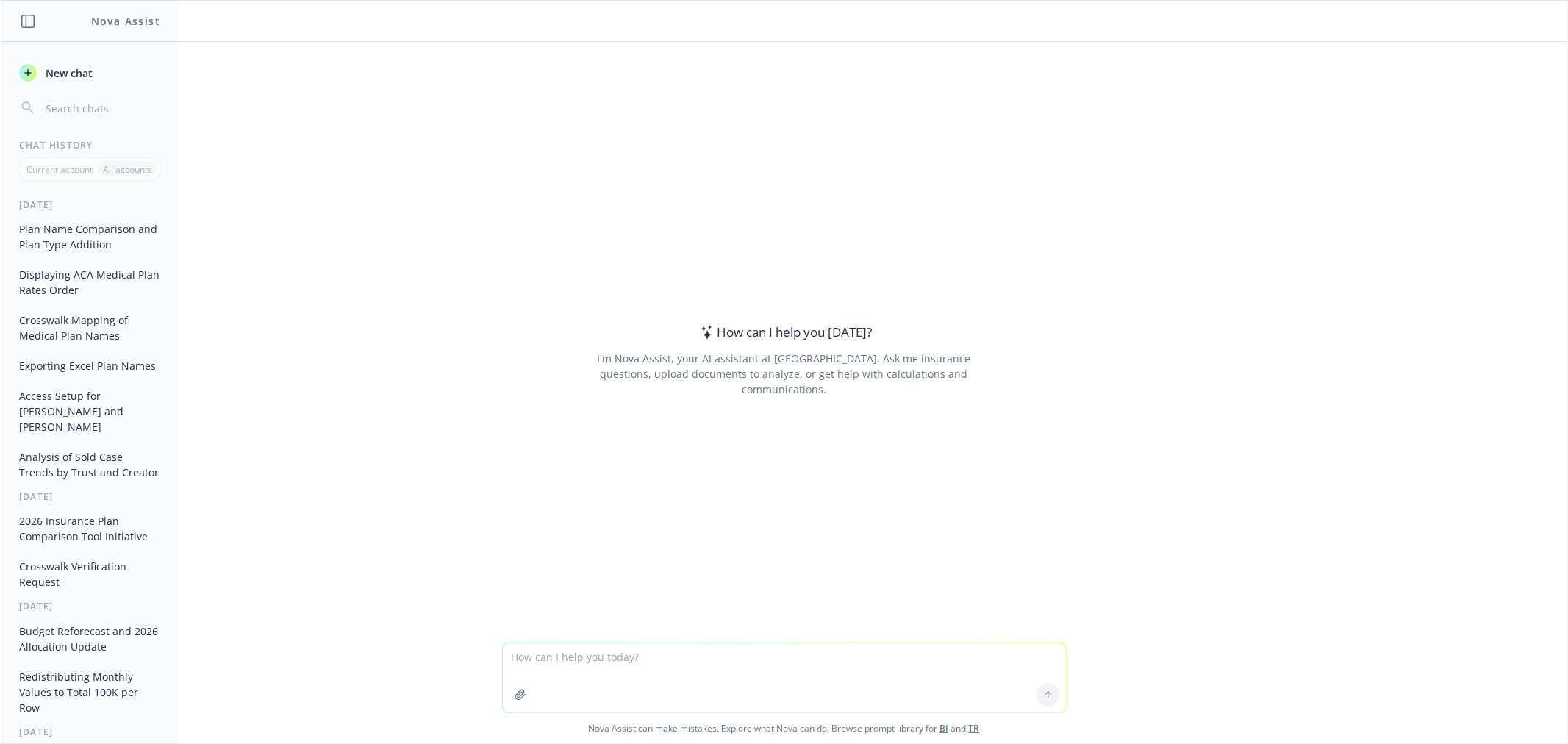
click at [562, 667] on textarea at bounding box center [784, 678] width 563 height 69
paste textarea "A"
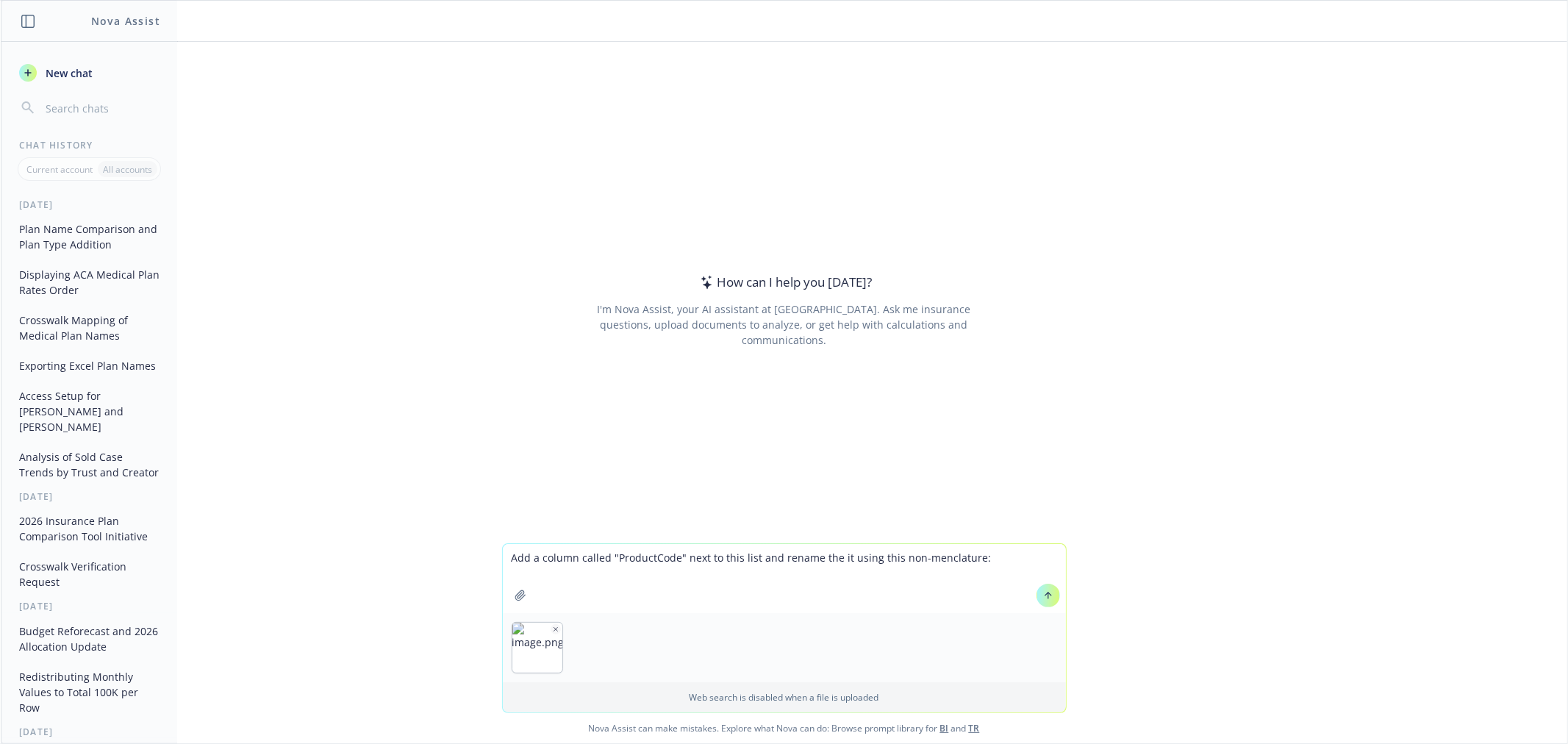
click at [948, 555] on textarea "Add a column called "ProductCode" next to this list and rename the it using thi…" at bounding box center [784, 579] width 563 height 69
drag, startPoint x: 941, startPoint y: 554, endPoint x: 919, endPoint y: 513, distance: 46.5
click at [889, 501] on div "How can I help you [DATE]? I'm Nova Assist, your AI assistant at Newfront. Ask …" at bounding box center [784, 310] width 564 height 395
drag, startPoint x: 973, startPoint y: 560, endPoint x: 936, endPoint y: 567, distance: 37.7
click at [936, 567] on textarea "Add a column called "ProductCode" next to this list and rename the it using thi…" at bounding box center [784, 579] width 563 height 69
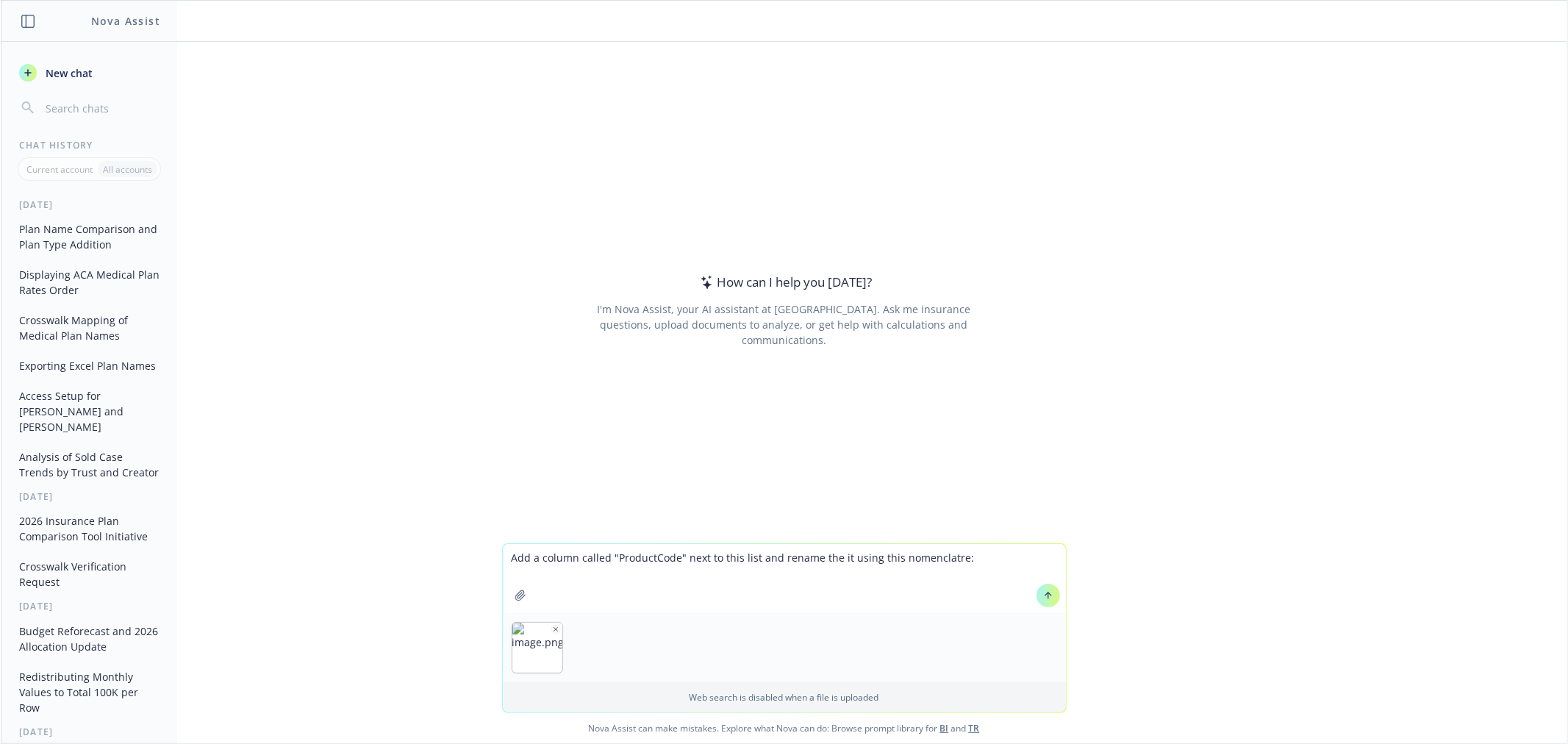
drag, startPoint x: 891, startPoint y: 549, endPoint x: 897, endPoint y: 554, distance: 7.8
click at [989, 561] on textarea "Add a column called "ProductCode" next to this list and rename the it using thi…" at bounding box center [784, 579] width 563 height 69
paste textarea "Access_PPO_VisitsPlus_Gold_LX_Kaiser_Permanente_Insurance_Co_Business_Health_Tr…"
drag, startPoint x: 660, startPoint y: 573, endPoint x: 1121, endPoint y: 588, distance: 461.2
click at [1121, 588] on div "Add a column called "ProductCode" next to this list and rename the it using thi…" at bounding box center [784, 643] width 1566 height 200
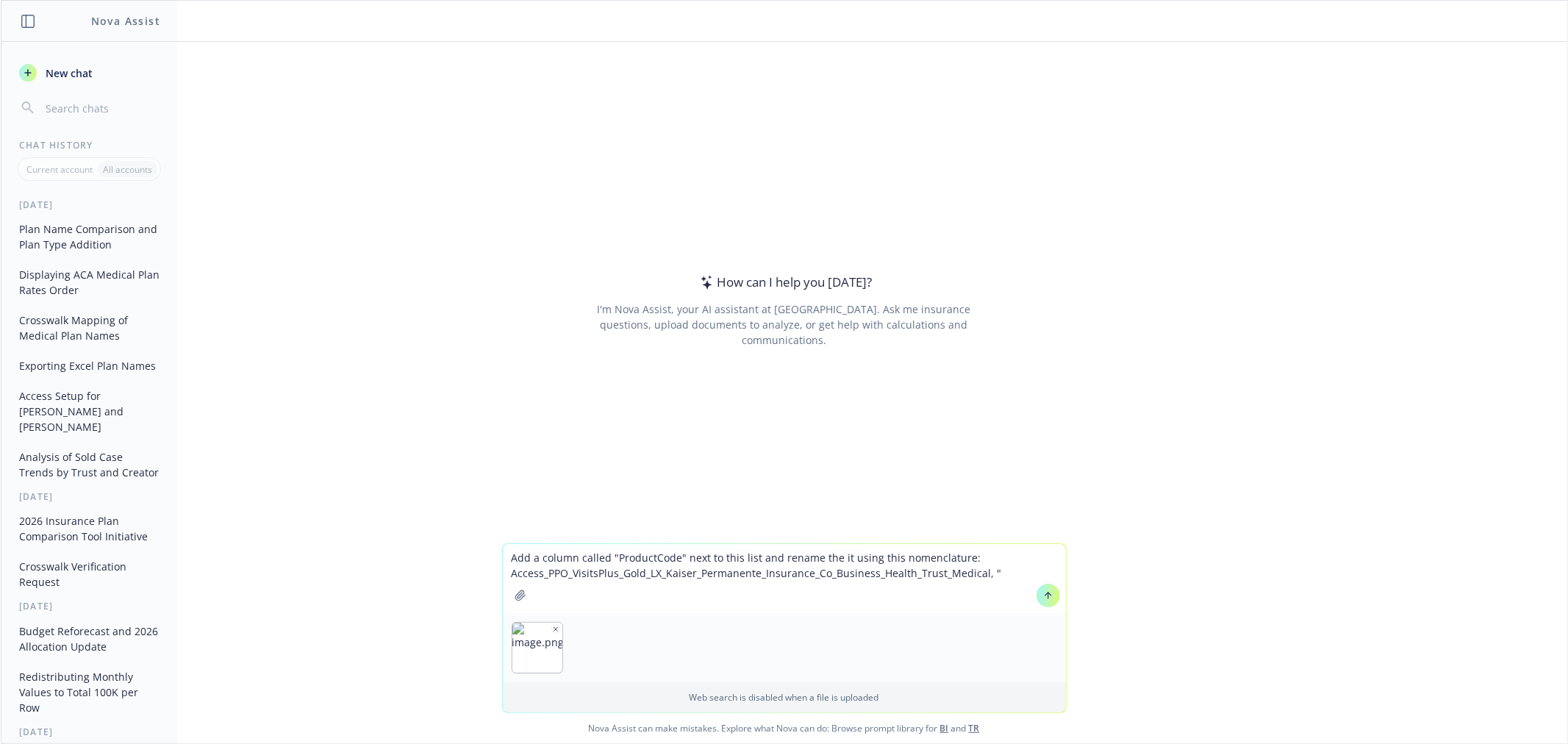
paste textarea "Kaiser_Permanente_Insurance_Co_Business_Health_Trust_Medical"
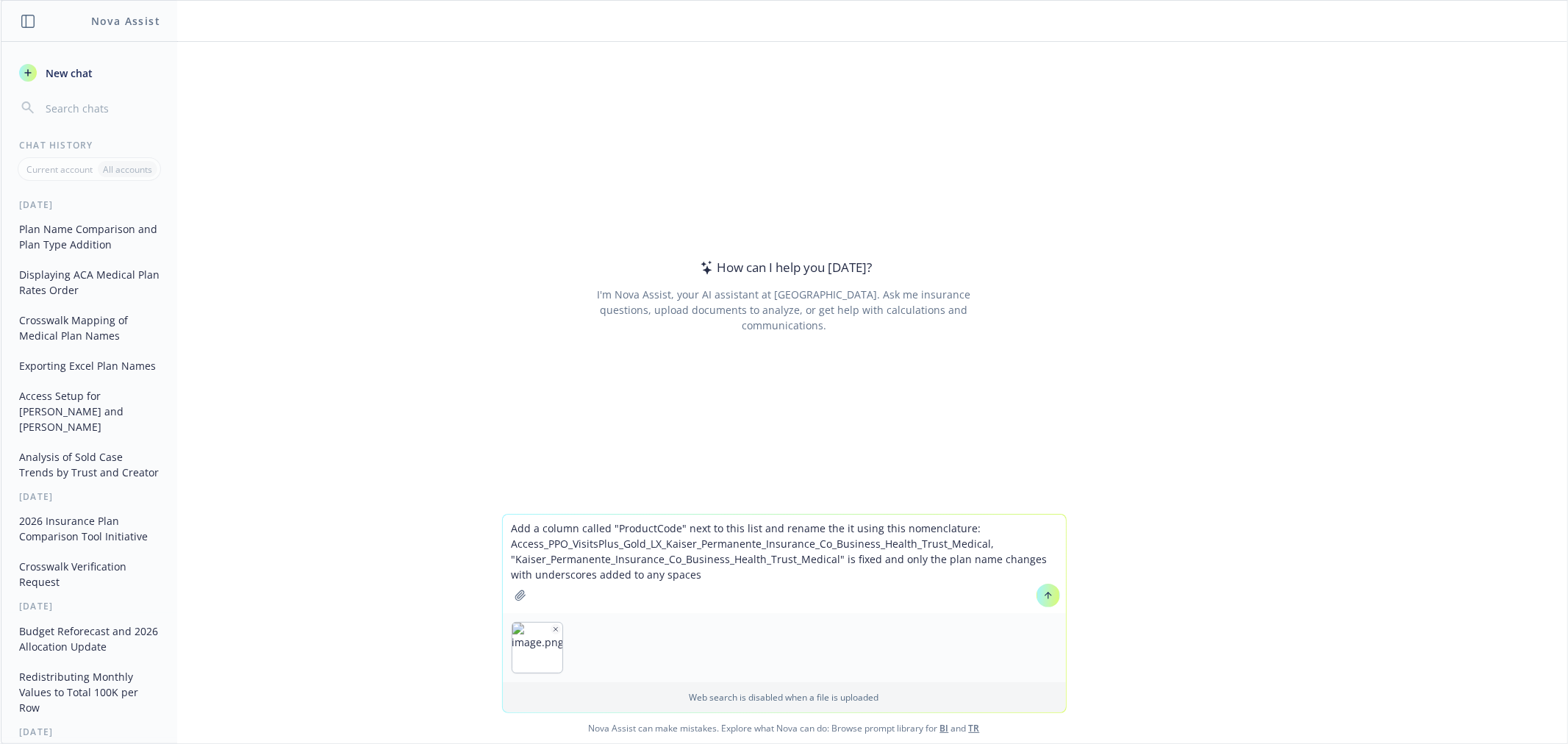
type textarea "Add a column called "ProductCode" next to this list and rename the it using thi…"
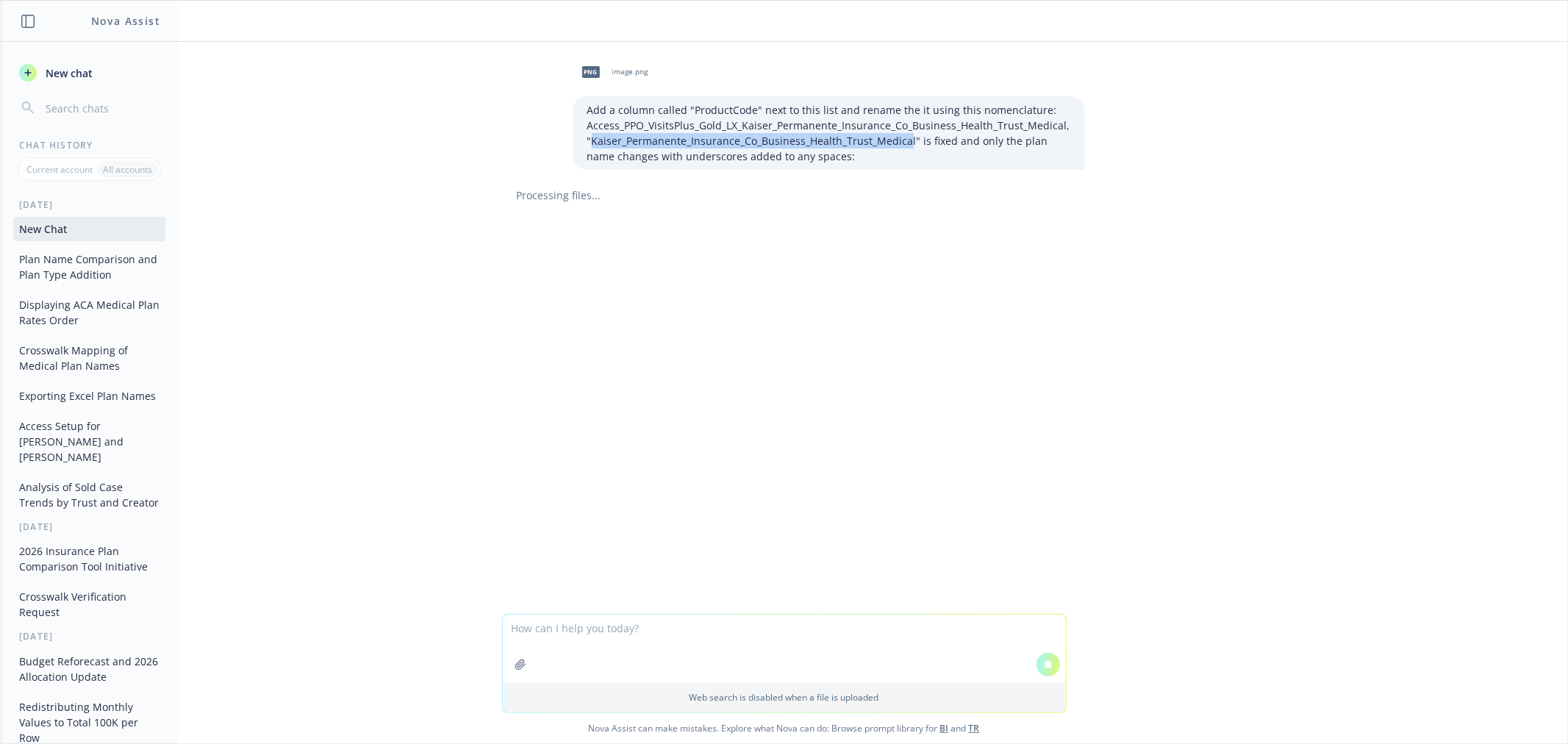
drag, startPoint x: 899, startPoint y: 141, endPoint x: 584, endPoint y: 148, distance: 315.1
click at [587, 148] on p "Add a column called "ProductCode" next to this list and rename the it using thi…" at bounding box center [829, 133] width 483 height 62
copy p "Kaiser_Permanente_Insurance_Co_Business_Health_Trust_Medica"
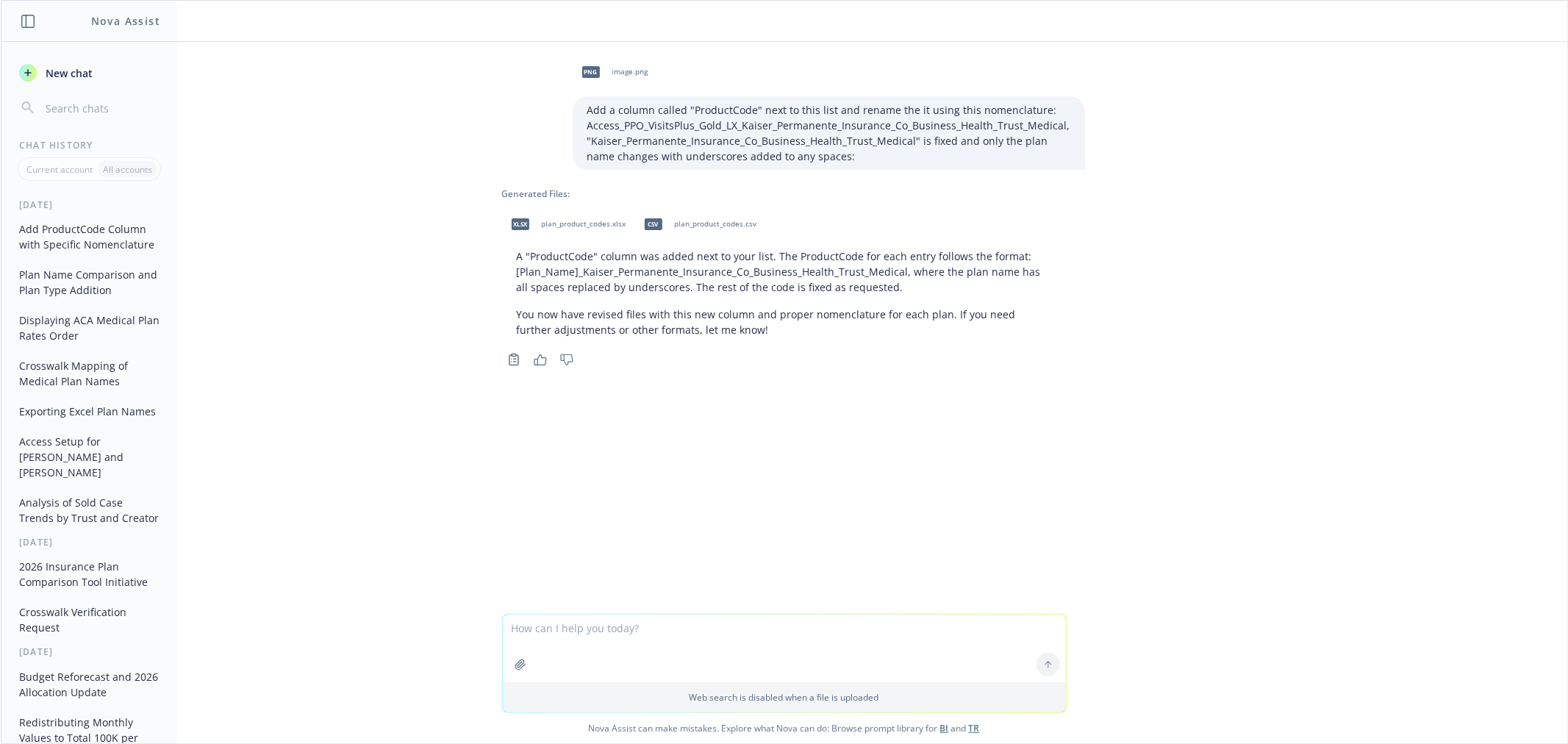
drag, startPoint x: 70, startPoint y: 46, endPoint x: 70, endPoint y: 55, distance: 9.0
click at [70, 52] on div "Nova Assist New chat Chat History Current account All accounts [DATE] Add Produ…" at bounding box center [88, 372] width 176 height 744
click at [58, 74] on span "New chat" at bounding box center [67, 73] width 50 height 15
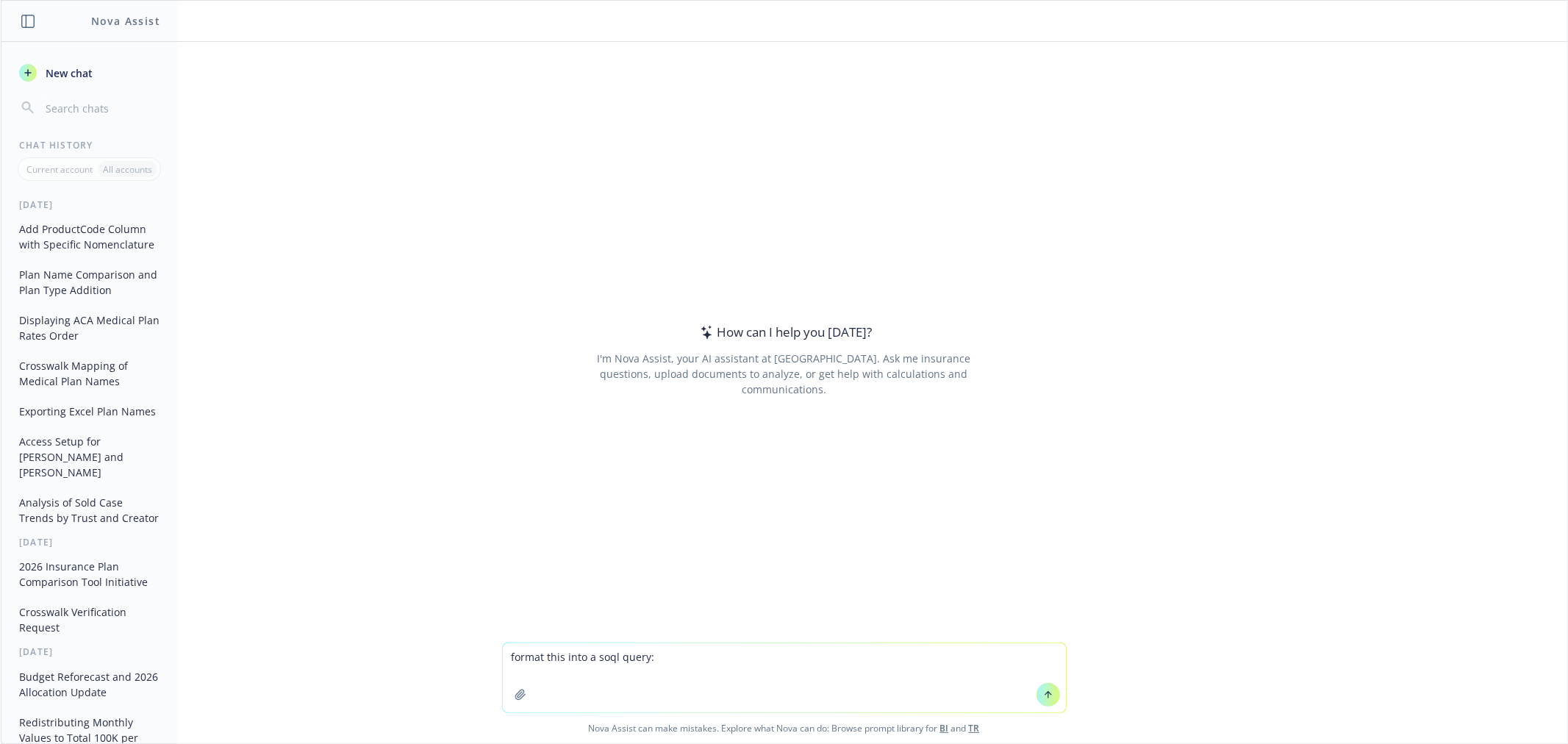
type textarea "format this into a soql query: SELECT Id,Name vlocity_ins__Type__c vlocity_ins_…"
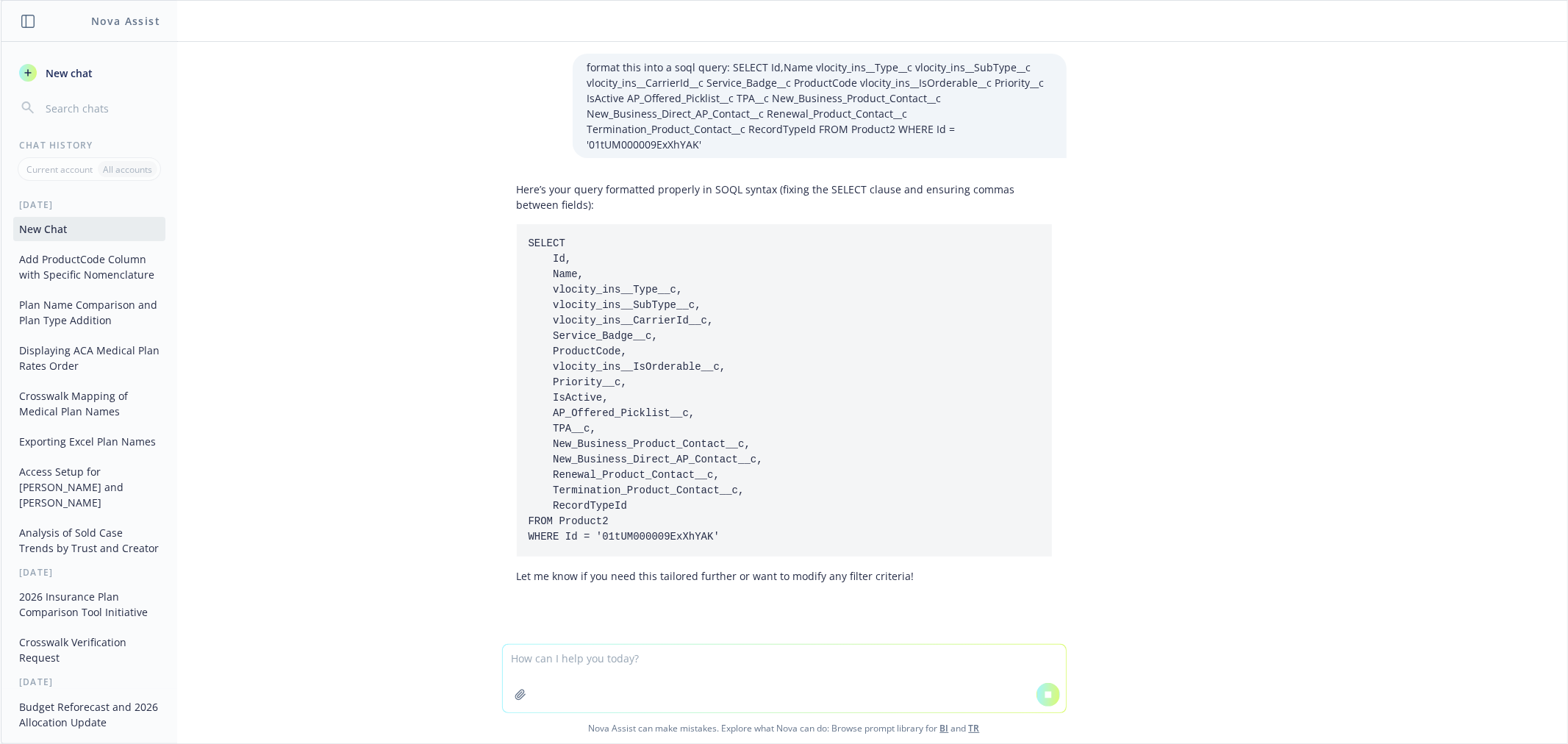
scroll to position [8, 0]
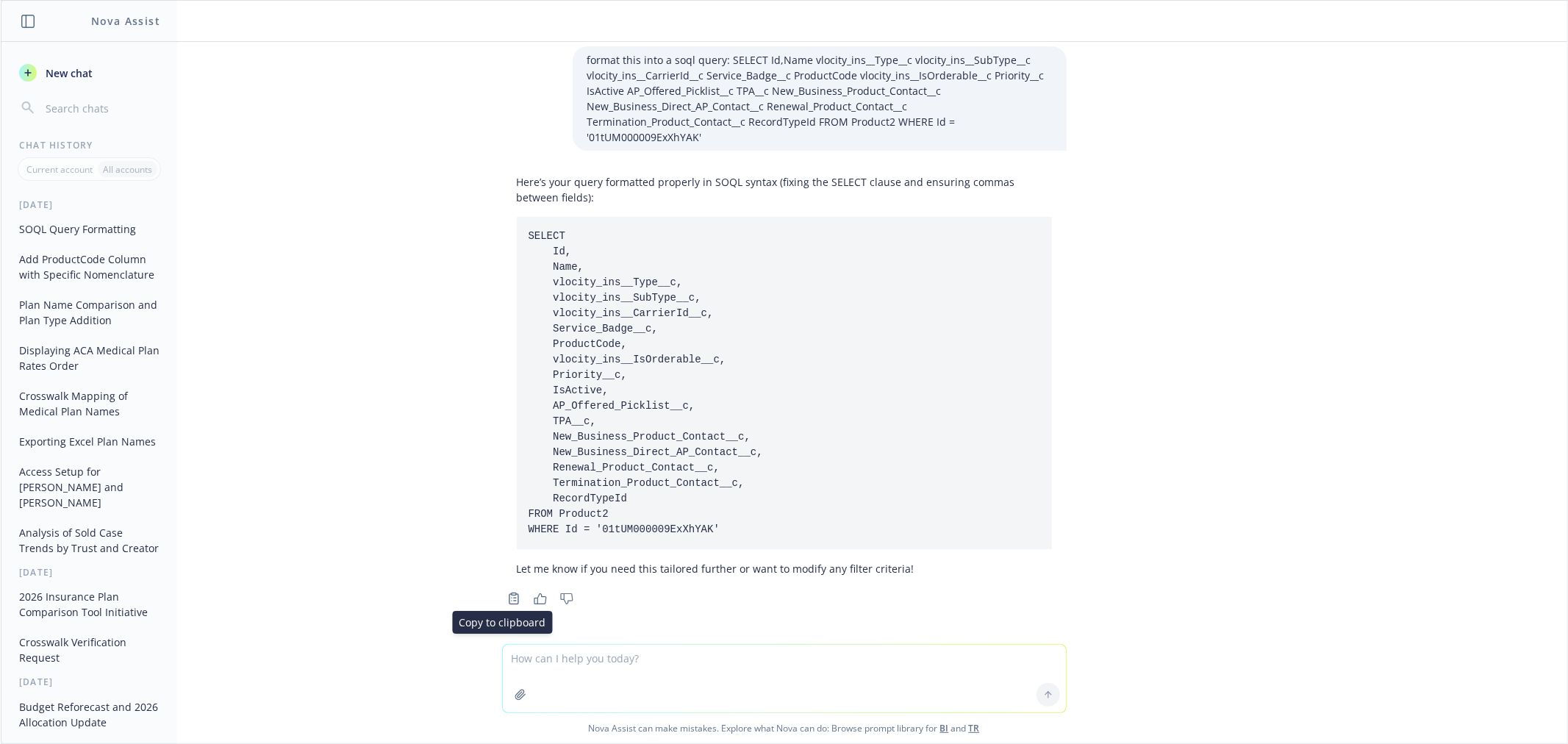
click at [508, 598] on icon "Copy to clipboard" at bounding box center [514, 598] width 13 height 13
